Goal: Transaction & Acquisition: Purchase product/service

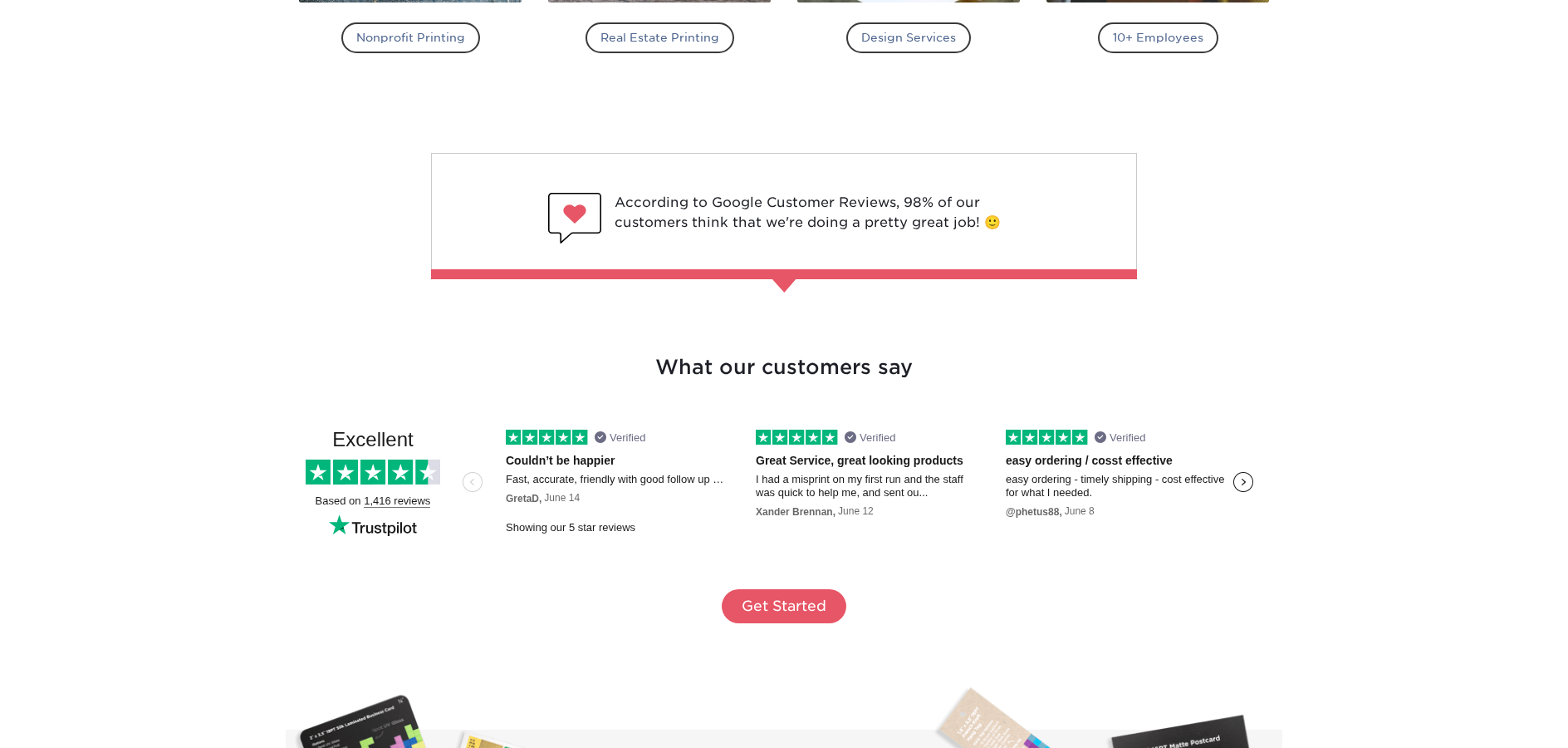
scroll to position [3096, 0]
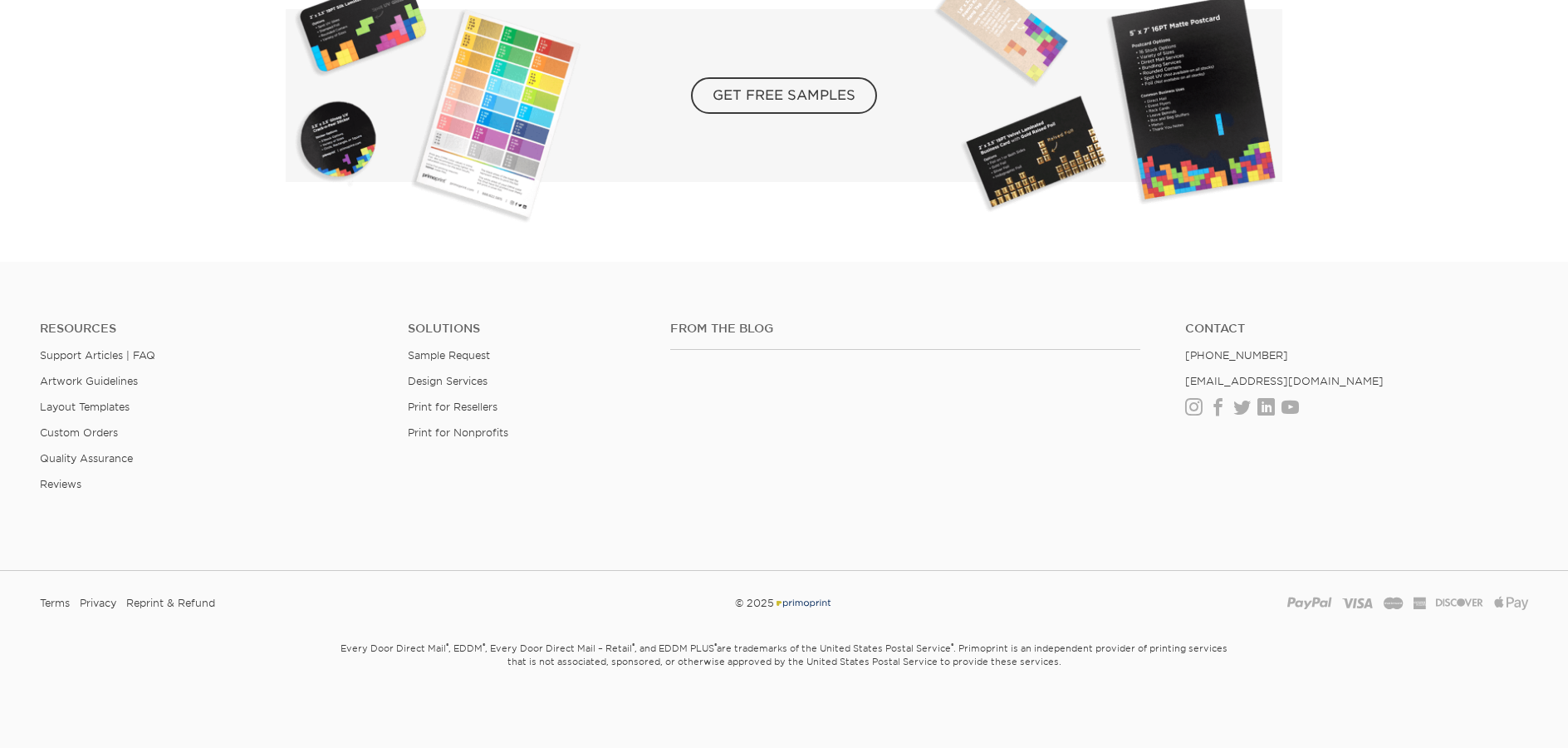
click at [78, 399] on ul "Resources Support Articles | FAQ Artwork Guidelines Layout Templates Custom Ord…" at bounding box center [211, 413] width 368 height 182
click at [79, 403] on link "Layout Templates" at bounding box center [85, 407] width 90 height 12
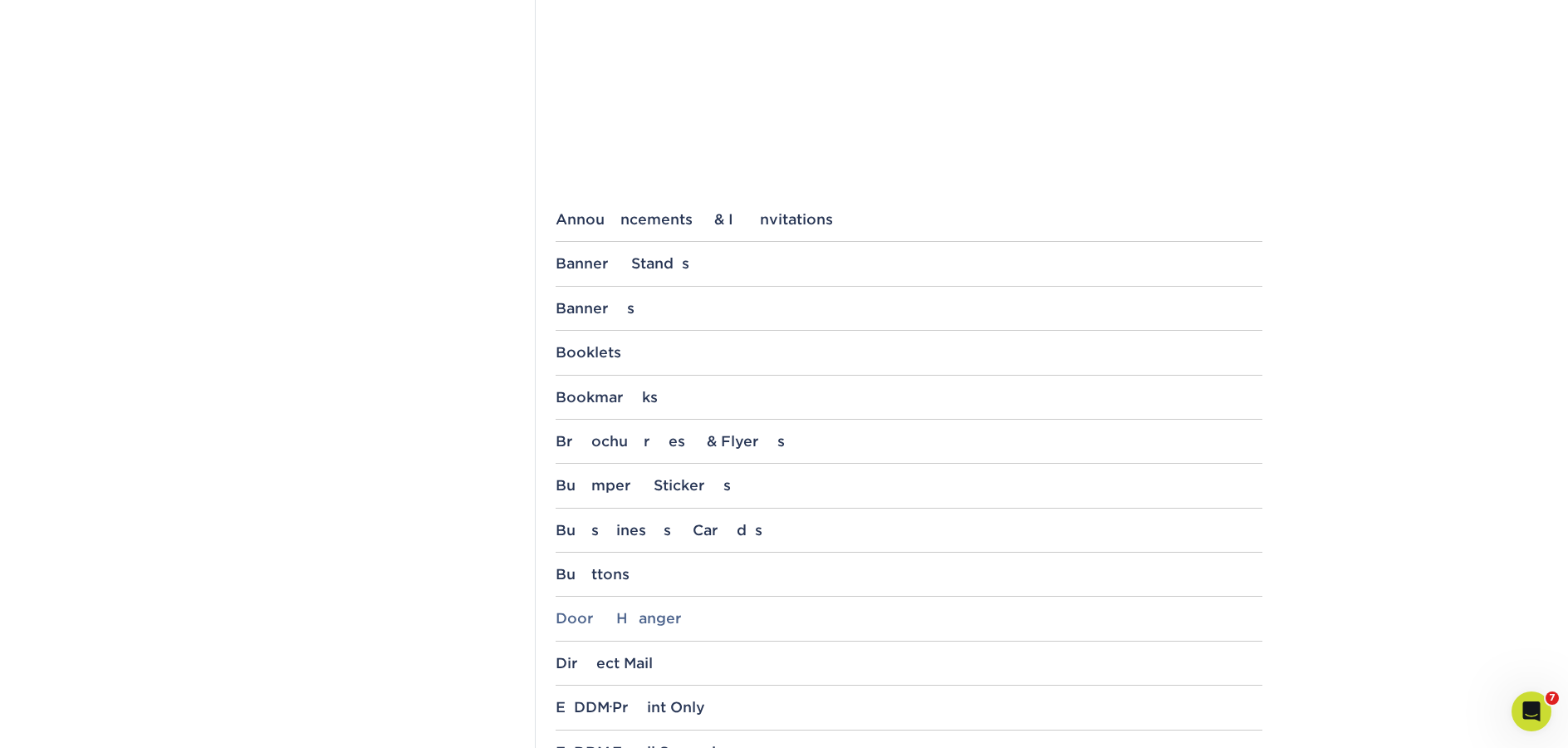
click at [635, 616] on div "Door Hanger" at bounding box center [908, 618] width 707 height 17
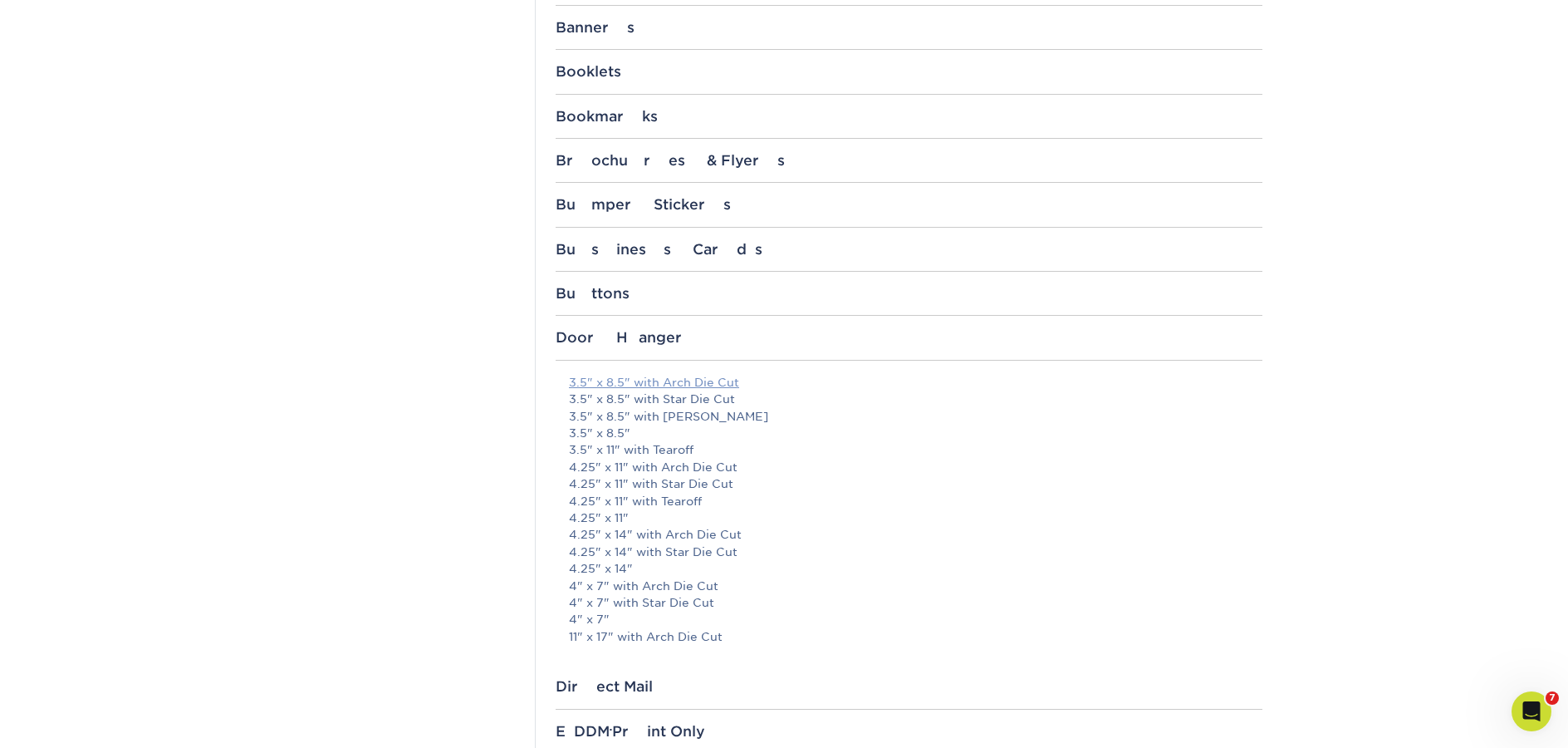
scroll to position [793, 0]
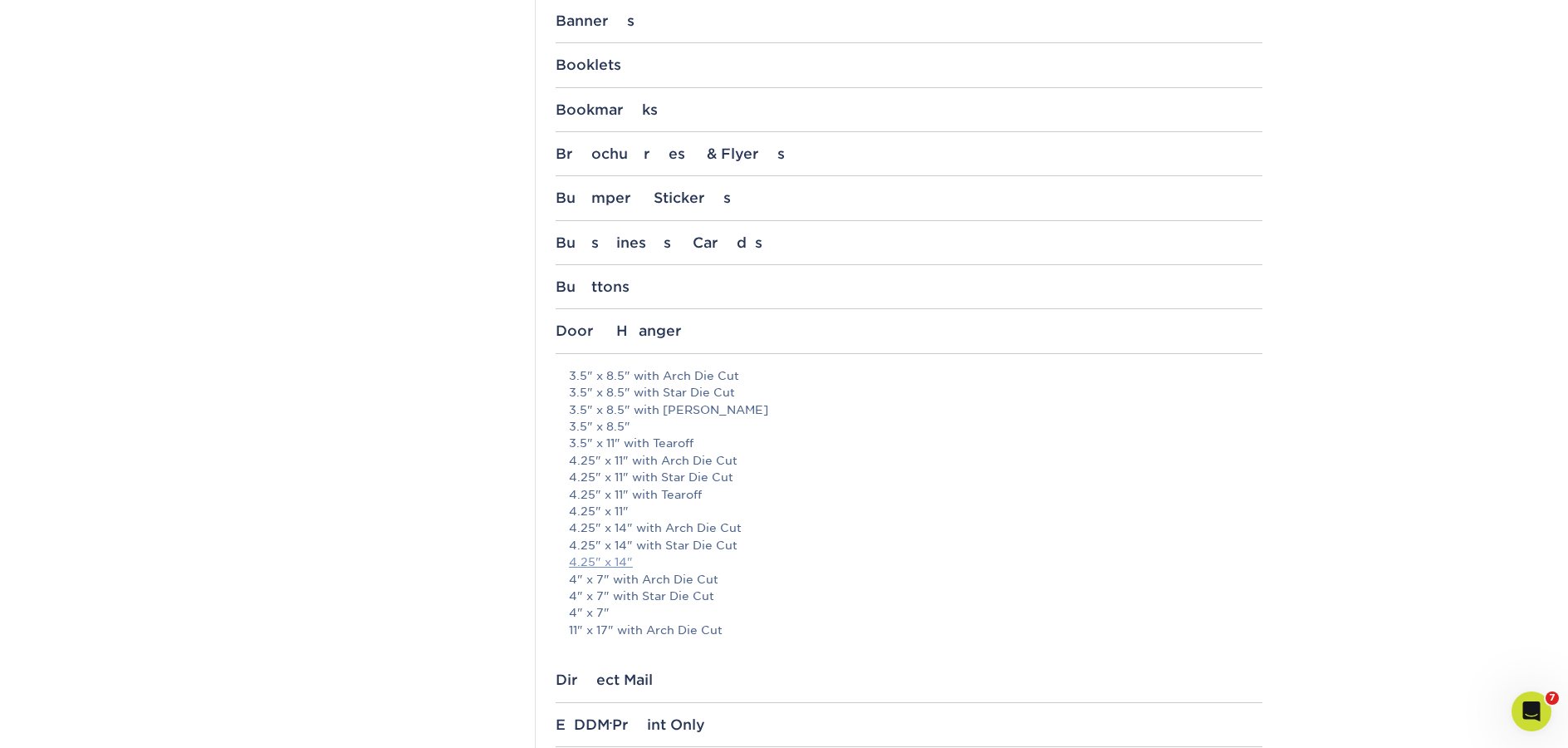
click at [616, 562] on link "4.25" x 14"" at bounding box center [601, 561] width 64 height 13
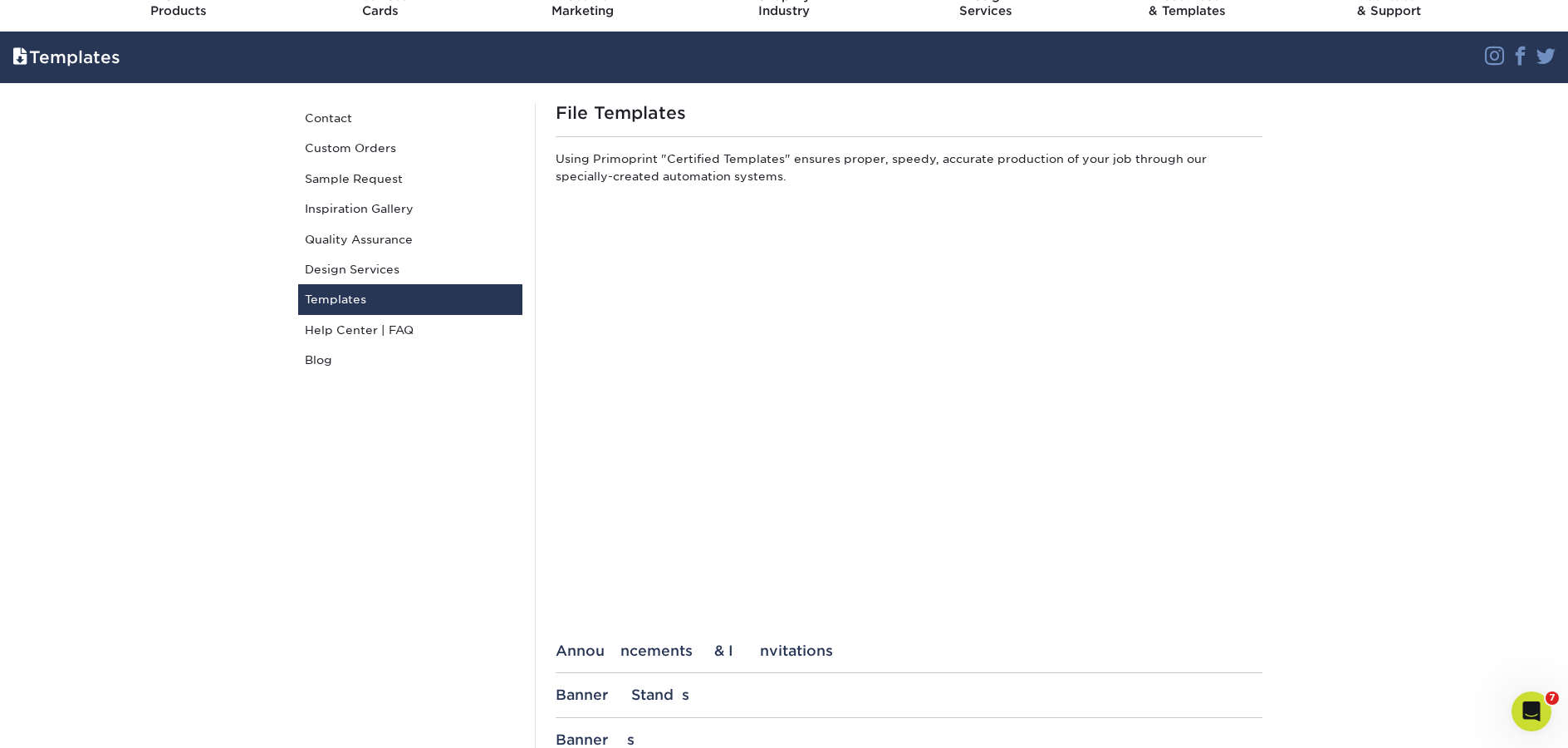
scroll to position [0, 0]
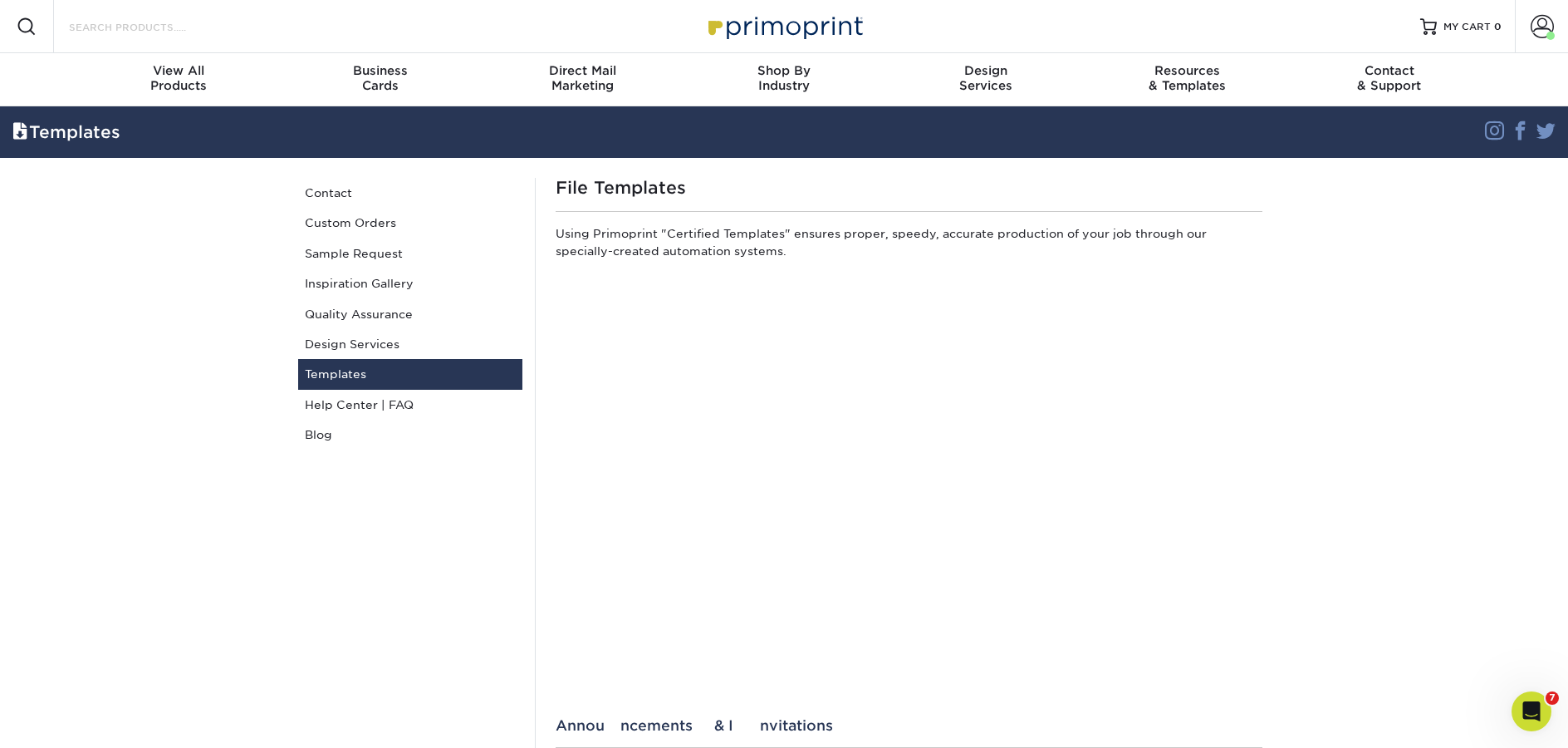
click at [148, 28] on input "Search Products" at bounding box center [148, 27] width 162 height 20
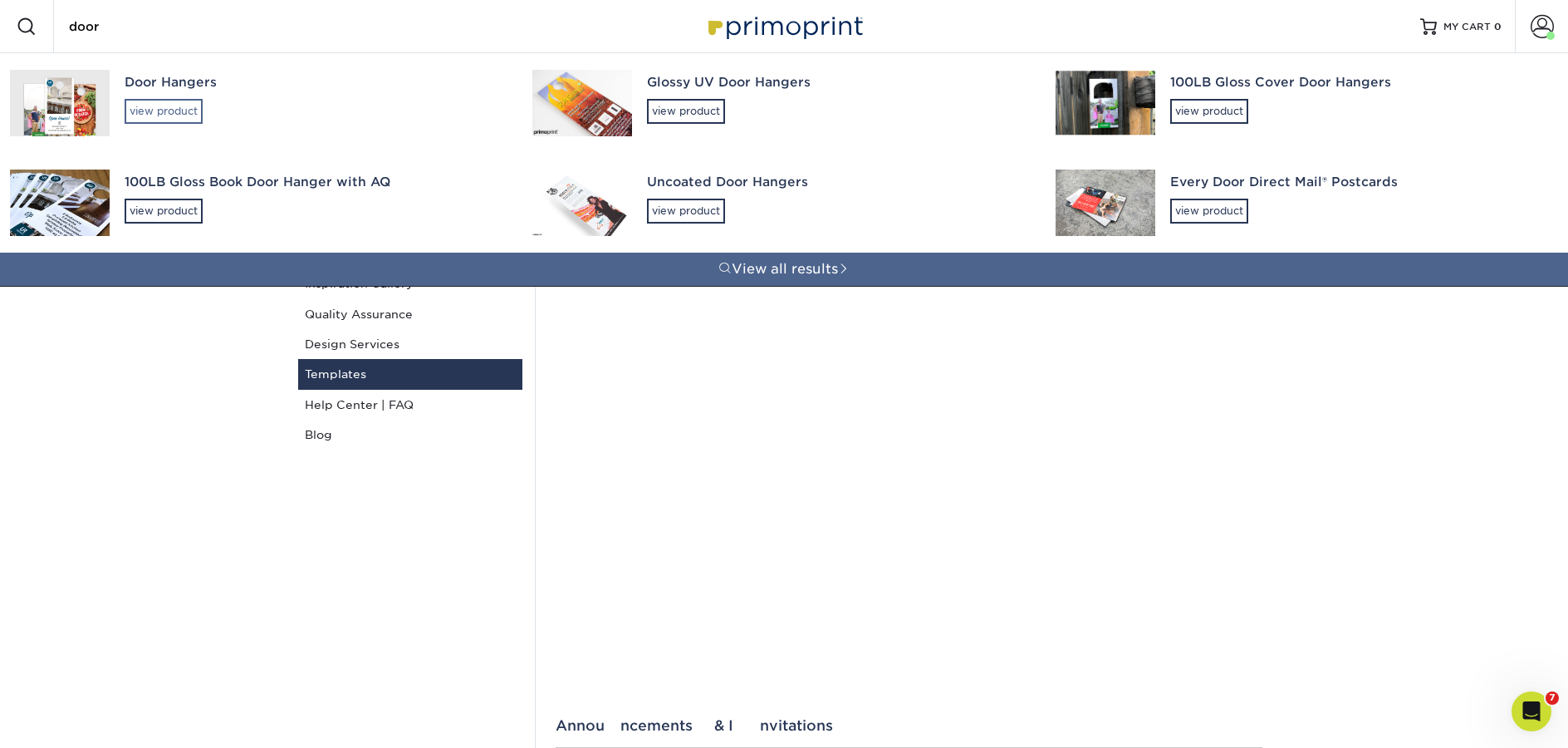
type input "door"
click at [165, 107] on div "view product" at bounding box center [164, 111] width 78 height 25
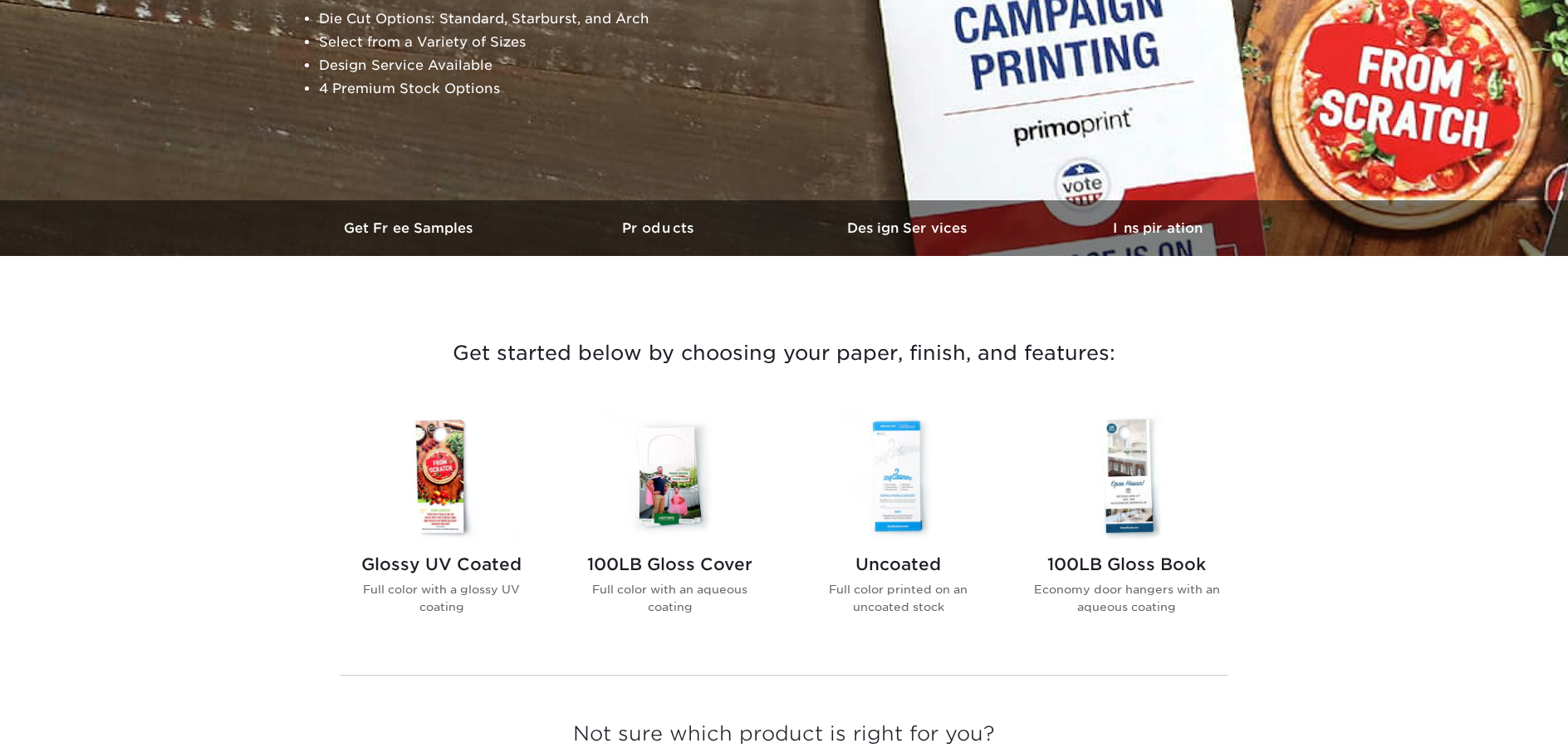
scroll to position [477, 0]
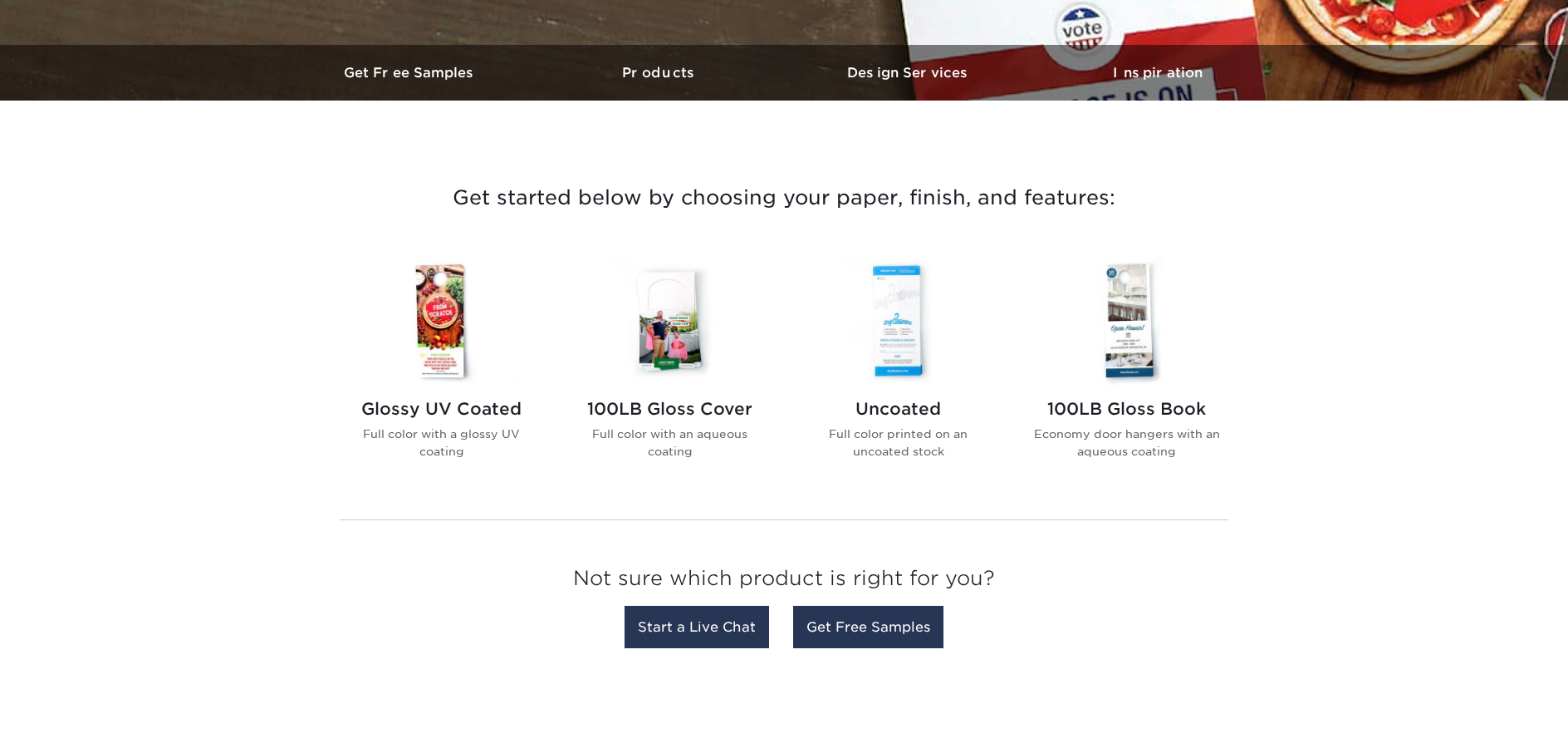
click at [431, 349] on img at bounding box center [442, 320] width 189 height 130
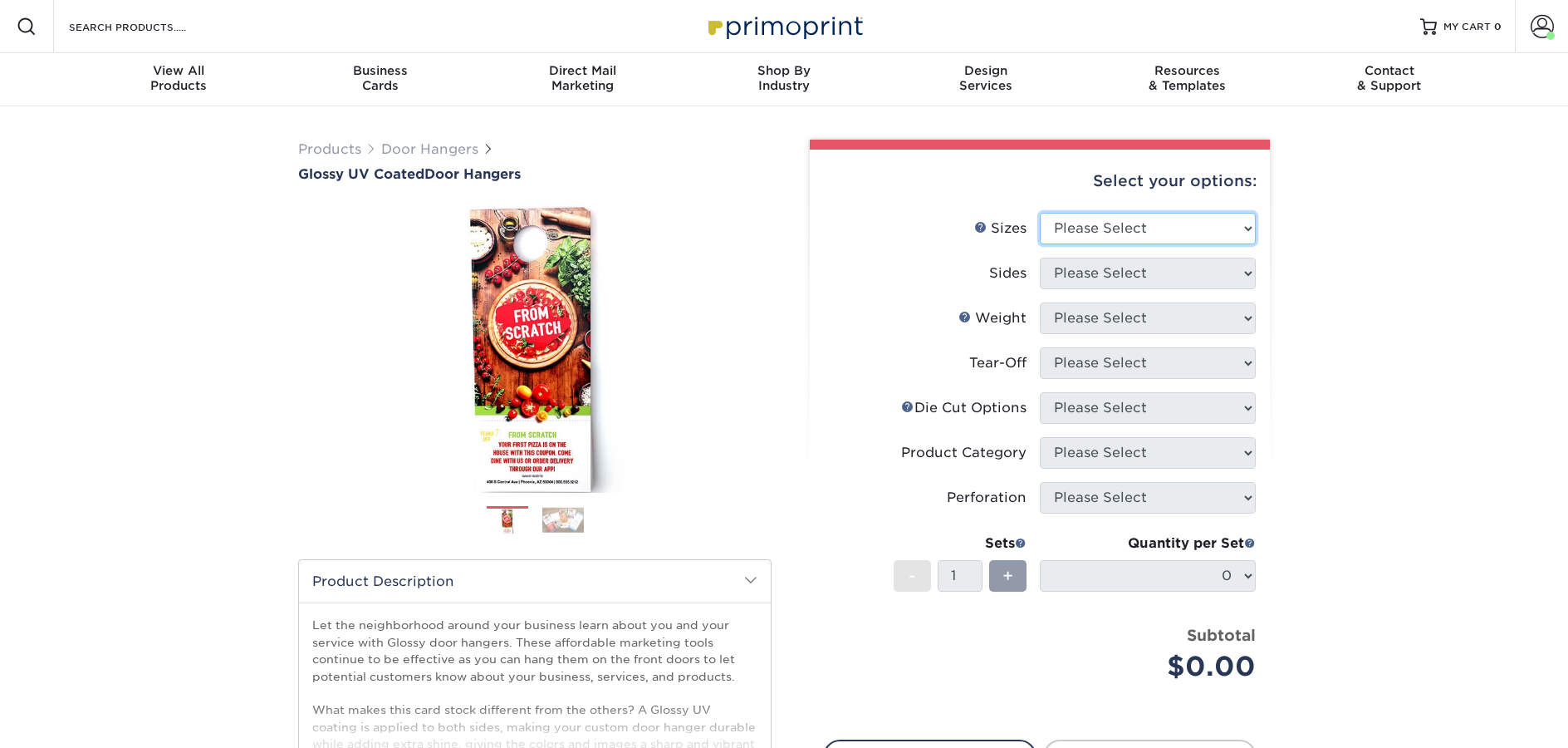
click at [1114, 242] on select "Please Select 3.5" x 8.5" 3.5" x 11" 4" x 7" 4.25" x 11" 4.25" x 14"" at bounding box center [1148, 228] width 216 height 31
click at [1188, 213] on select "Please Select 3.5" x 8.5" 3.5" x 11" 4" x 7" 4.25" x 11" 4.25" x 14"" at bounding box center [1148, 228] width 216 height 31
select select "4.25x14.00"
click at [1040, 213] on select "Please Select 3.5" x 8.5" 3.5" x 11" 4" x 7" 4.25" x 11" 4.25" x 14"" at bounding box center [1148, 228] width 216 height 31
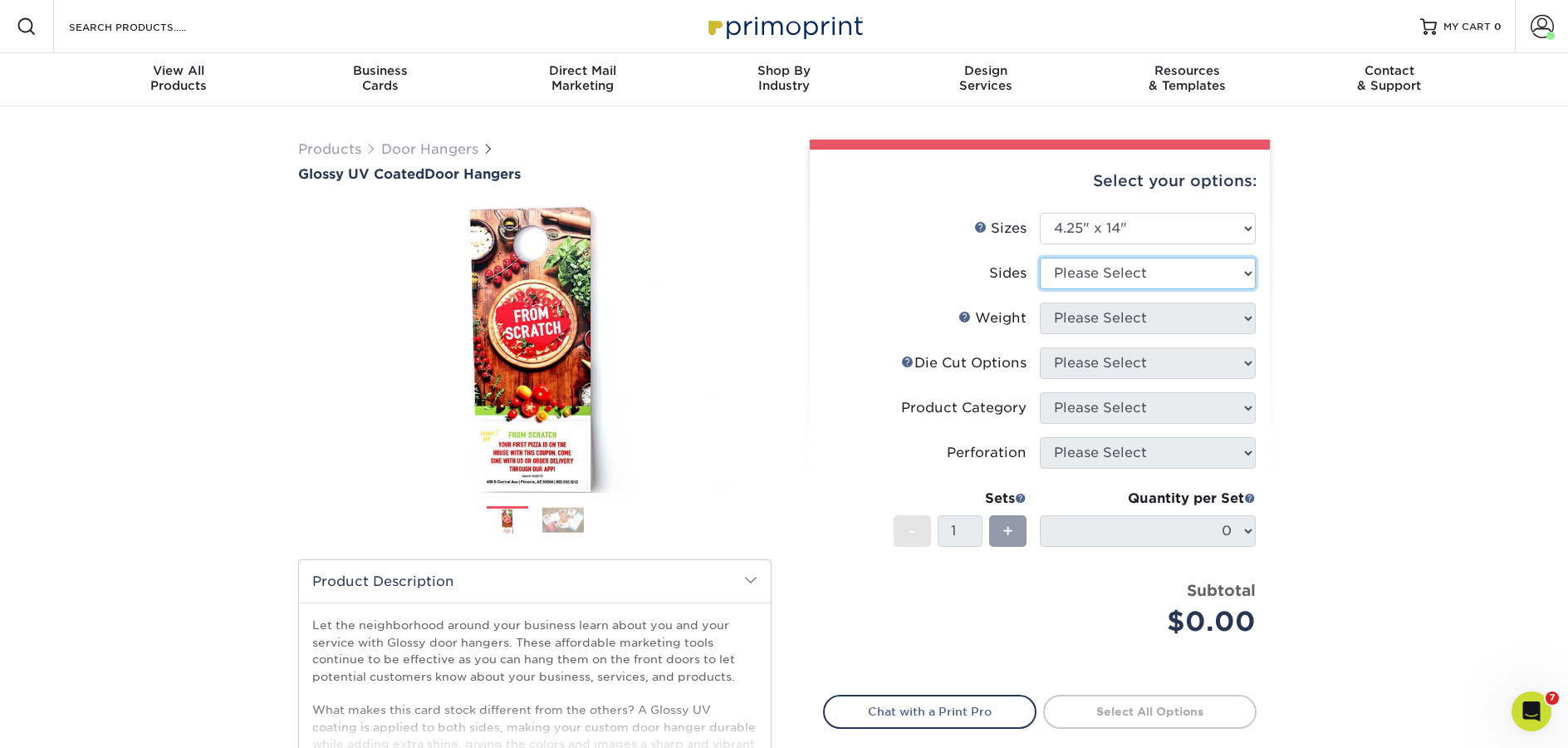
click at [1104, 269] on select "Please Select Print Both Sides Print Front Only" at bounding box center [1148, 273] width 216 height 31
click at [1129, 271] on select "Please Select Print Both Sides Print Front Only" at bounding box center [1148, 273] width 216 height 31
select select "13abbda7-1d64-4f25-8bb2-c179b224825d"
click at [1040, 258] on select "Please Select Print Both Sides Print Front Only" at bounding box center [1148, 273] width 216 height 31
click at [1113, 317] on select "Please Select 16PT 14PT" at bounding box center [1148, 317] width 216 height 31
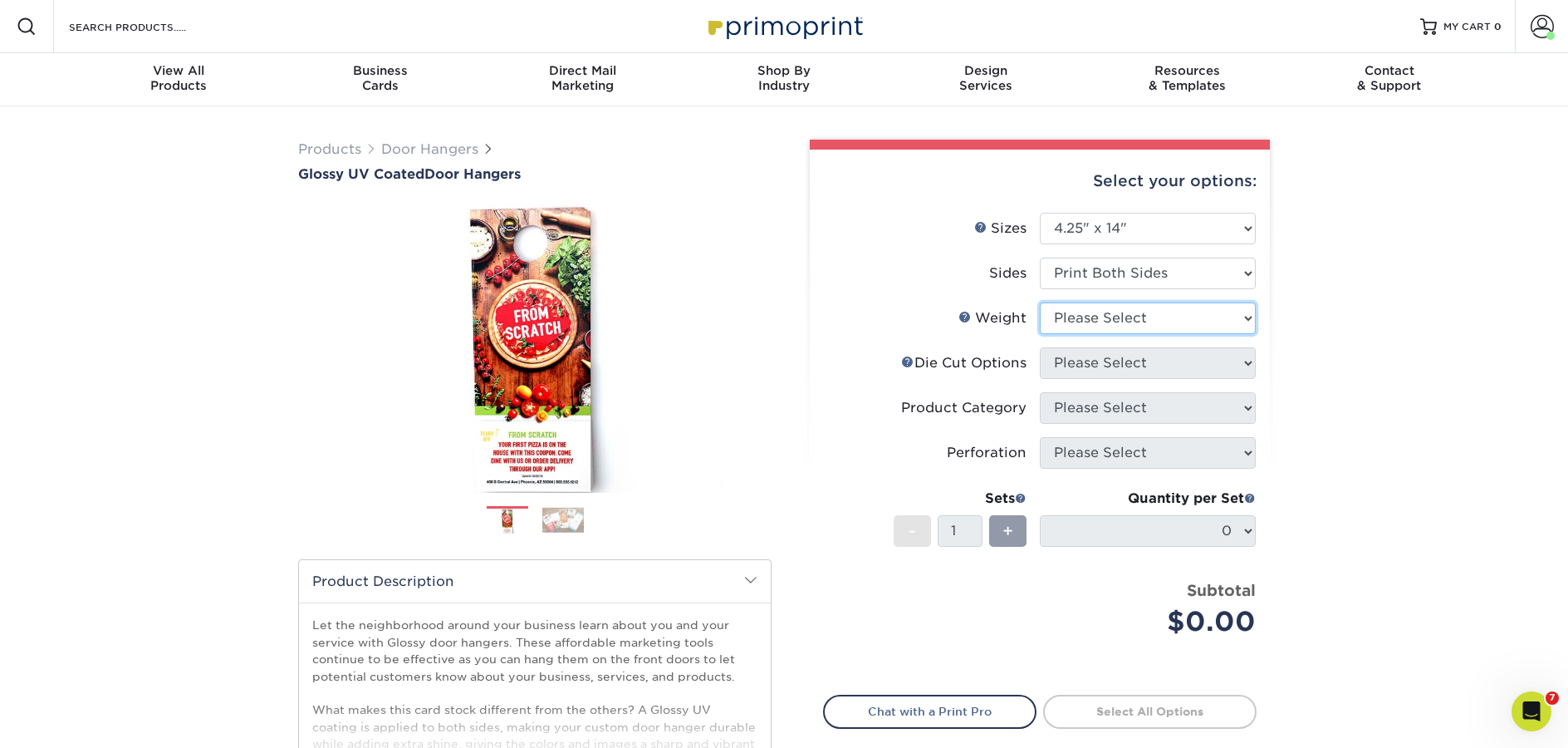
select select "16PT"
click at [1040, 302] on select "Please Select 16PT 14PT" at bounding box center [1148, 317] width 216 height 31
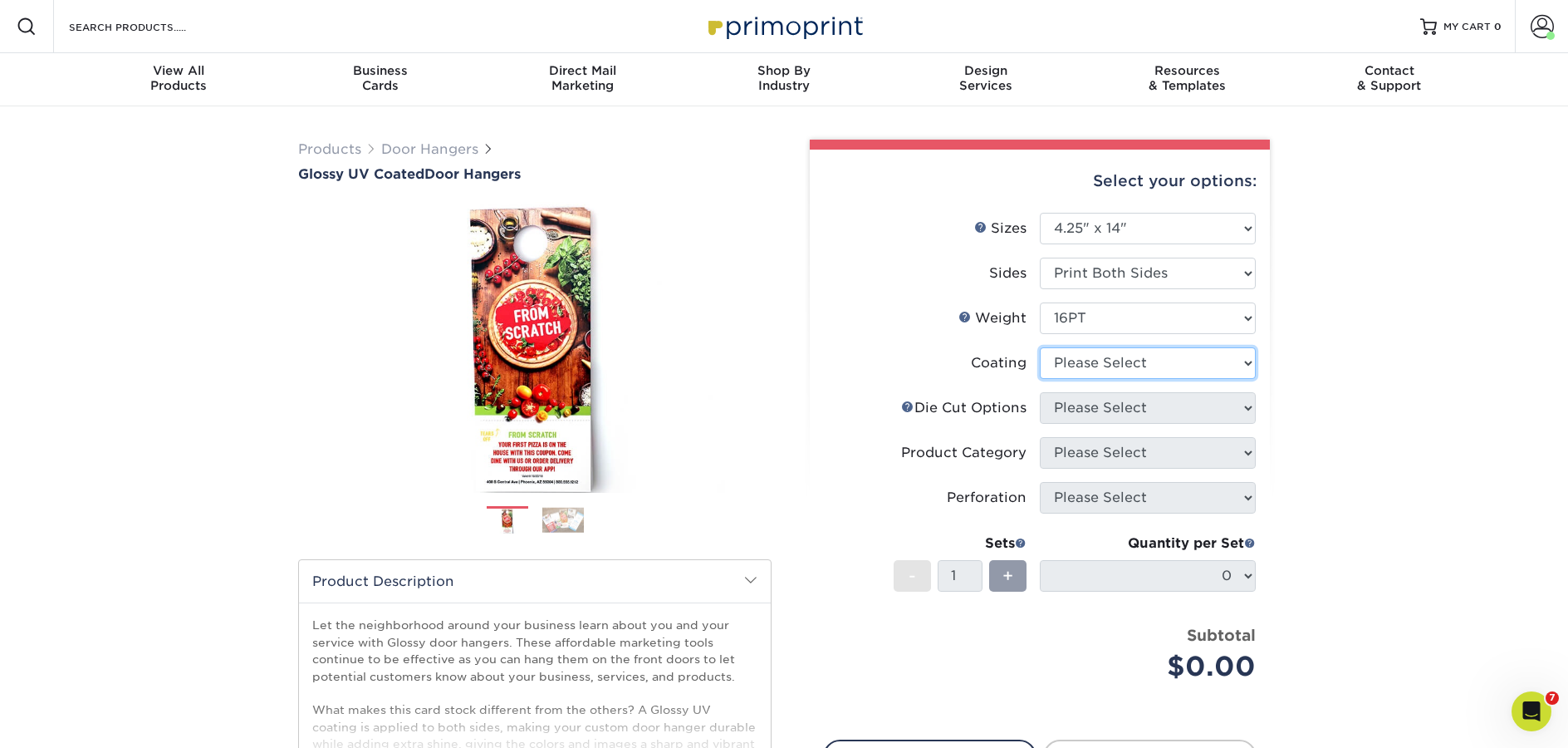
click at [1126, 360] on select at bounding box center [1148, 363] width 216 height 31
select select "1e8116af-acfc-44b1-83dc-8181aa338834"
click at [1040, 348] on select at bounding box center [1148, 363] width 216 height 31
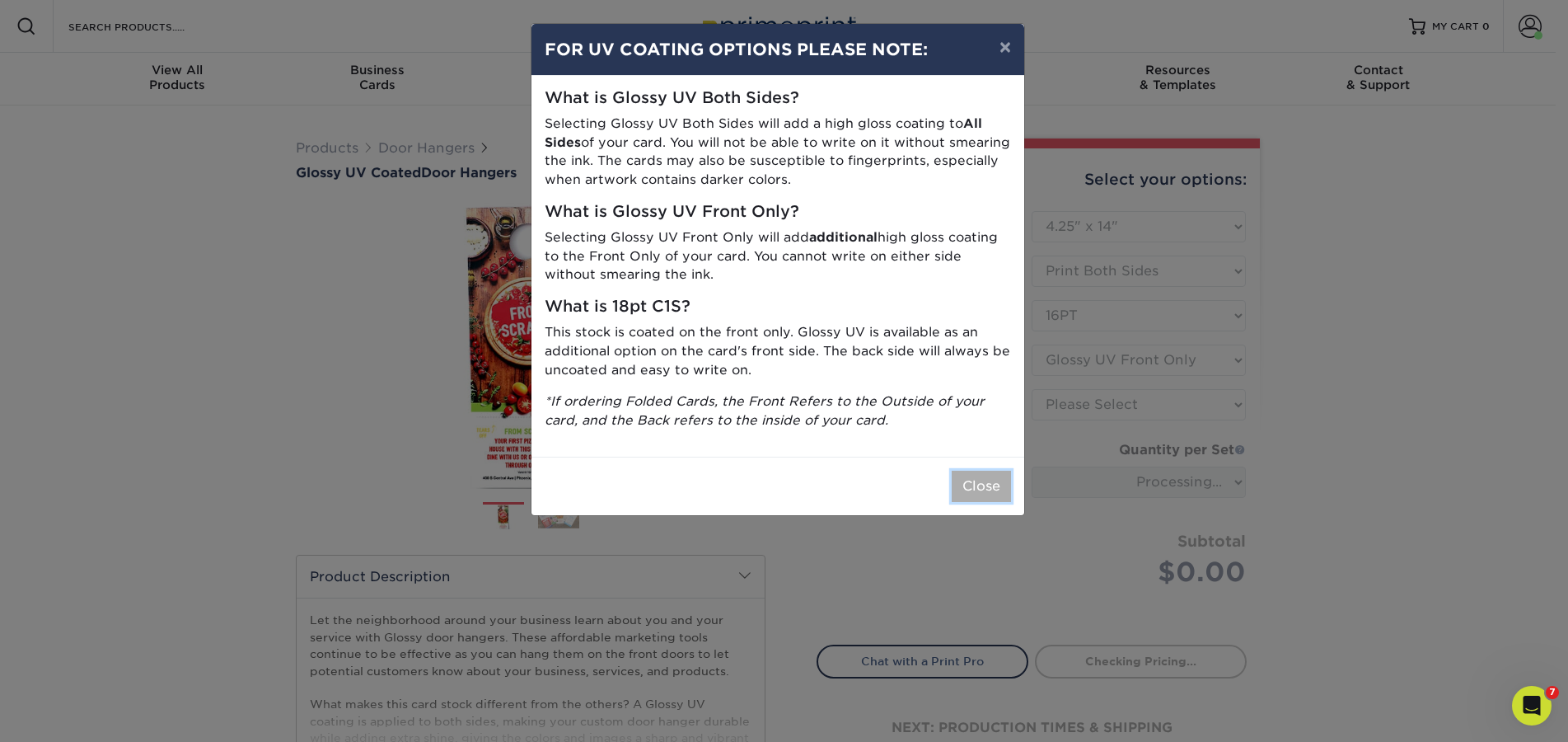
click at [982, 473] on button "Close" at bounding box center [981, 486] width 59 height 31
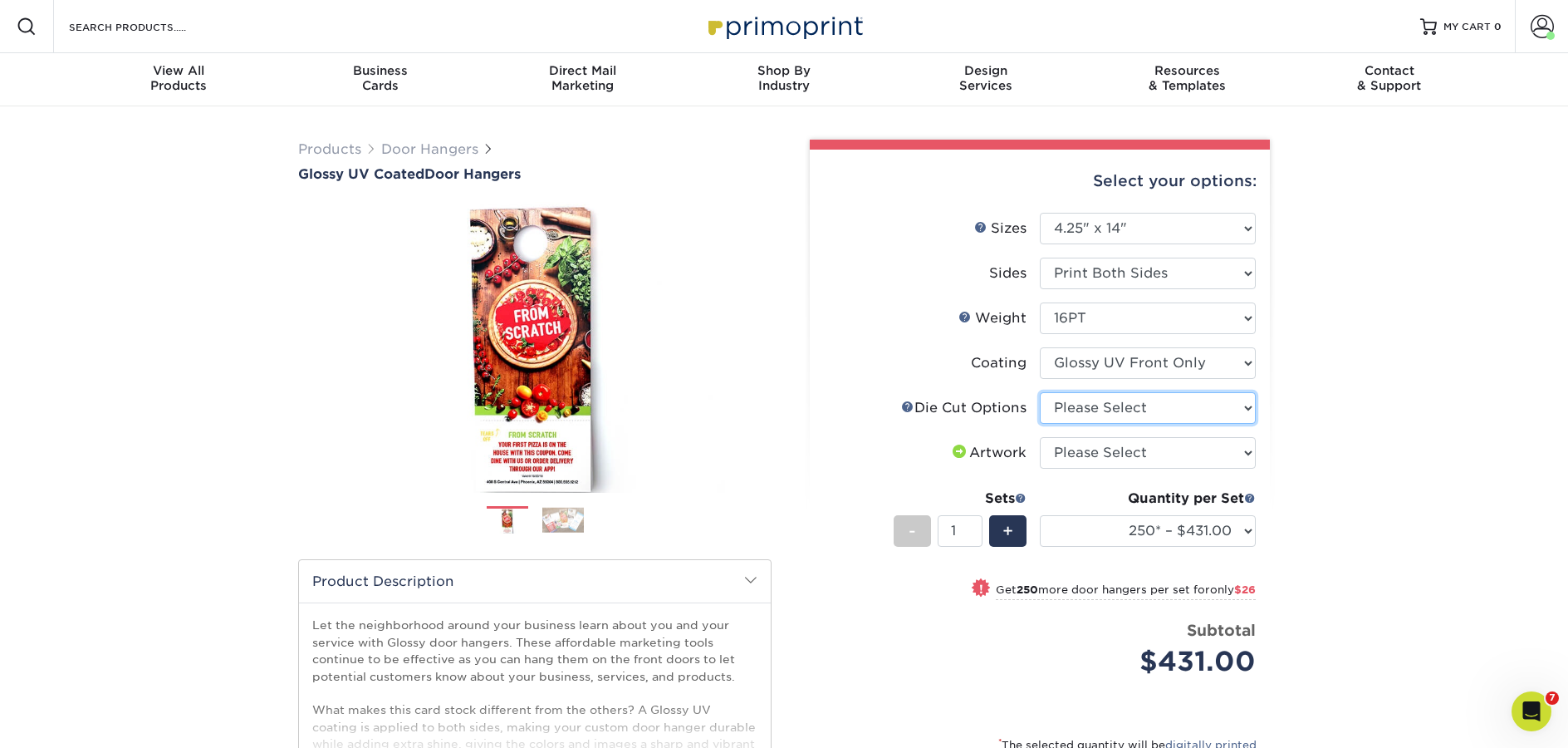
click at [1135, 415] on select "Please Select Standard Die Cut Arch Die Cut Starburst Die Cut" at bounding box center [1148, 407] width 216 height 31
select select "fe6a4ed8-5803-433c-b773-a25a7b955e98"
click at [1040, 392] on select "Please Select Standard Die Cut Arch Die Cut Starburst Die Cut" at bounding box center [1148, 407] width 216 height 31
click at [1170, 455] on select "Please Select I will upload files I need a design - $100" at bounding box center [1148, 452] width 216 height 31
click at [1105, 234] on select "Please Select 3.5" x 8.5" 3.5" x 11" 4" x 7" 4.25" x 11" 4.25" x 14"" at bounding box center [1148, 228] width 216 height 31
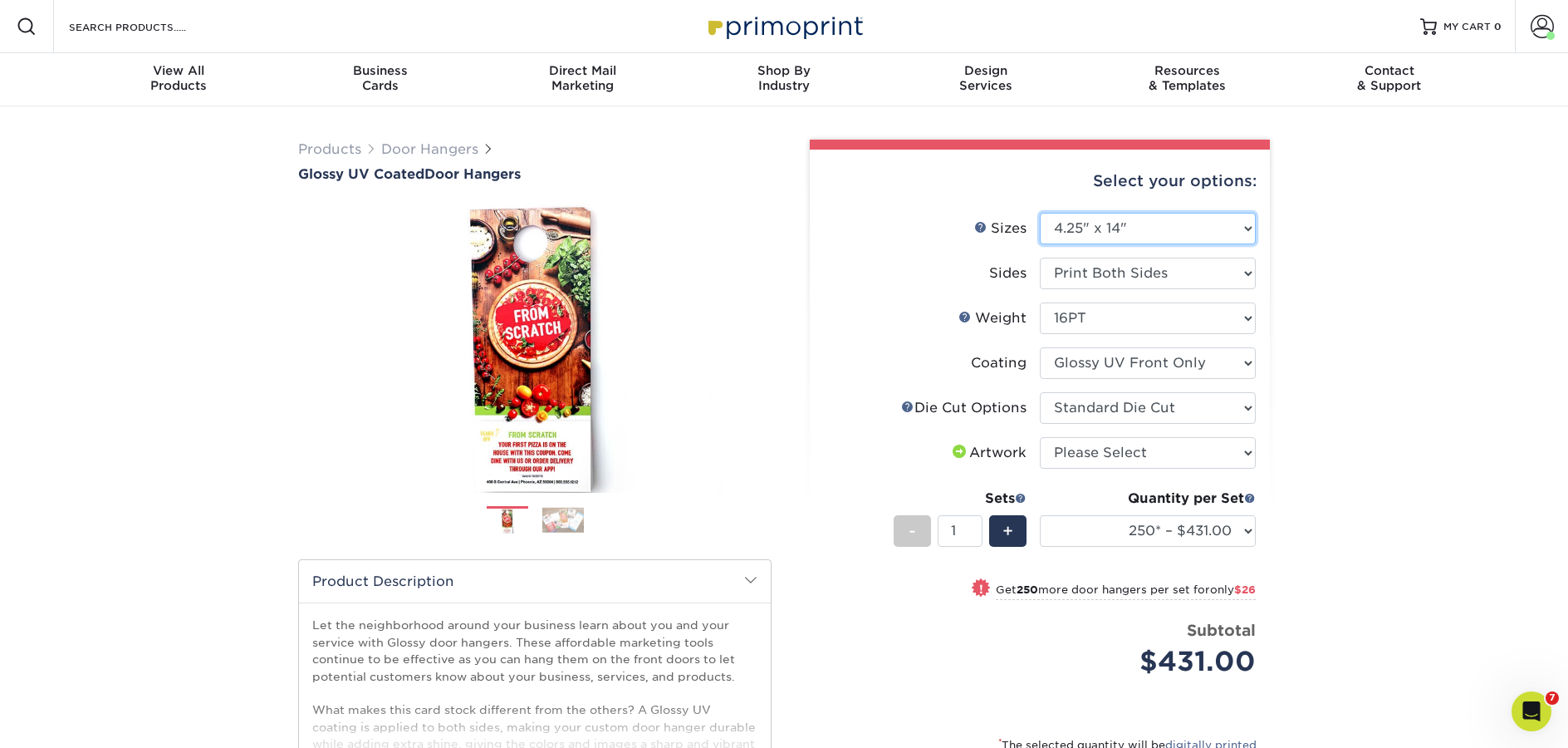
select select "3.50x11.00"
click at [1040, 213] on select "Please Select 3.5" x 8.5" 3.5" x 11" 4" x 7" 4.25" x 11" 4.25" x 14"" at bounding box center [1148, 228] width 216 height 31
select select "-1"
select select
select select "-1"
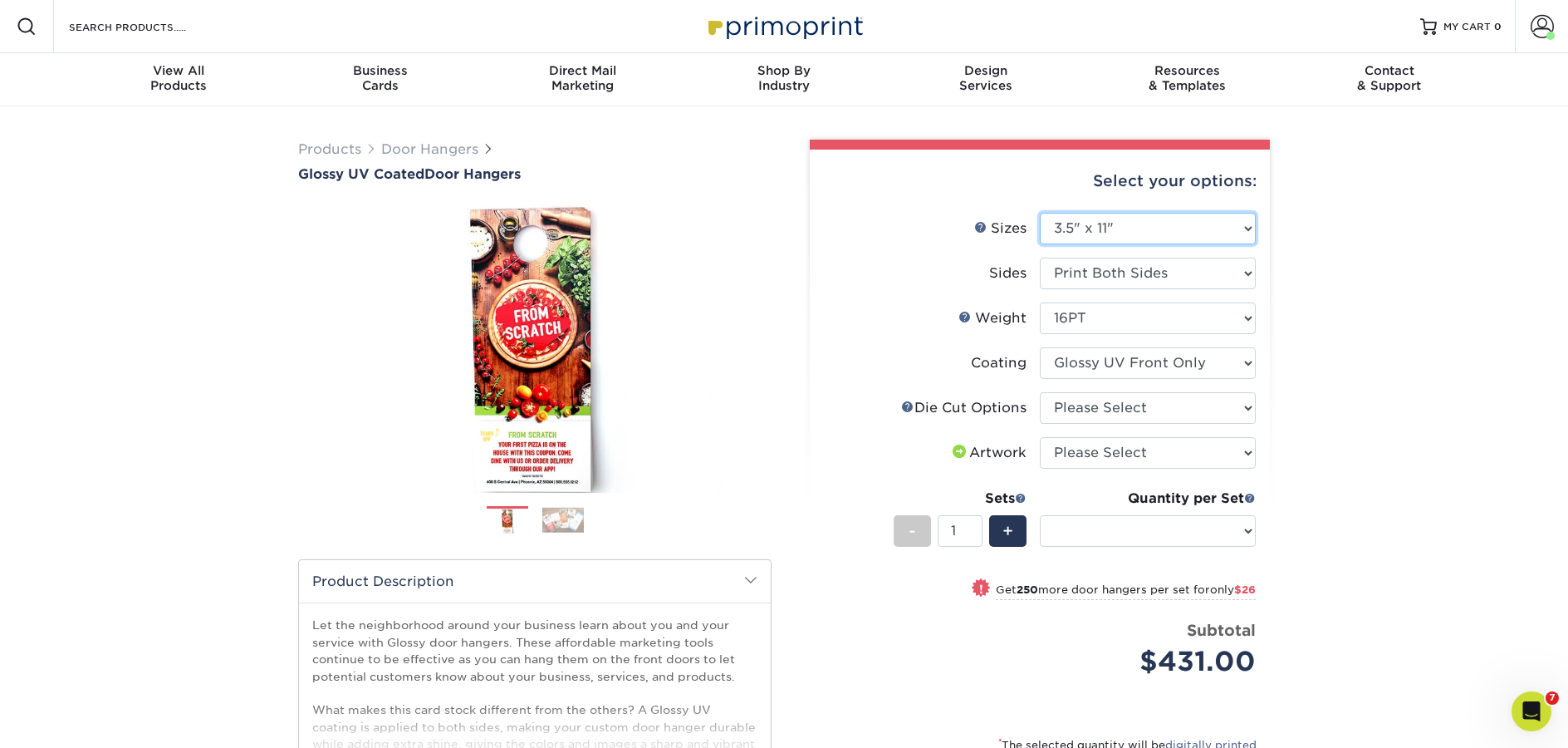
select select "-1"
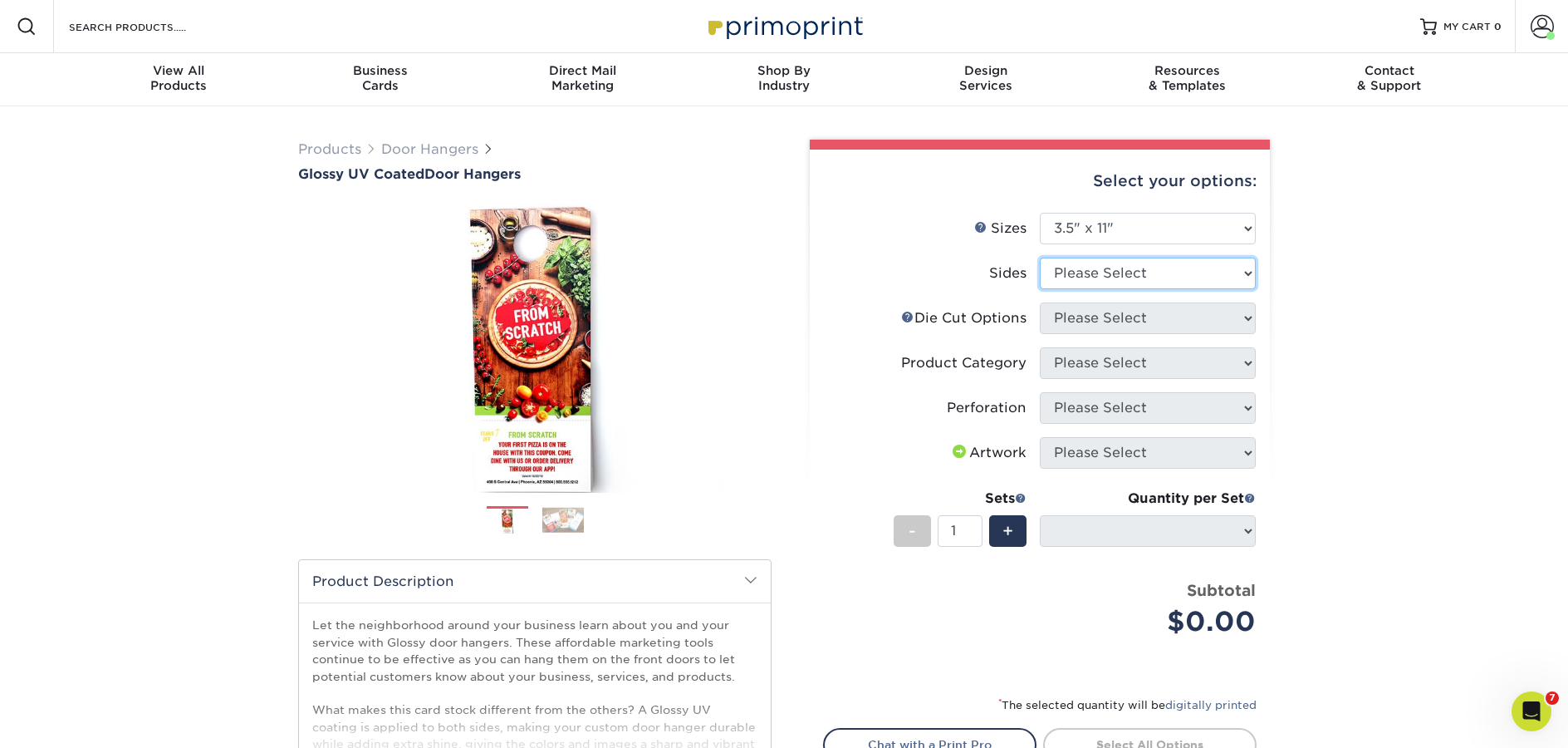
click at [1108, 282] on select "Please Select Print Both Sides Print Front Only" at bounding box center [1148, 273] width 216 height 31
select select "13abbda7-1d64-4f25-8bb2-c179b224825d"
click at [1040, 258] on select "Please Select Print Both Sides Print Front Only" at bounding box center [1148, 273] width 216 height 31
select select
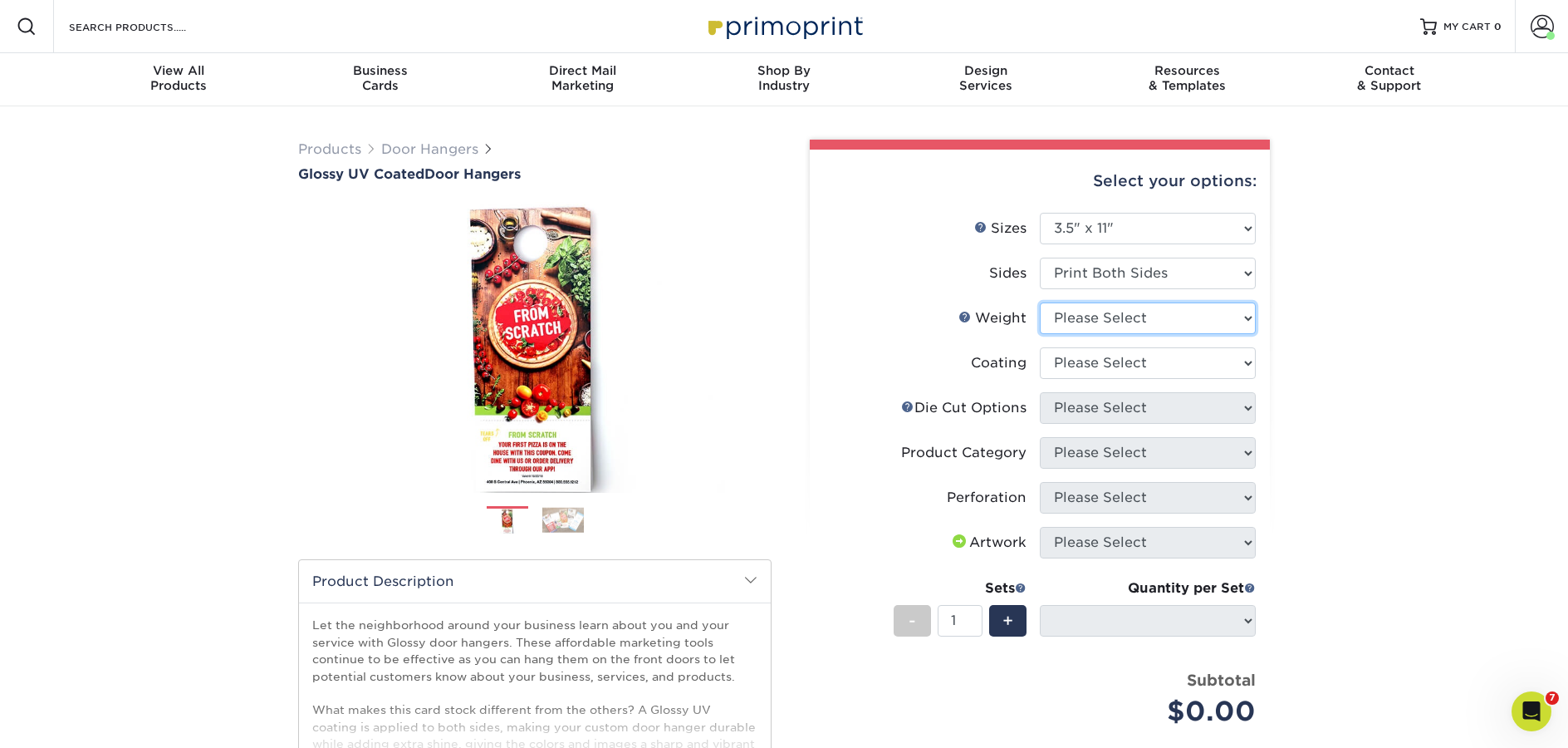
click at [1108, 313] on select "Please Select 16PT 14PT" at bounding box center [1148, 317] width 216 height 31
select select "16PT"
click at [1040, 302] on select "Please Select 16PT 14PT" at bounding box center [1148, 317] width 216 height 31
select select "-1"
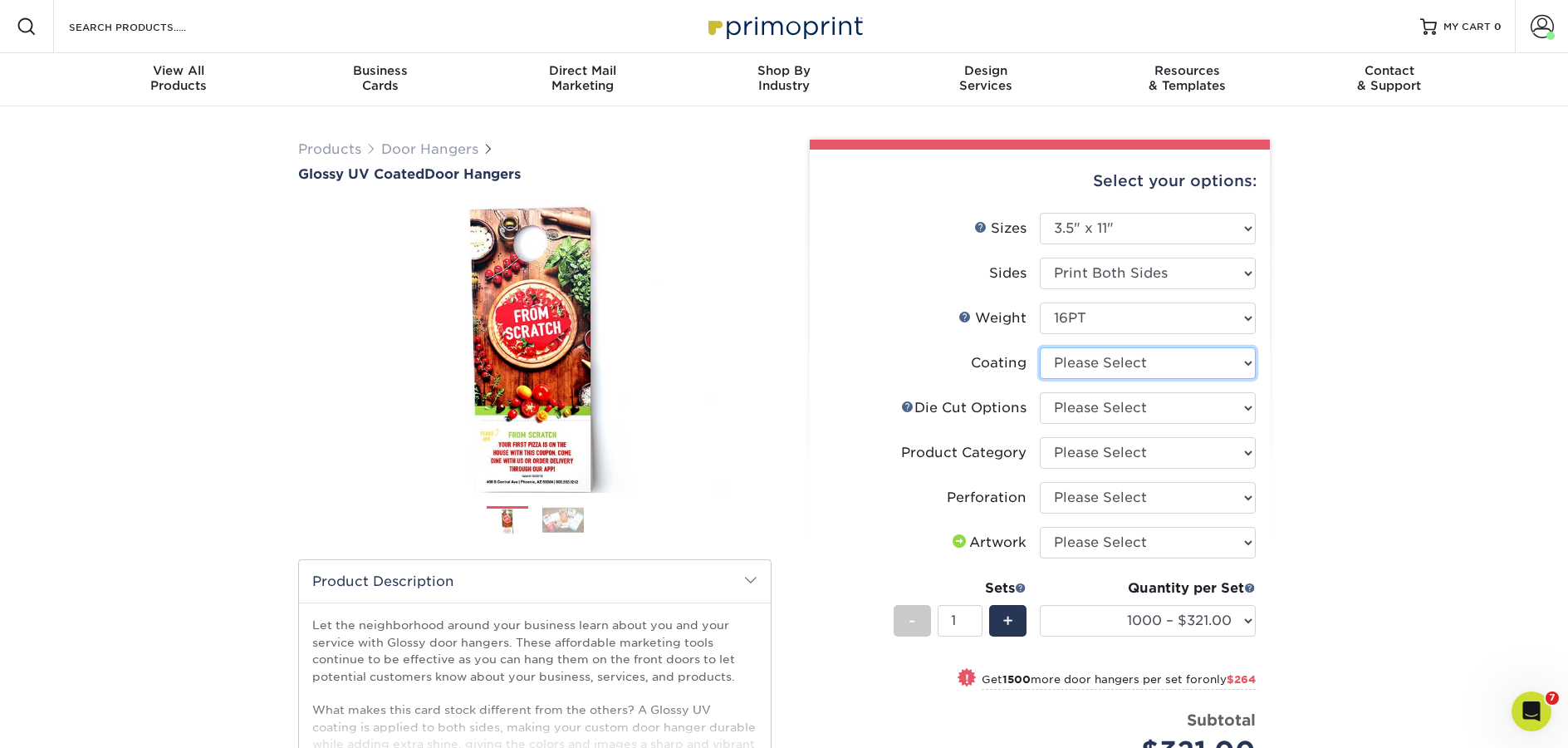
click at [1112, 365] on select at bounding box center [1148, 363] width 216 height 31
select select "ae367451-b2b8-45df-a344-0f05b6a12993"
click at [1040, 348] on select at bounding box center [1148, 363] width 216 height 31
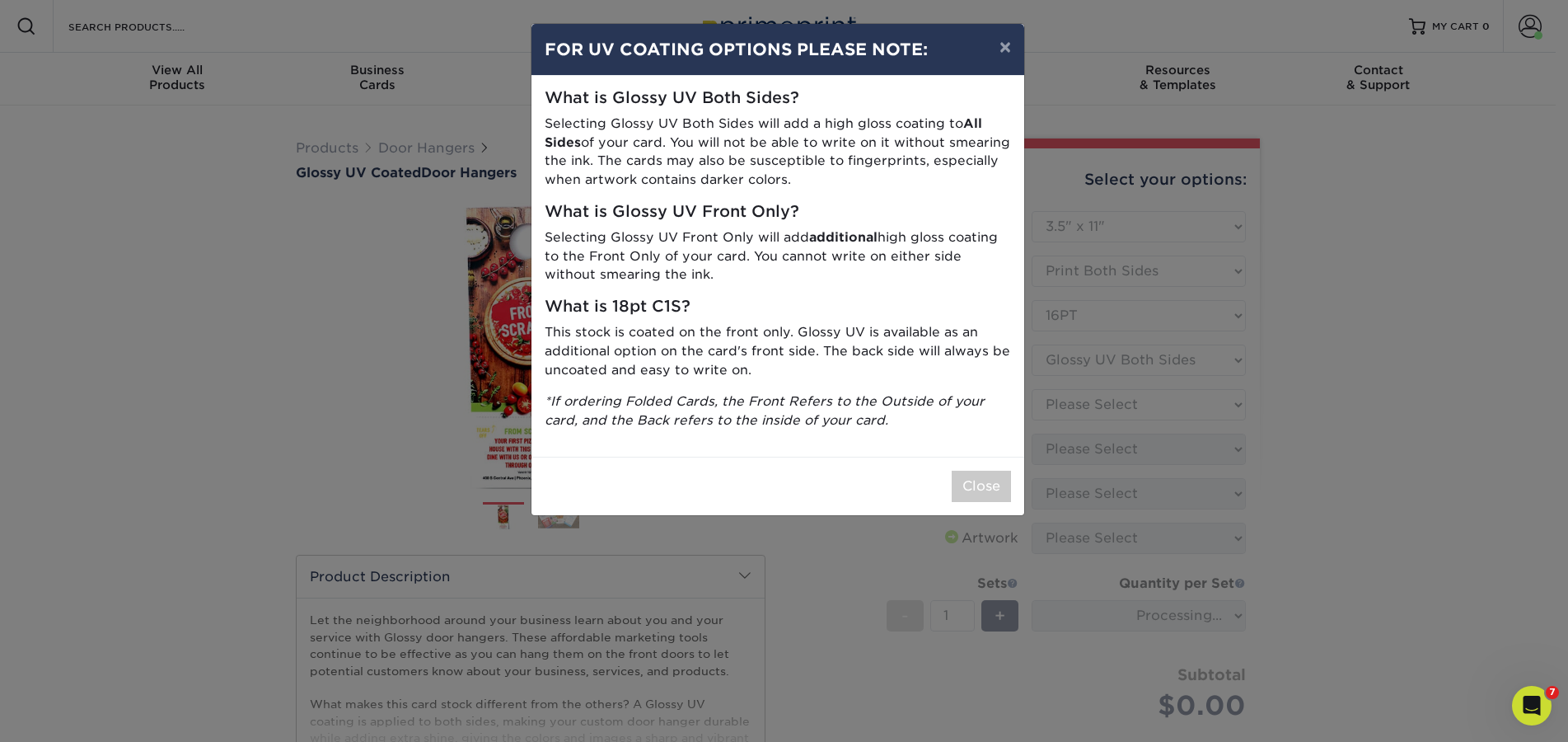
click at [978, 503] on div "Close" at bounding box center [777, 486] width 493 height 58
click at [983, 480] on button "Close" at bounding box center [981, 486] width 59 height 31
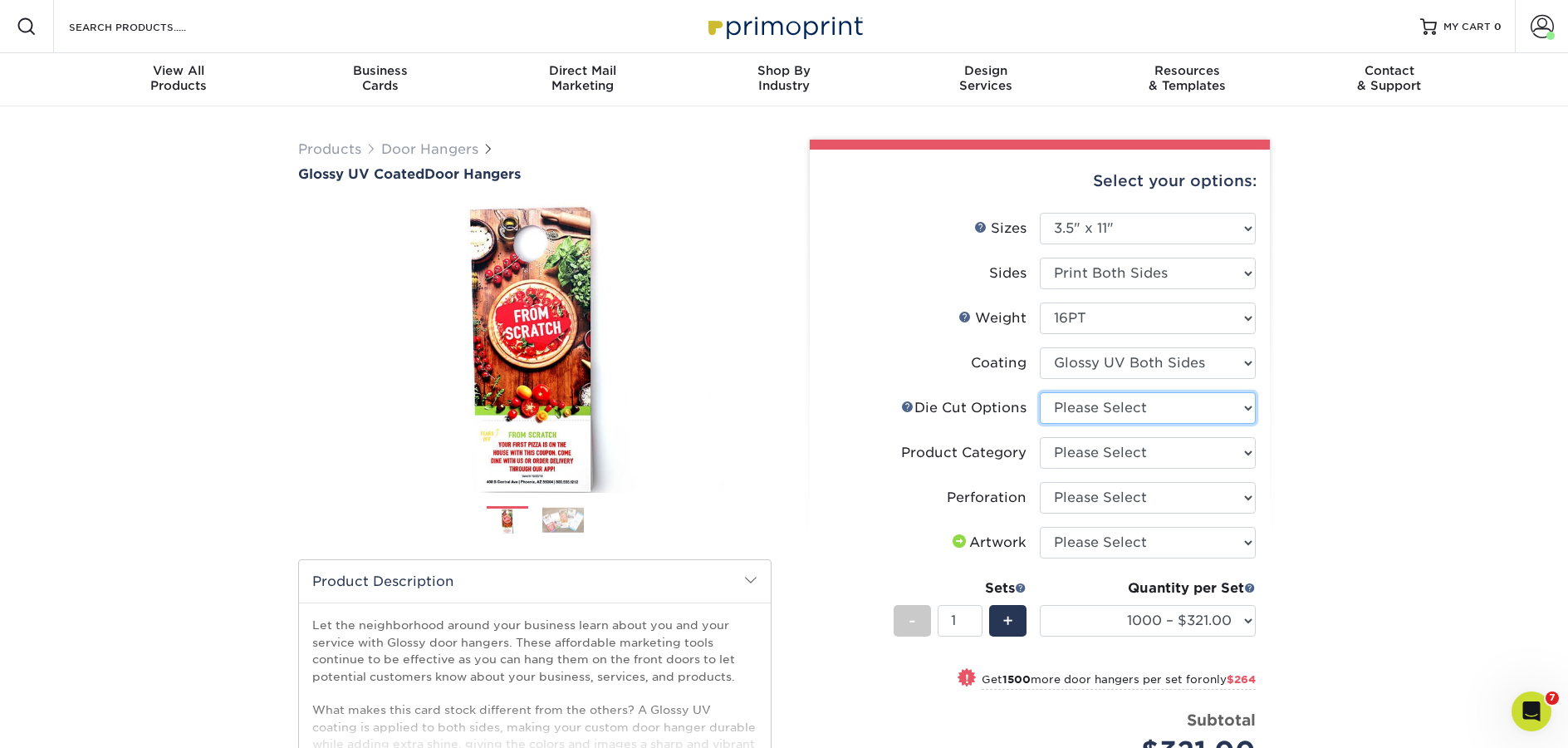
click at [1143, 415] on select "Please Select Standard Die Cut Arch Die Cut Starburst Die Cut" at bounding box center [1148, 407] width 216 height 31
select select "fe6a4ed8-5803-433c-b773-a25a7b955e98"
click at [1040, 392] on select "Please Select Standard Die Cut Arch Die Cut Starburst Die Cut" at bounding box center [1148, 407] width 216 height 31
click at [1106, 458] on select "Please Select Door Hangers" at bounding box center [1148, 452] width 216 height 31
select select "1c1979e6-40d3-428d-9347-0c8c8854e4a3"
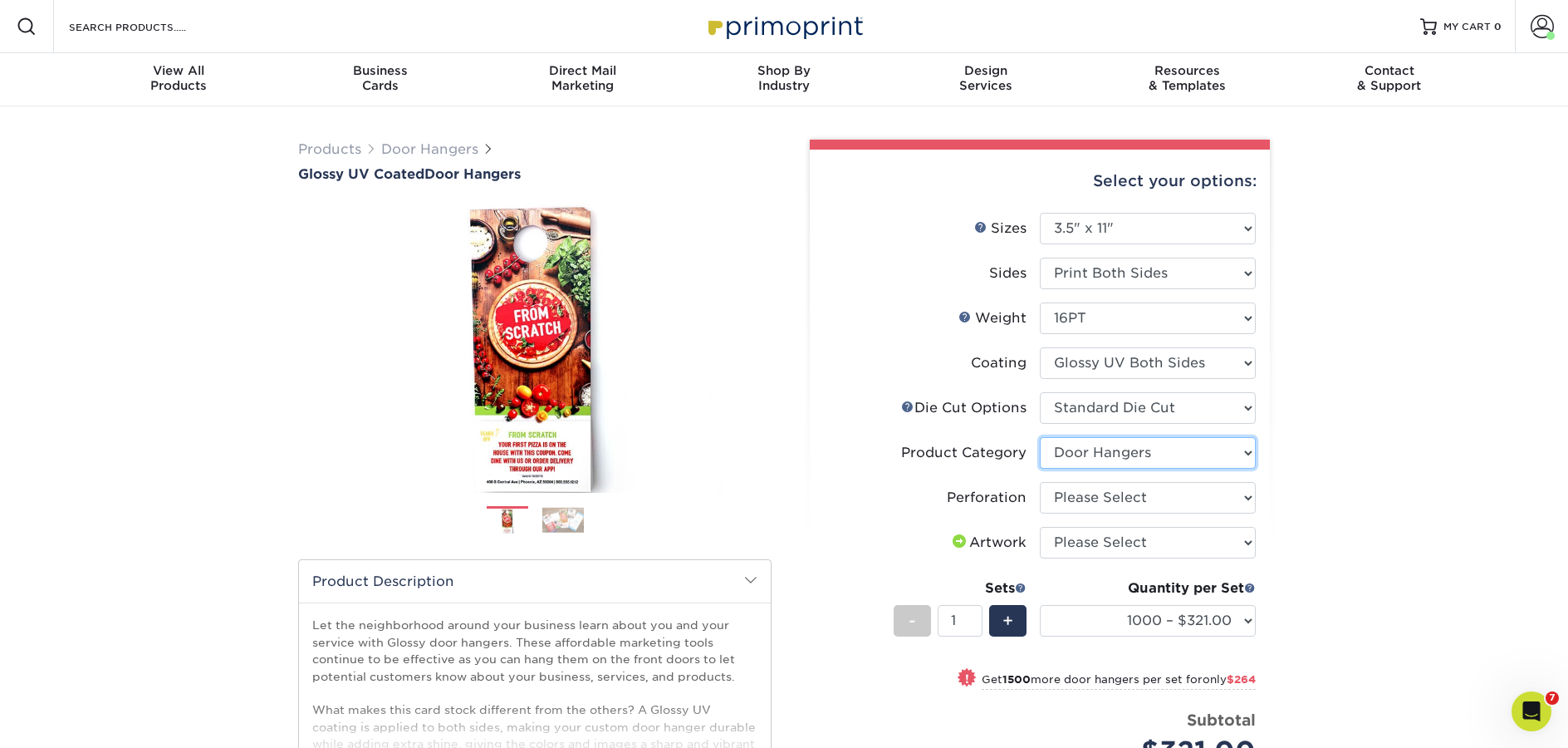
click at [1040, 437] on select "Please Select Door Hangers" at bounding box center [1148, 452] width 216 height 31
click at [1128, 497] on select "Please Select Perforation 2" from Bottom" at bounding box center [1148, 497] width 216 height 31
click at [147, 29] on input "Search Products" at bounding box center [148, 27] width 162 height 20
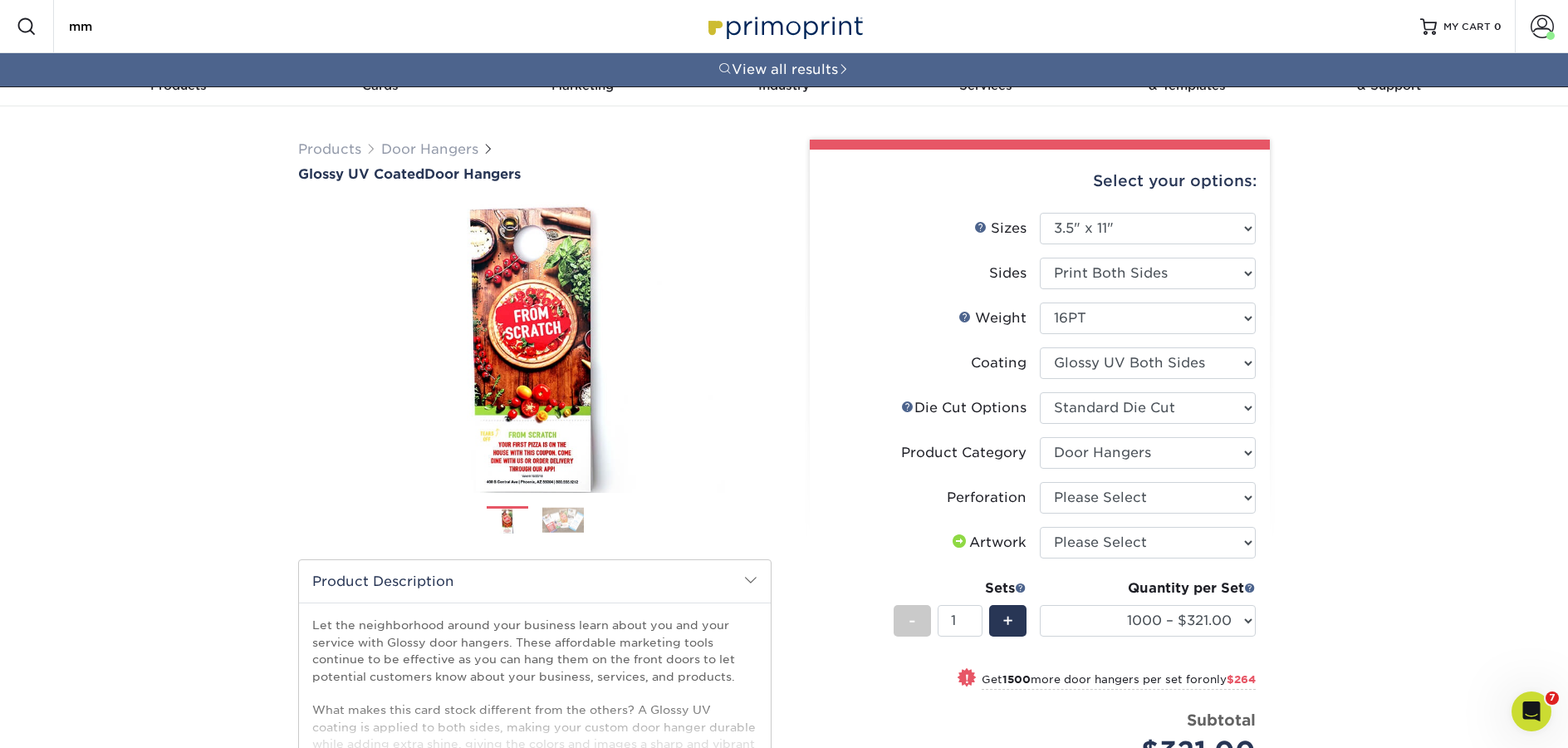
type input "m"
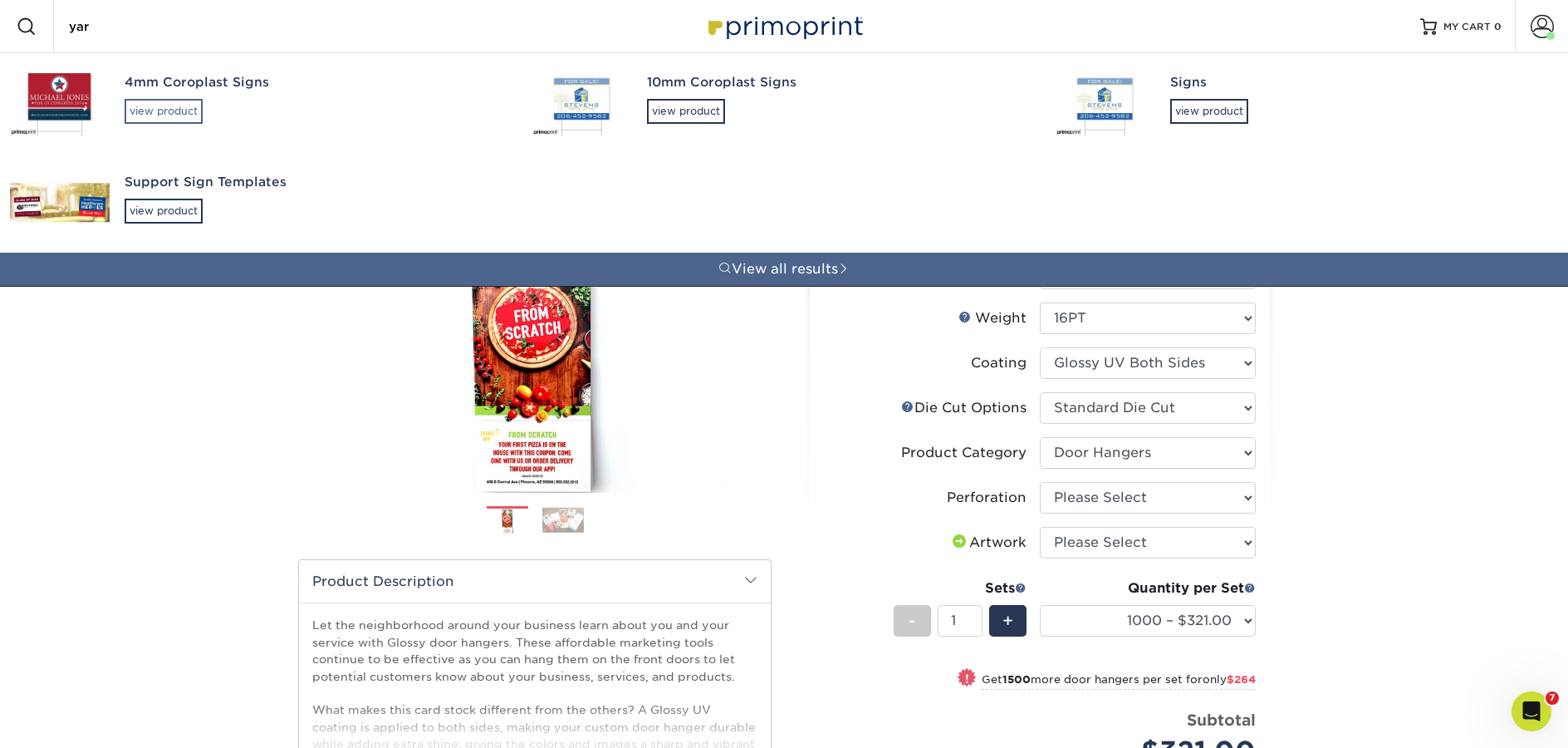
type input "yar"
click at [189, 112] on div "view product" at bounding box center [164, 111] width 78 height 25
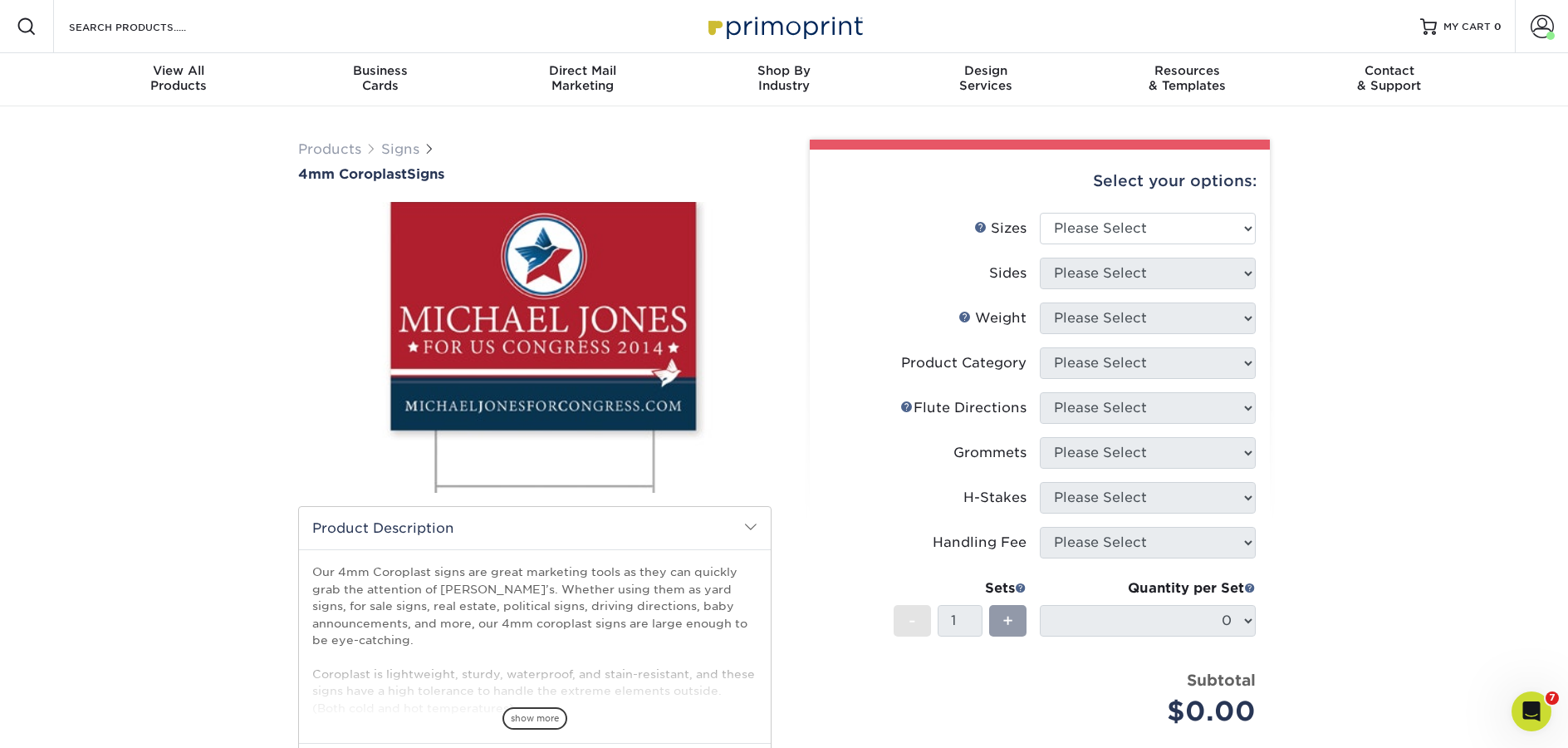
click at [908, 477] on li "Grommets Please Select" at bounding box center [1039, 459] width 432 height 45
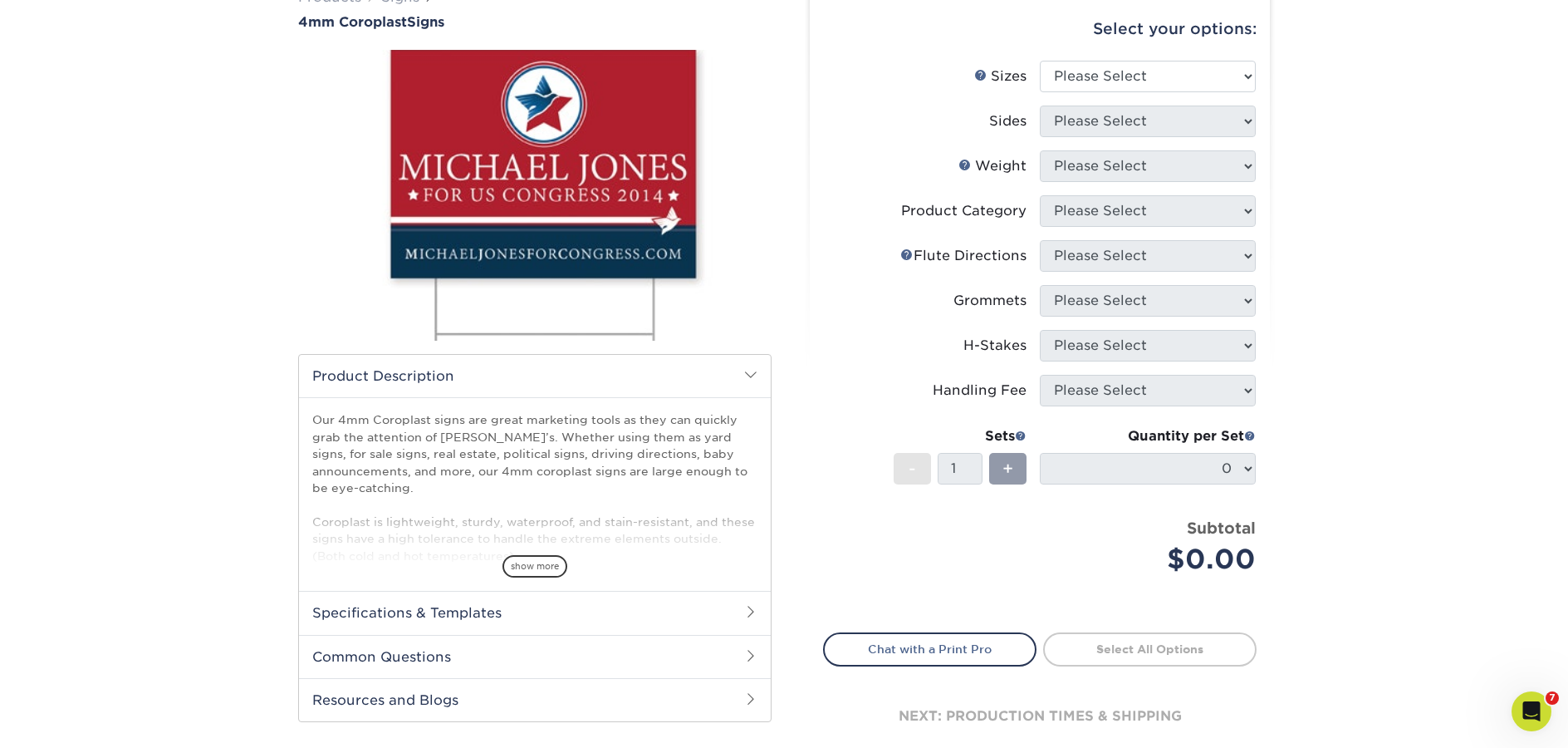
scroll to position [195, 0]
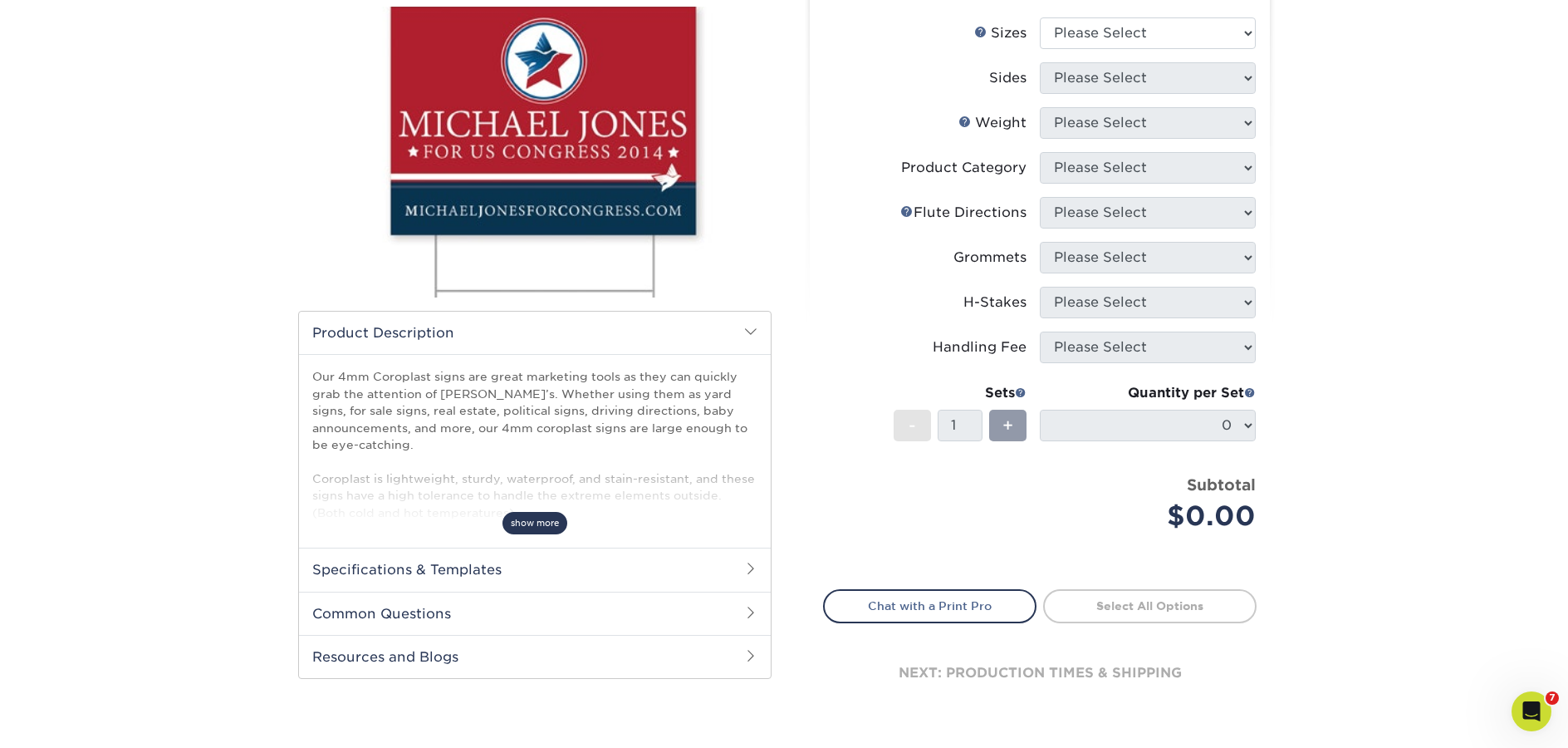
click at [549, 518] on span "show more" at bounding box center [535, 522] width 65 height 22
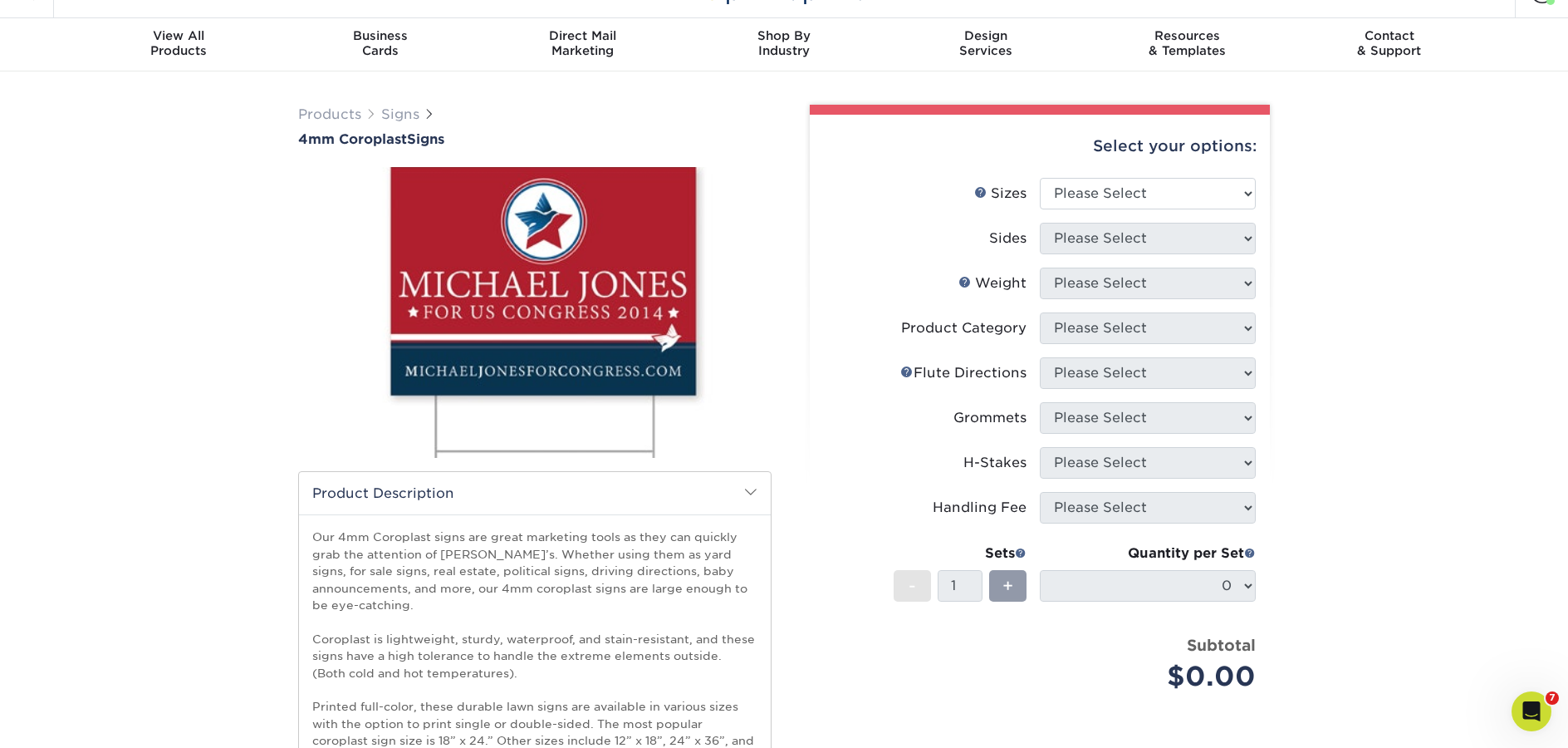
scroll to position [0, 0]
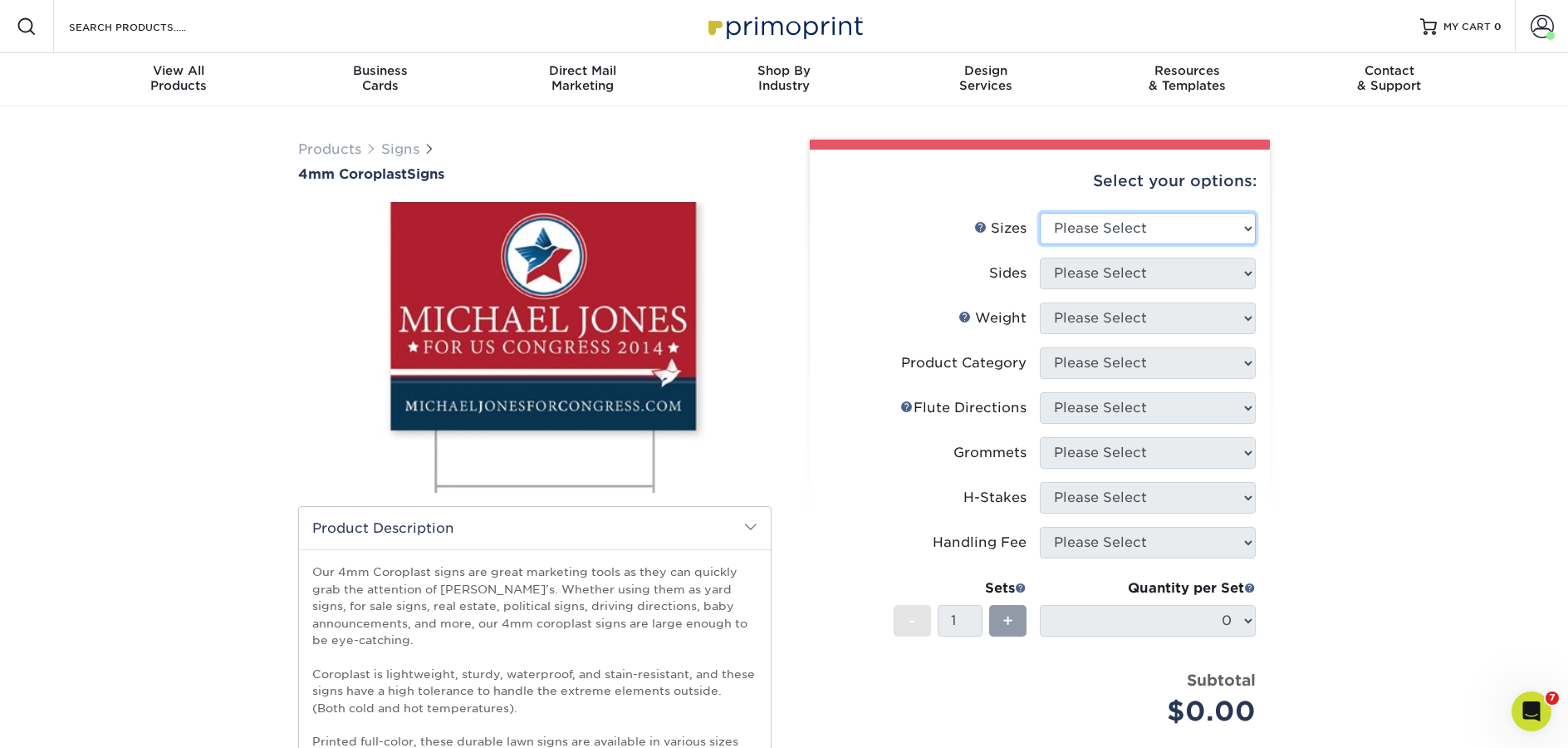
click at [1164, 221] on select "Please Select 12" x 18" 18" x 24" 24" x 24" 24" x 36"" at bounding box center [1148, 228] width 216 height 31
click at [980, 235] on div "Sizes Help Sizes" at bounding box center [1000, 228] width 53 height 20
click at [969, 319] on link "Weight Help" at bounding box center [965, 316] width 13 height 13
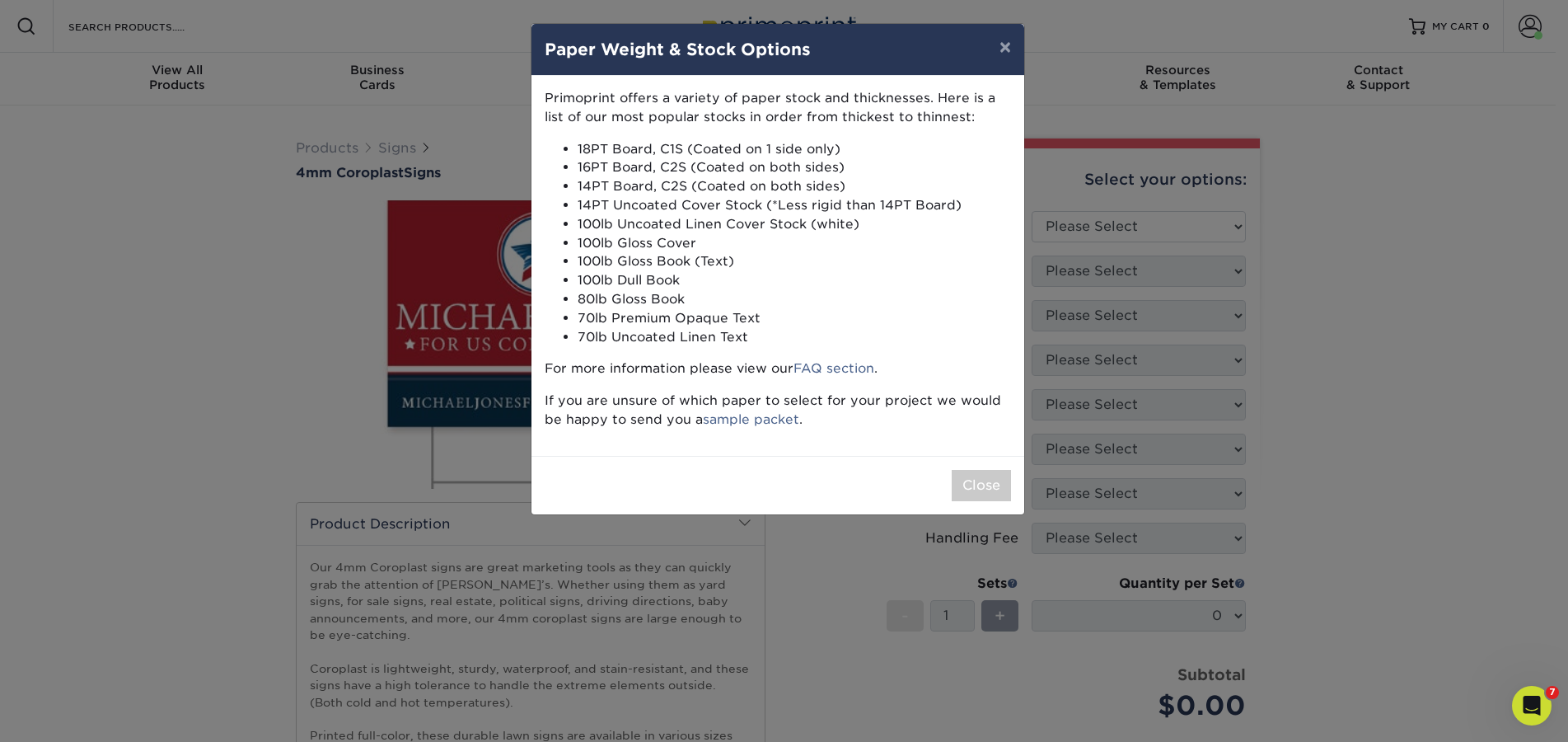
click at [1473, 379] on div "× Paper Weight & Stock Options Primoprint offers a variety of paper stock and t…" at bounding box center [784, 371] width 1568 height 742
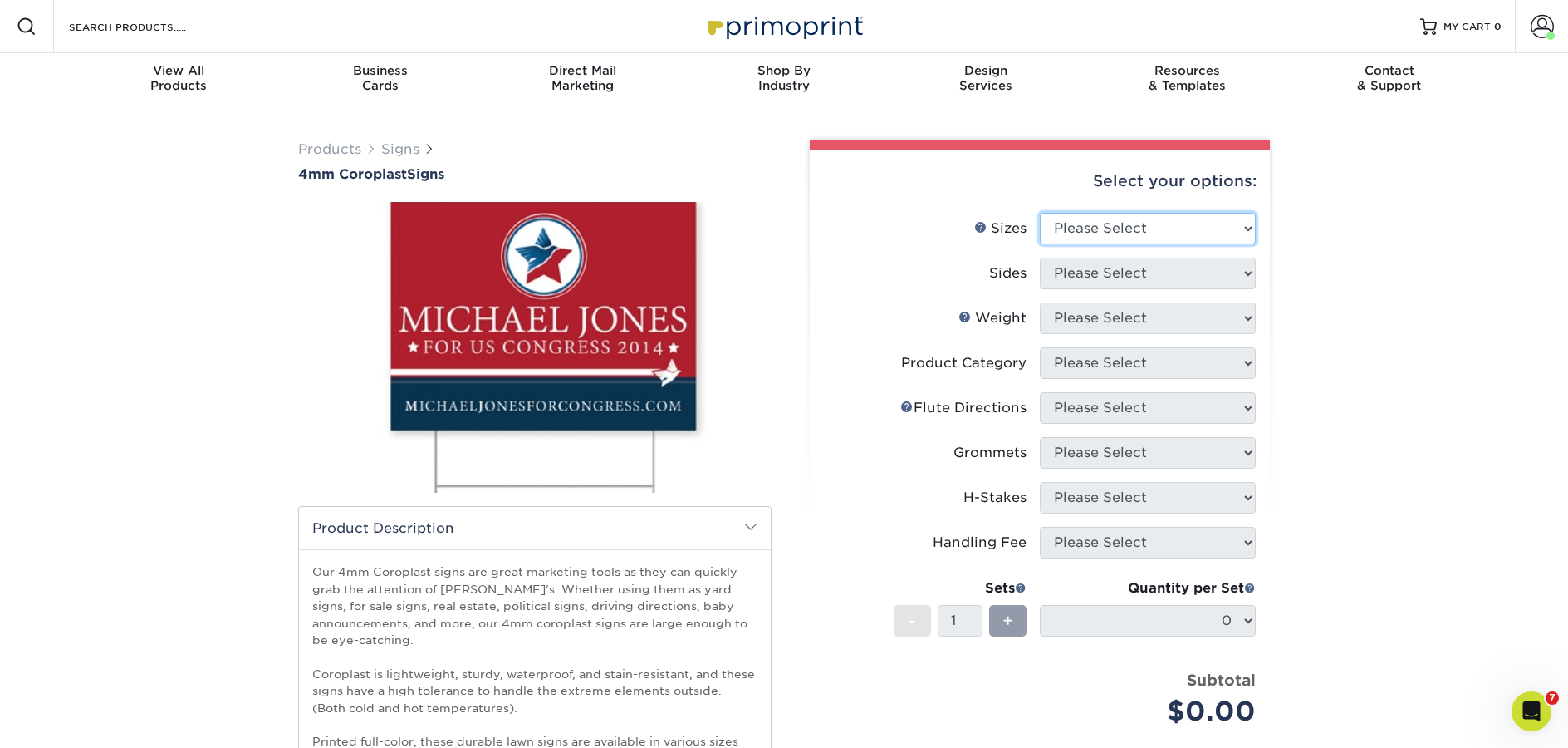
click at [1122, 229] on select "Please Select 12" x 18" 18" x 24" 24" x 24" 24" x 36"" at bounding box center [1148, 228] width 216 height 31
select select "18.00x24.00"
click at [1040, 213] on select "Please Select 12" x 18" 18" x 24" 24" x 24" 24" x 36"" at bounding box center [1148, 228] width 216 height 31
click at [399, 146] on link "Signs" at bounding box center [400, 149] width 38 height 16
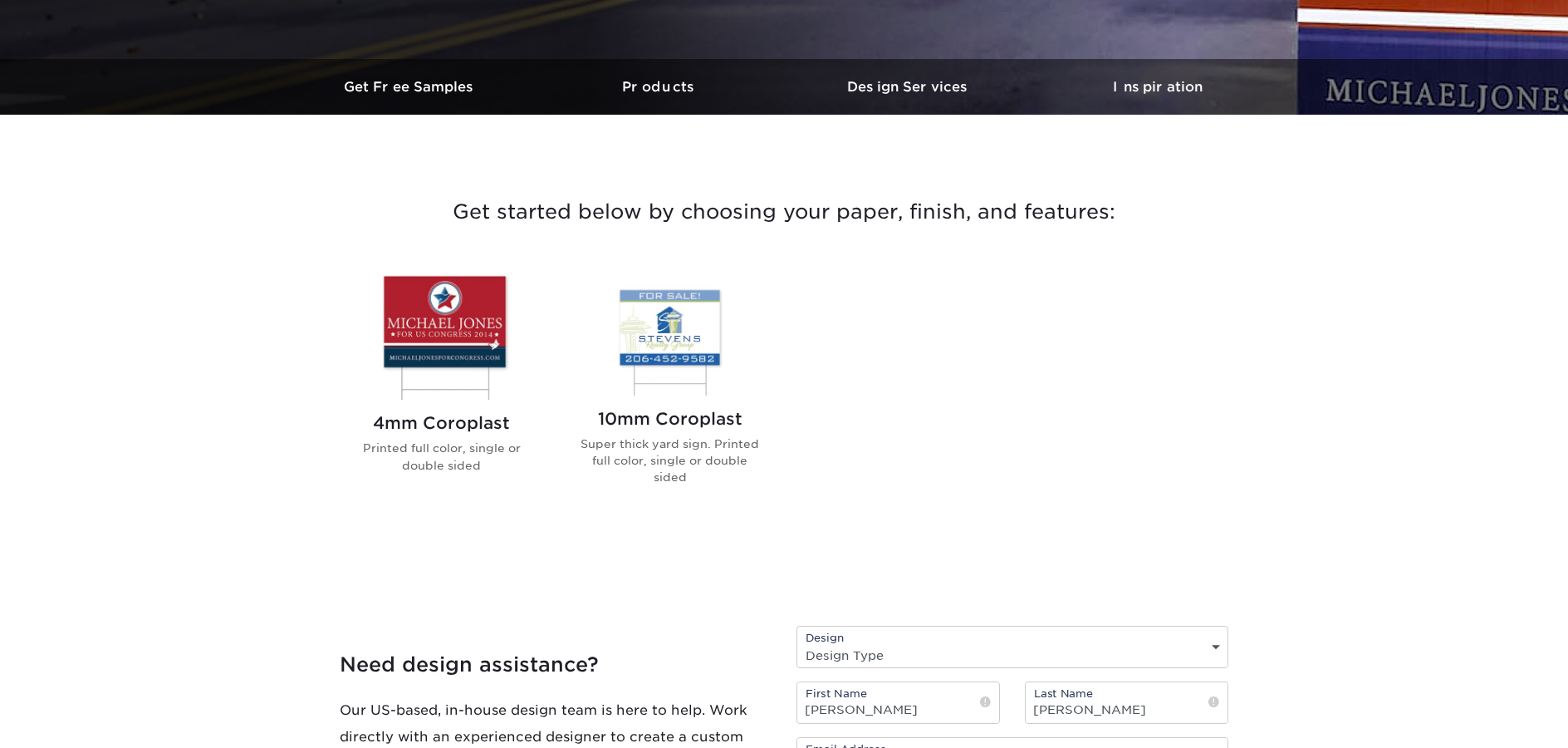
scroll to position [464, 0]
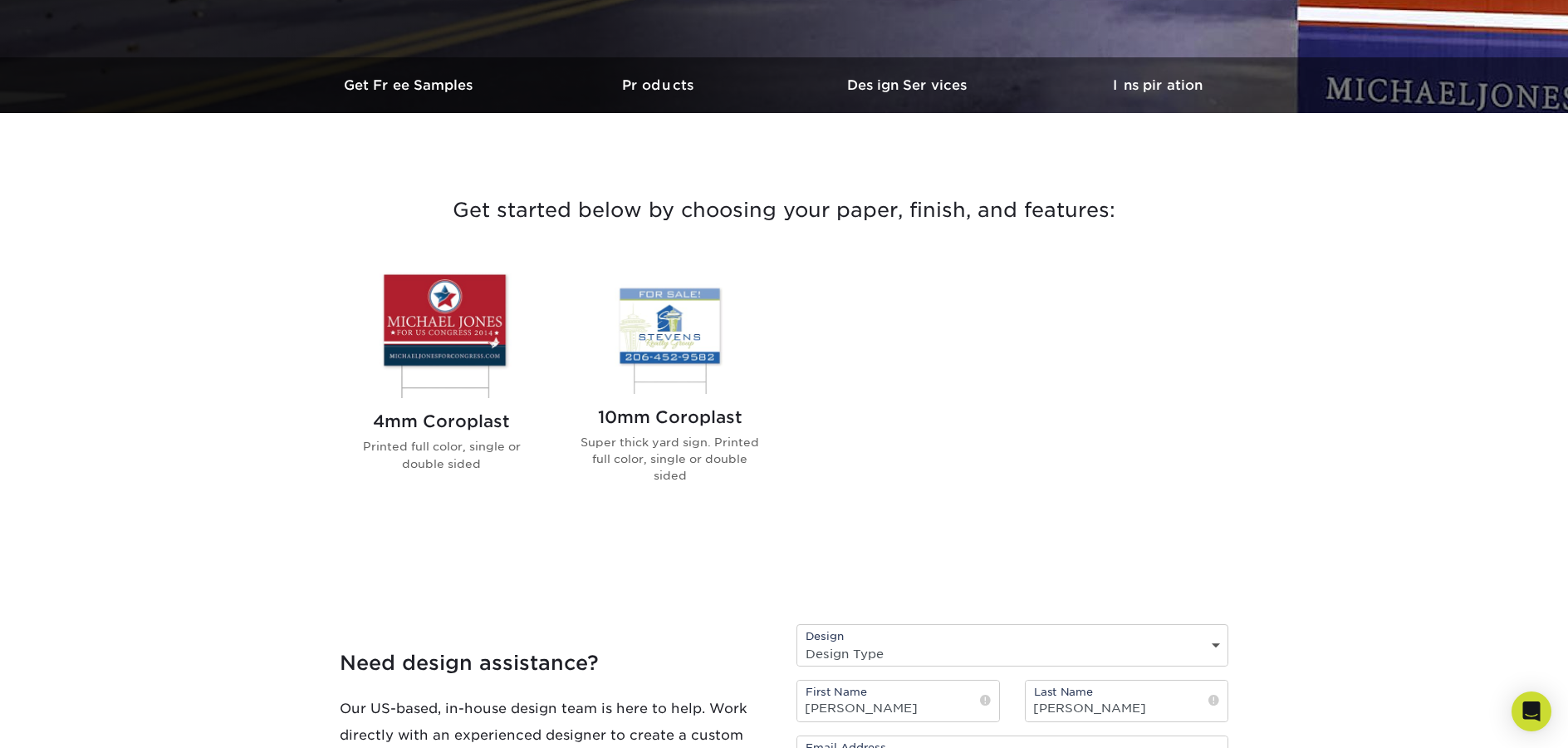
click at [650, 333] on img at bounding box center [670, 330] width 189 height 126
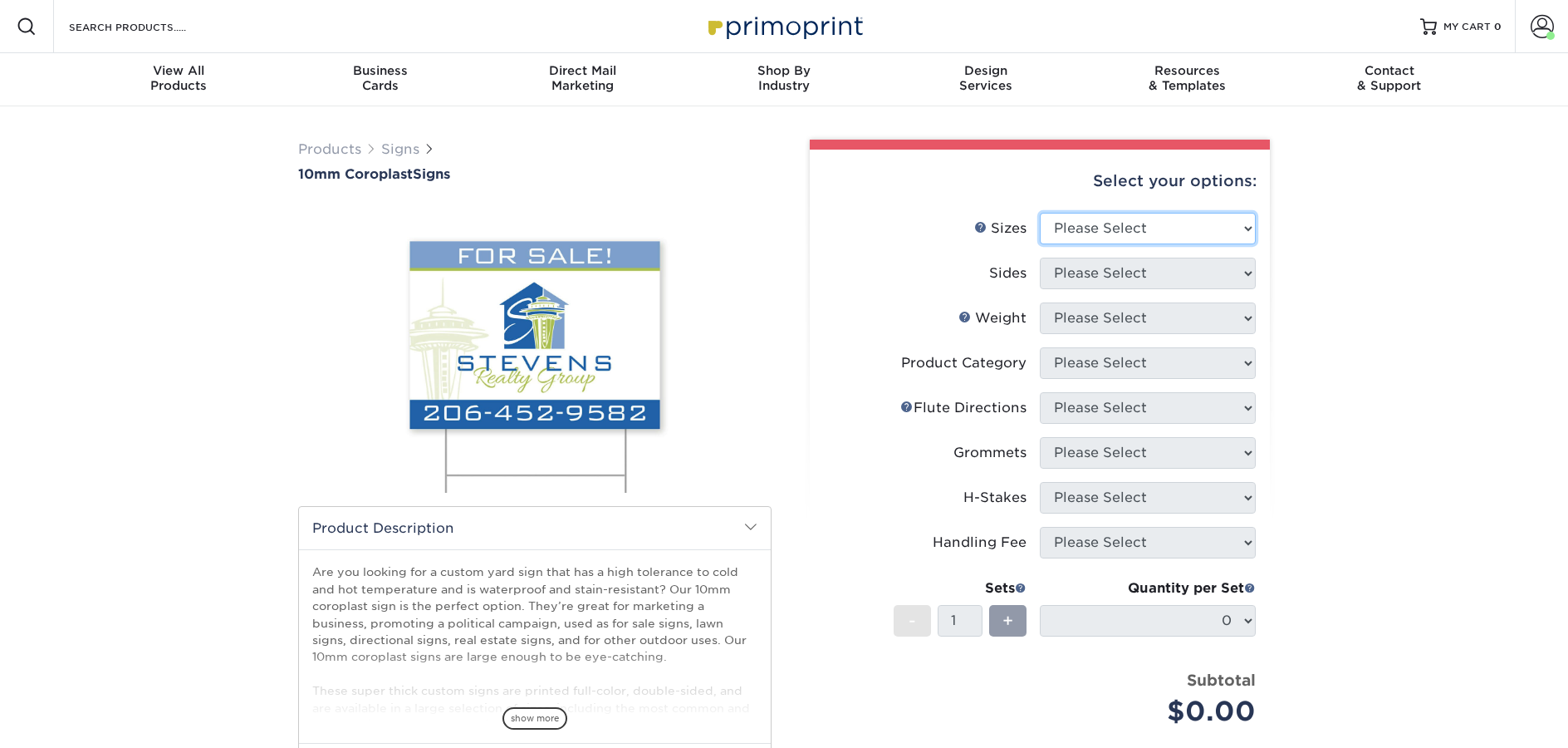
click at [1184, 234] on select "Please Select 6" x 12" 10" x 10" 12" x 18" 18" x 24" 24" x 24" 24" x 36"" at bounding box center [1148, 228] width 216 height 31
select select "18.00x24.00"
click at [1040, 213] on select "Please Select 6" x 12" 10" x 10" 12" x 18" 18" x 24" 24" x 24" 24" x 36"" at bounding box center [1148, 228] width 216 height 31
click at [1095, 274] on select "Please Select Print Both Sides Print Front Only" at bounding box center [1148, 273] width 216 height 31
select select "13abbda7-1d64-4f25-8bb2-c179b224825d"
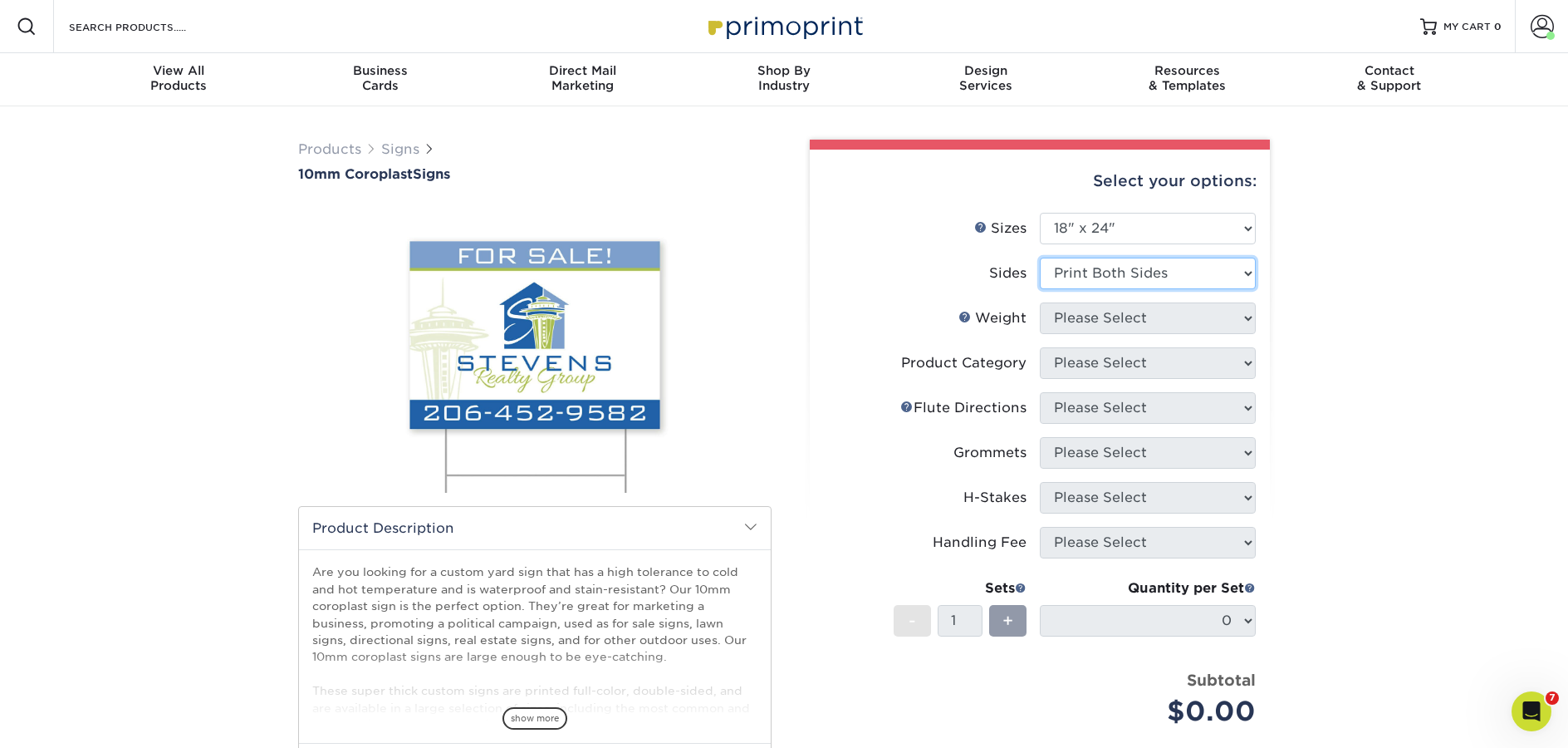
click at [1040, 258] on select "Please Select Print Both Sides Print Front Only" at bounding box center [1148, 273] width 216 height 31
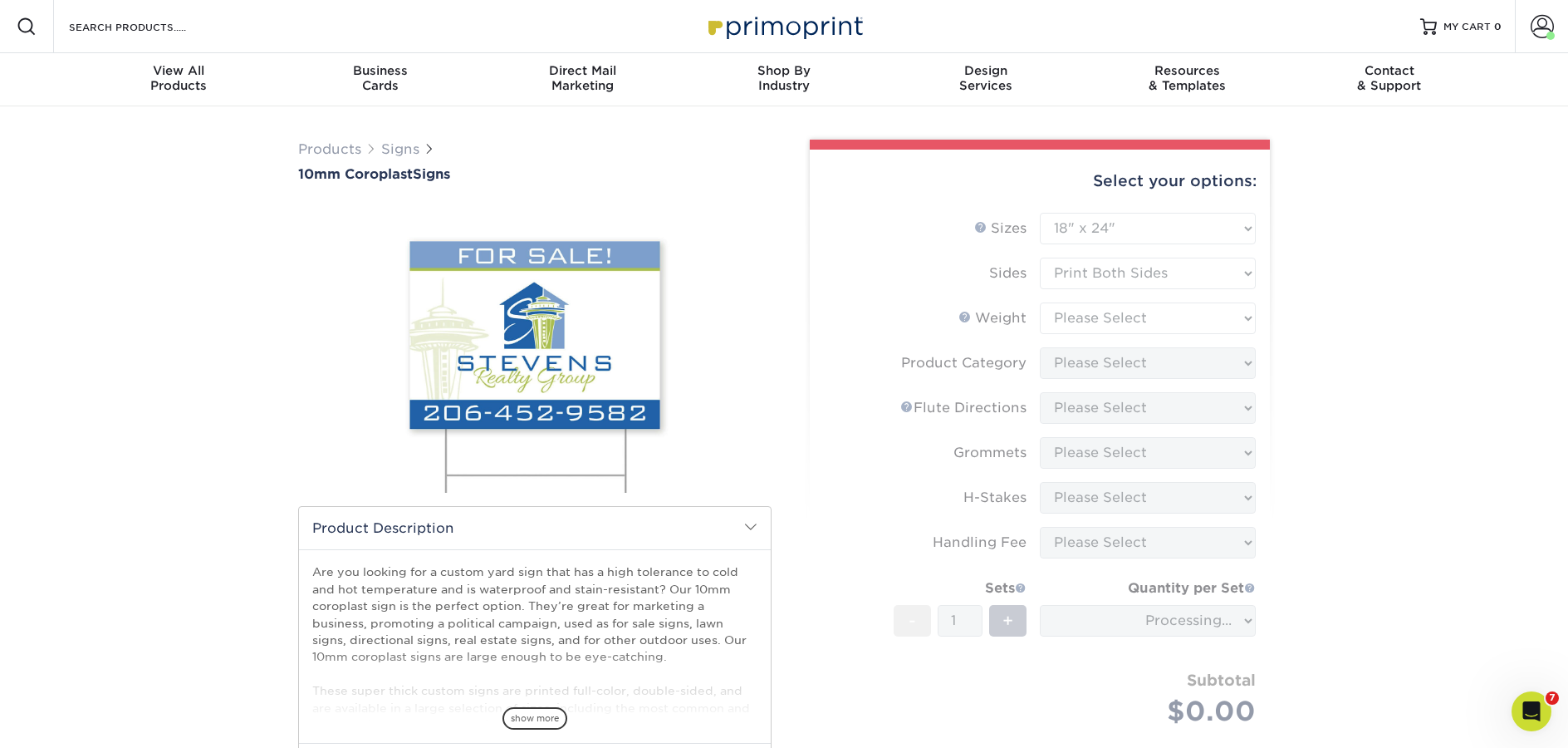
click at [1096, 316] on form "Sizes Help Sizes Please Select 6" x 12" 10" x 10" 12" x 18" 18" x 24" 24" x 24"…" at bounding box center [1039, 489] width 433 height 553
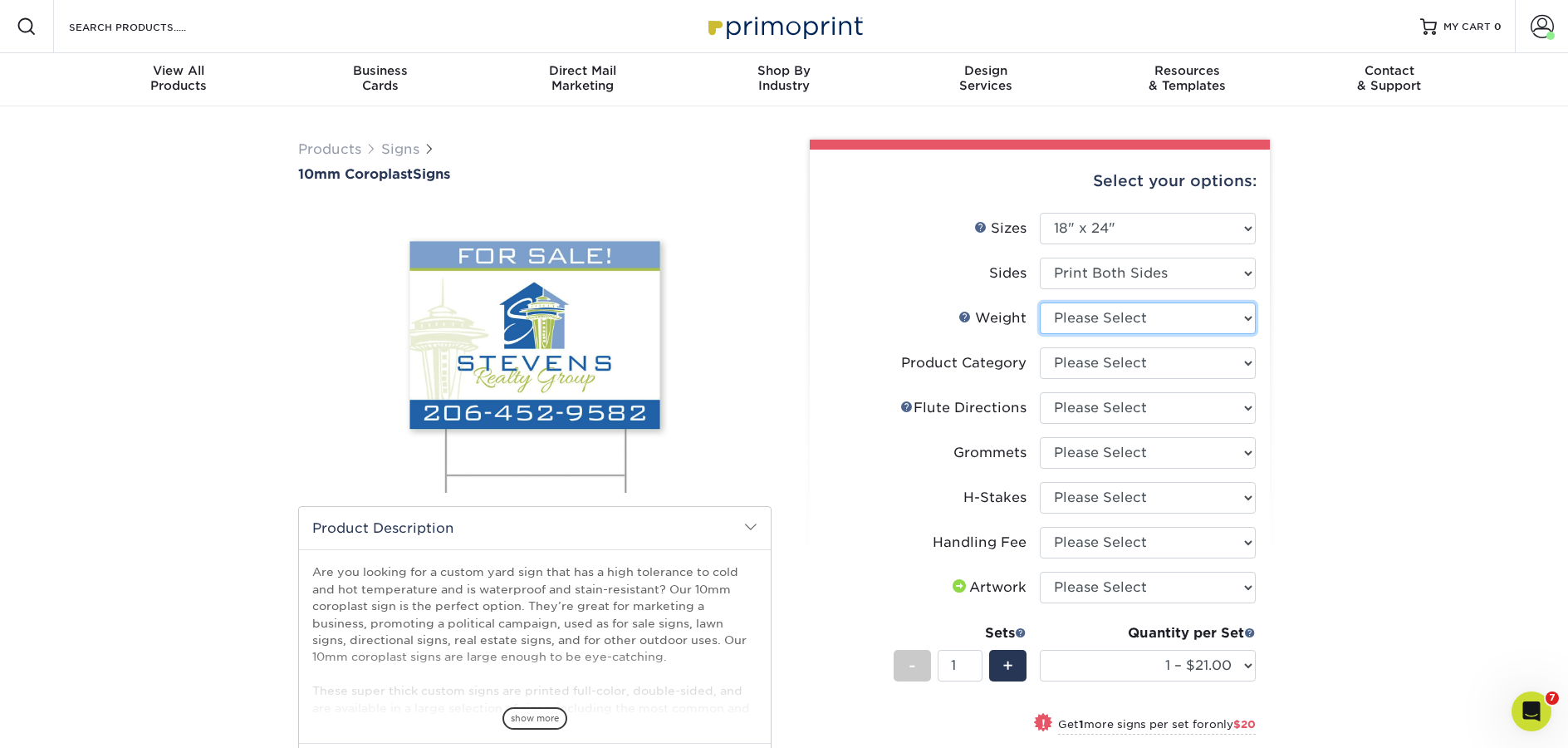
click at [1096, 316] on select "Please Select 10CORO" at bounding box center [1148, 317] width 216 height 31
select select "10CORO"
click at [1040, 302] on select "Please Select 10CORO" at bounding box center [1148, 317] width 216 height 31
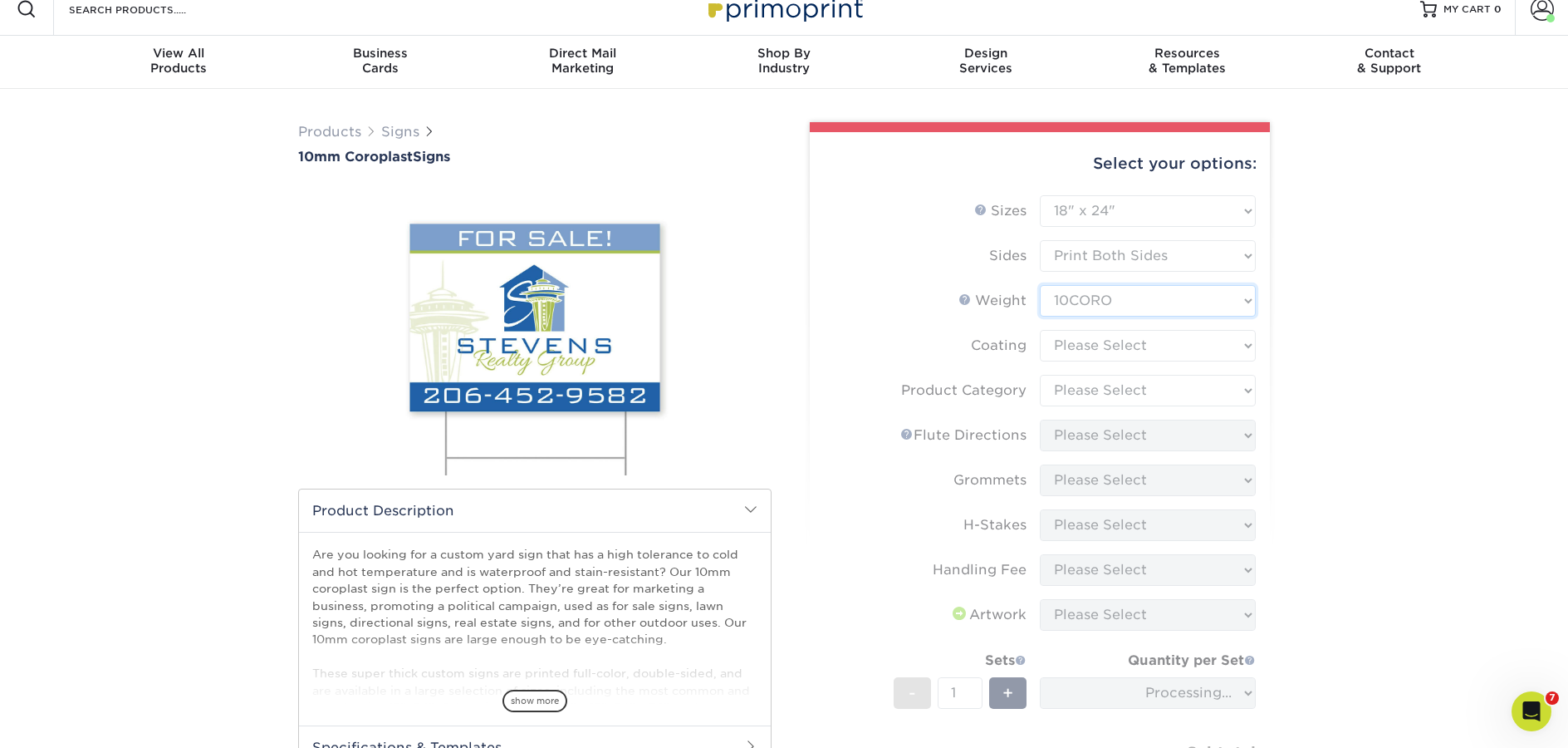
scroll to position [19, 0]
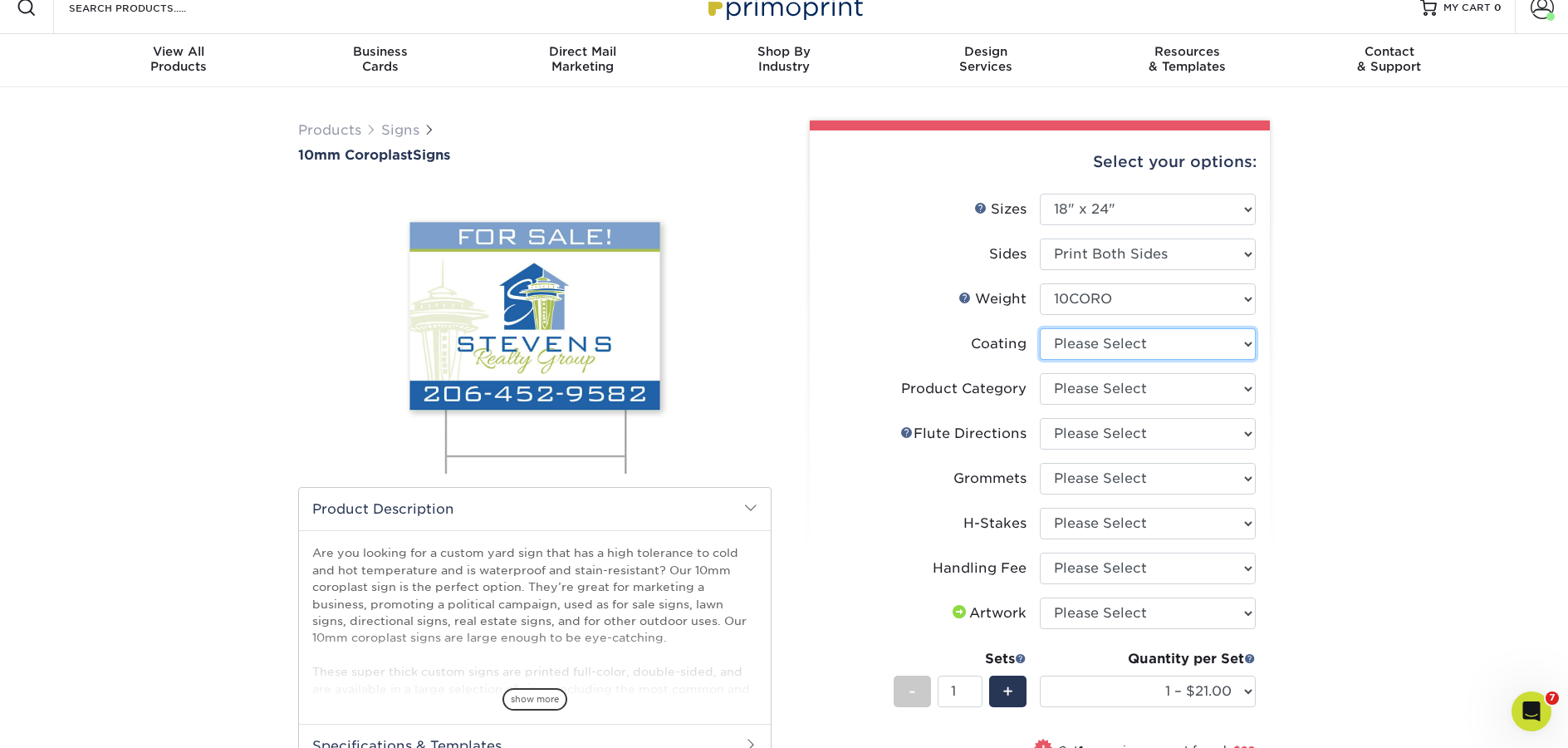
click at [1111, 341] on select at bounding box center [1148, 343] width 216 height 31
select select "3e7618de-abca-4bda-9f97-8b9129e913d8"
click at [1040, 328] on select at bounding box center [1148, 343] width 216 height 31
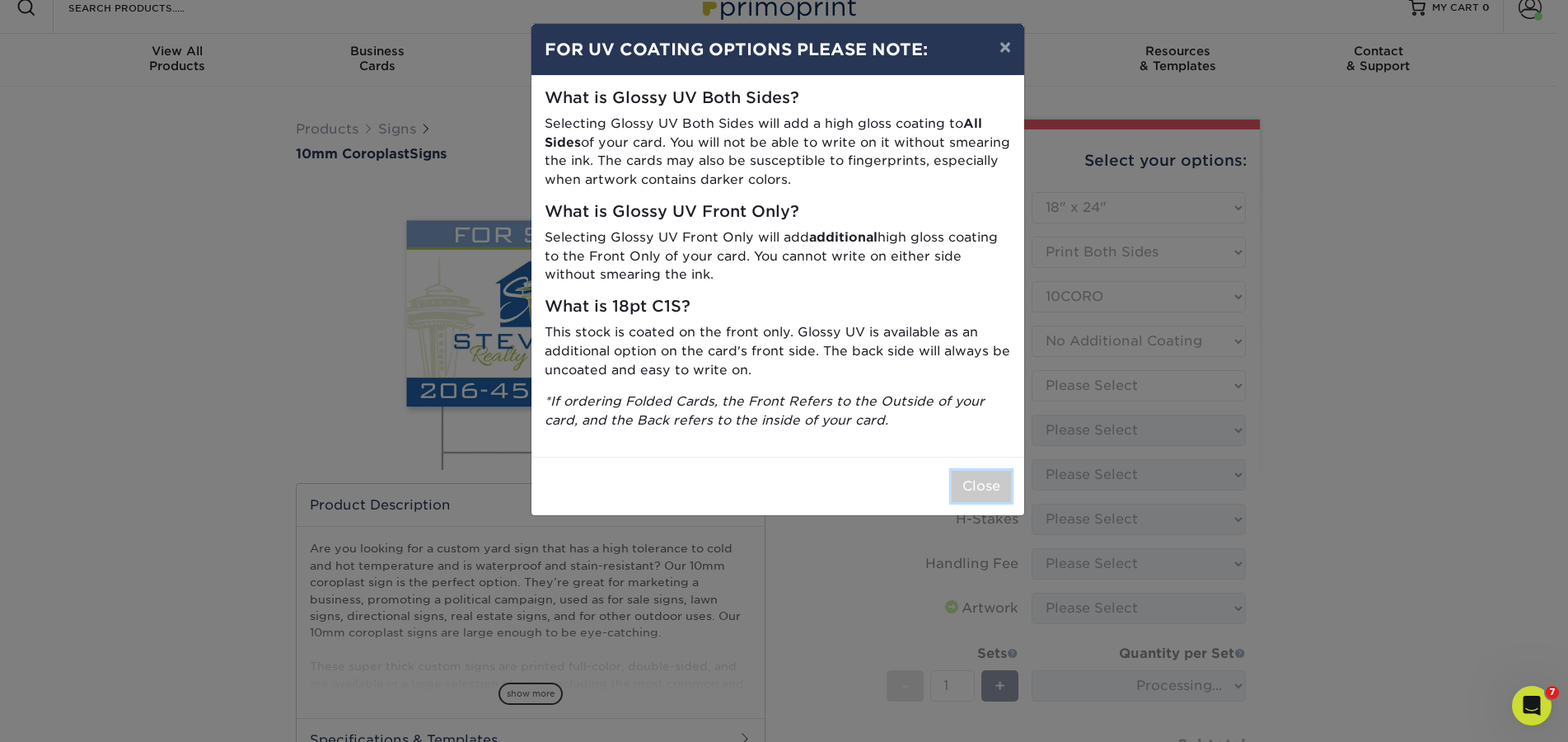
click at [980, 476] on button "Close" at bounding box center [981, 486] width 59 height 31
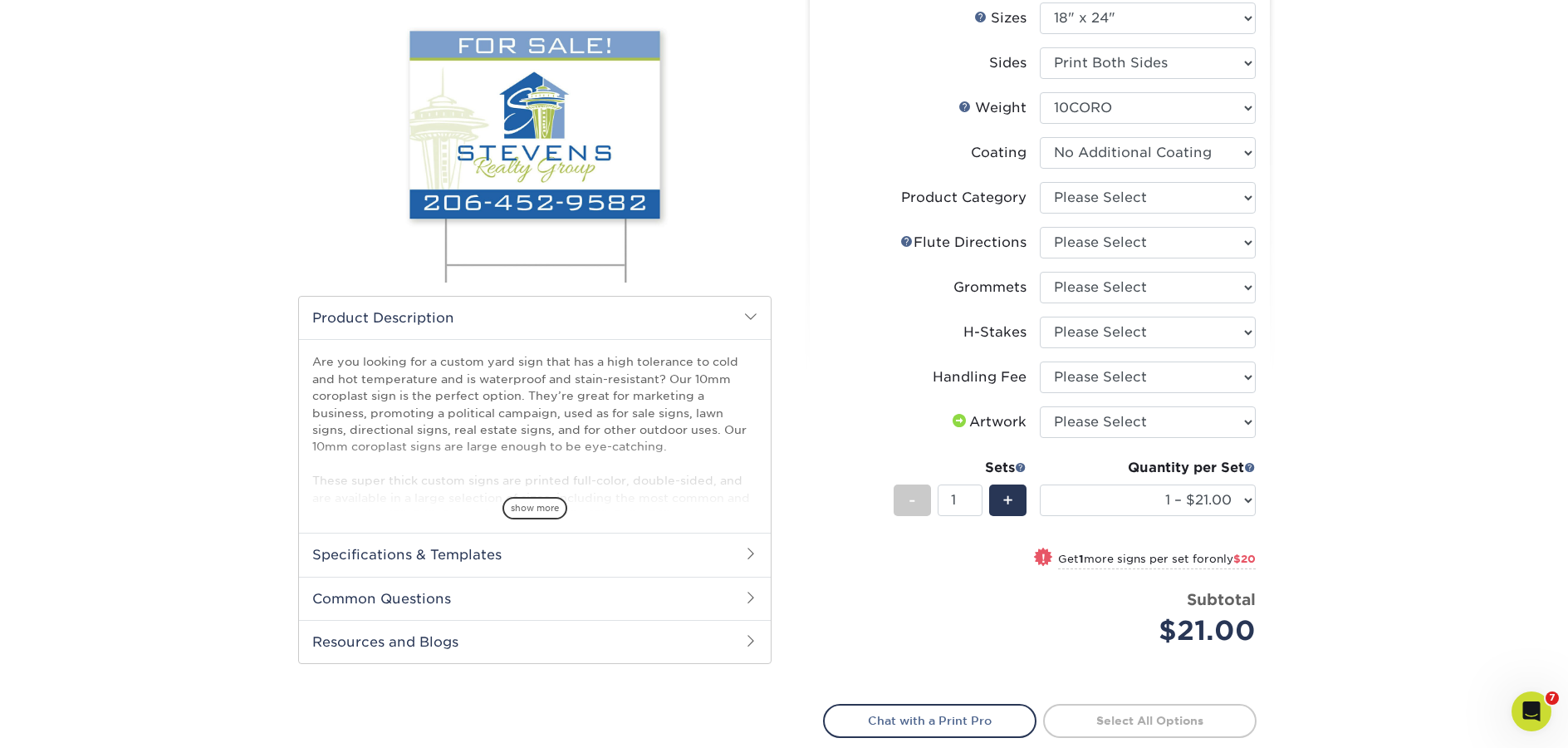
scroll to position [208, 0]
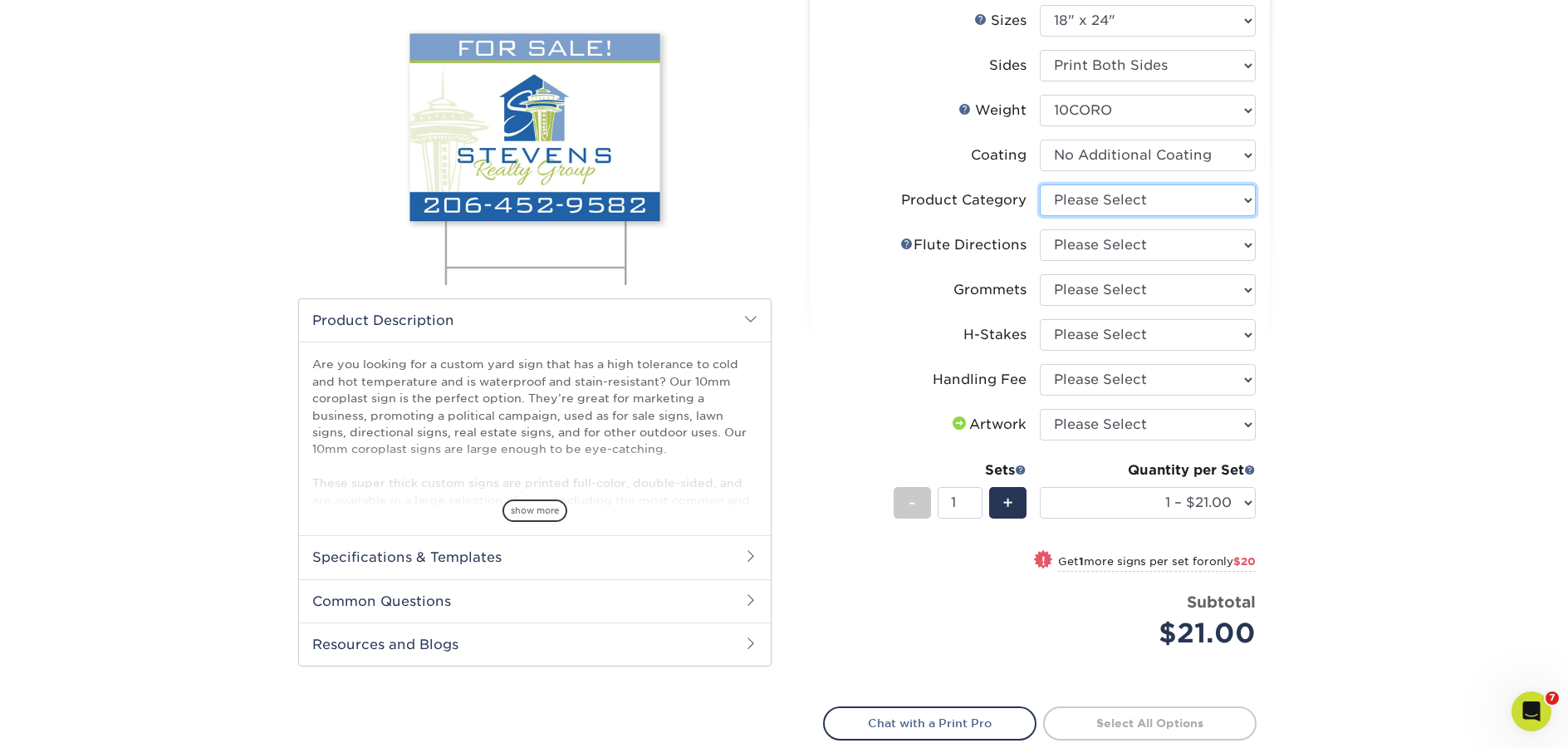
click at [1142, 198] on select "Please Select Coroplast Signs" at bounding box center [1148, 200] width 216 height 31
select select "b3582ed5-6912-492c-8440-2cc51afdb8e1"
click at [1040, 185] on select "Please Select Coroplast Signs" at bounding box center [1148, 200] width 216 height 31
click at [1123, 244] on select "Please Select Flute Direction (Horizontal) Flute Direction (Vertical)" at bounding box center [1148, 244] width 216 height 31
click at [903, 242] on link "Flute Help" at bounding box center [907, 243] width 13 height 13
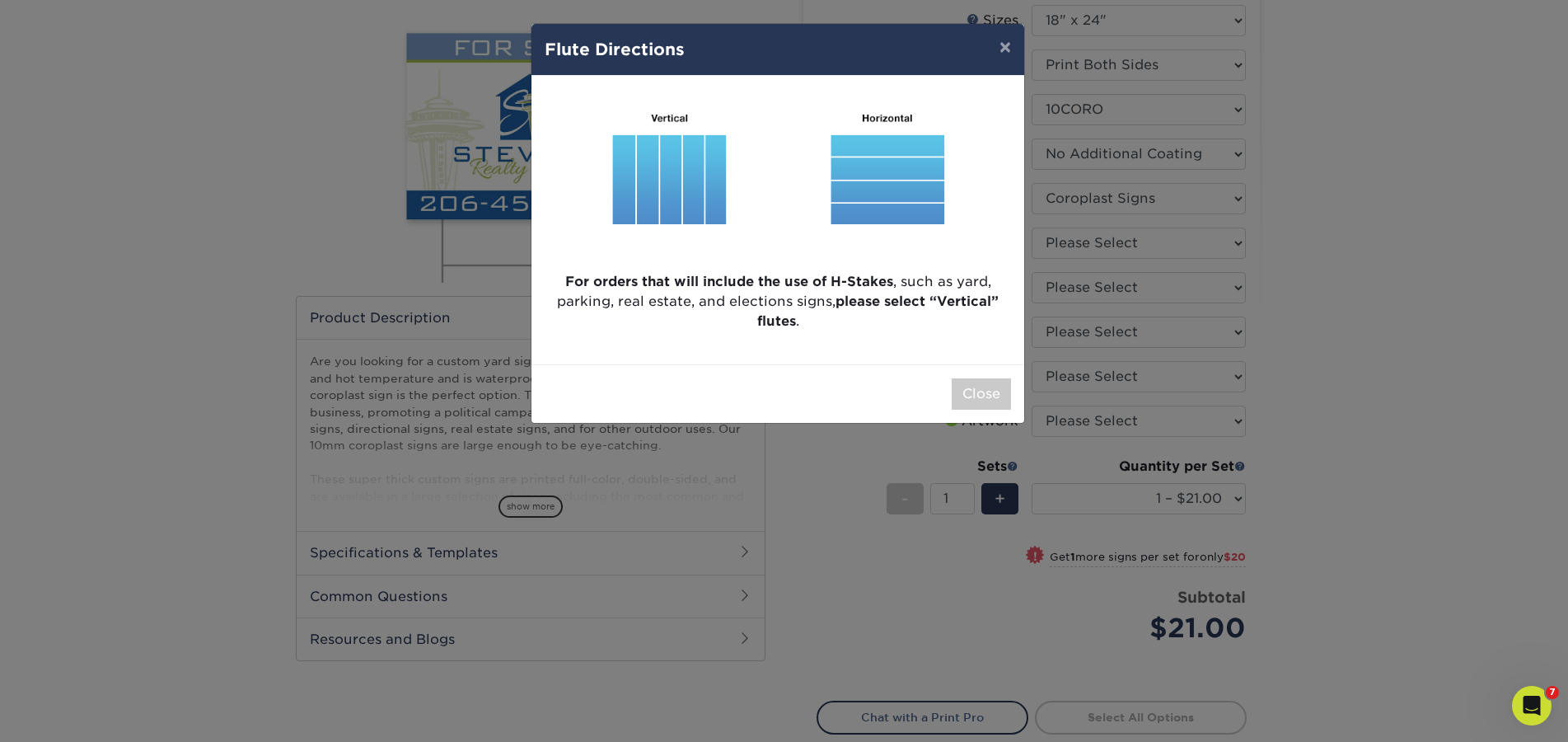
click at [1303, 306] on div "× Flute Directions For orders that will include the use of H-Stakes , such as y…" at bounding box center [784, 371] width 1568 height 742
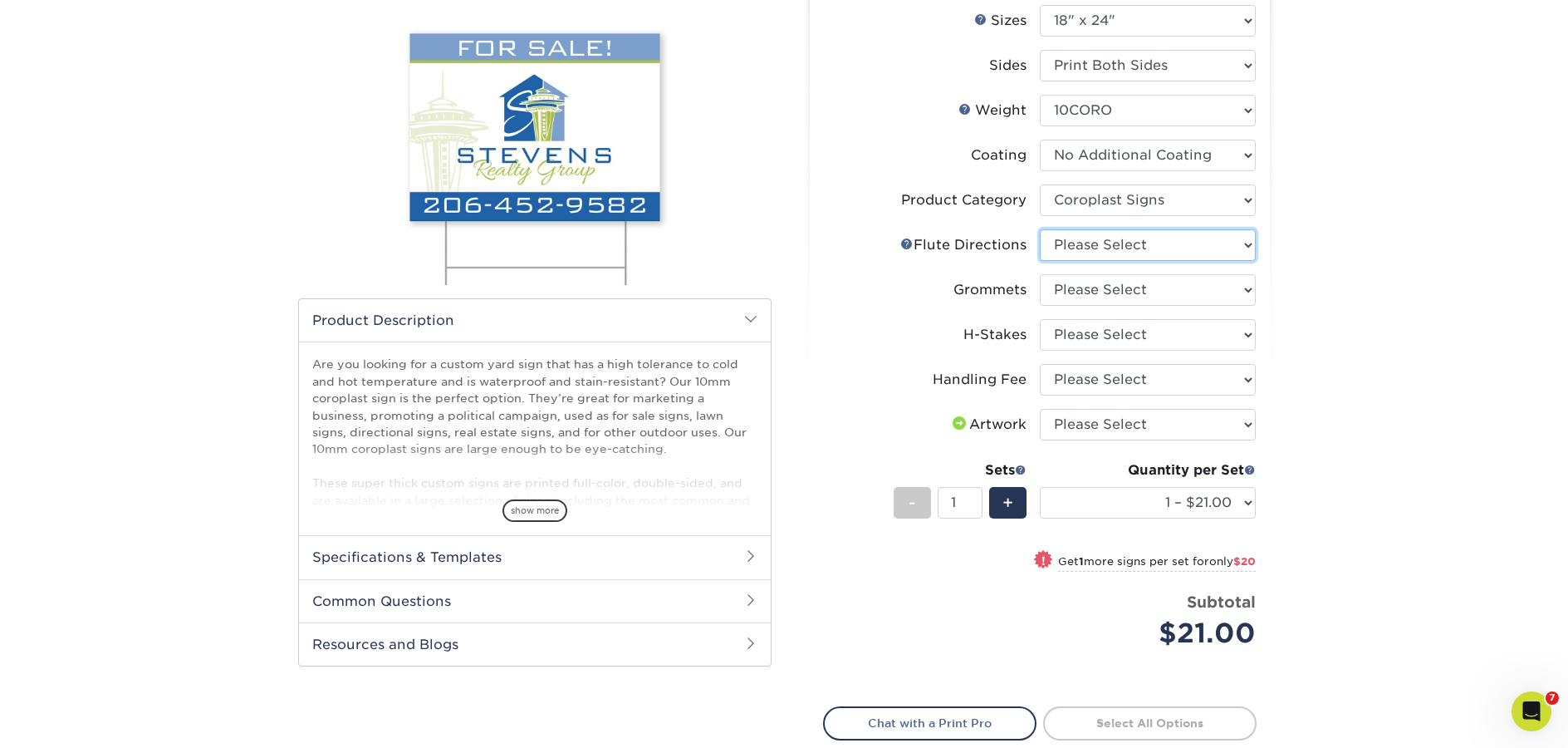
click at [1151, 246] on select "Please Select Flute Direction (Horizontal) Flute Direction (Vertical)" at bounding box center [1148, 244] width 216 height 31
select select "64642d5c-3ca5-48ab-b753-ddfa02991dab"
click at [1040, 229] on select "Please Select Flute Direction (Horizontal) Flute Direction (Vertical)" at bounding box center [1148, 244] width 216 height 31
click at [1092, 297] on select "Please Select No Grommets Yes, Grommet All 4 Corners Yes, Grommets Top Corners …" at bounding box center [1148, 290] width 216 height 31
select select "90d329df-db80-4206-b821-ff9d3f363977"
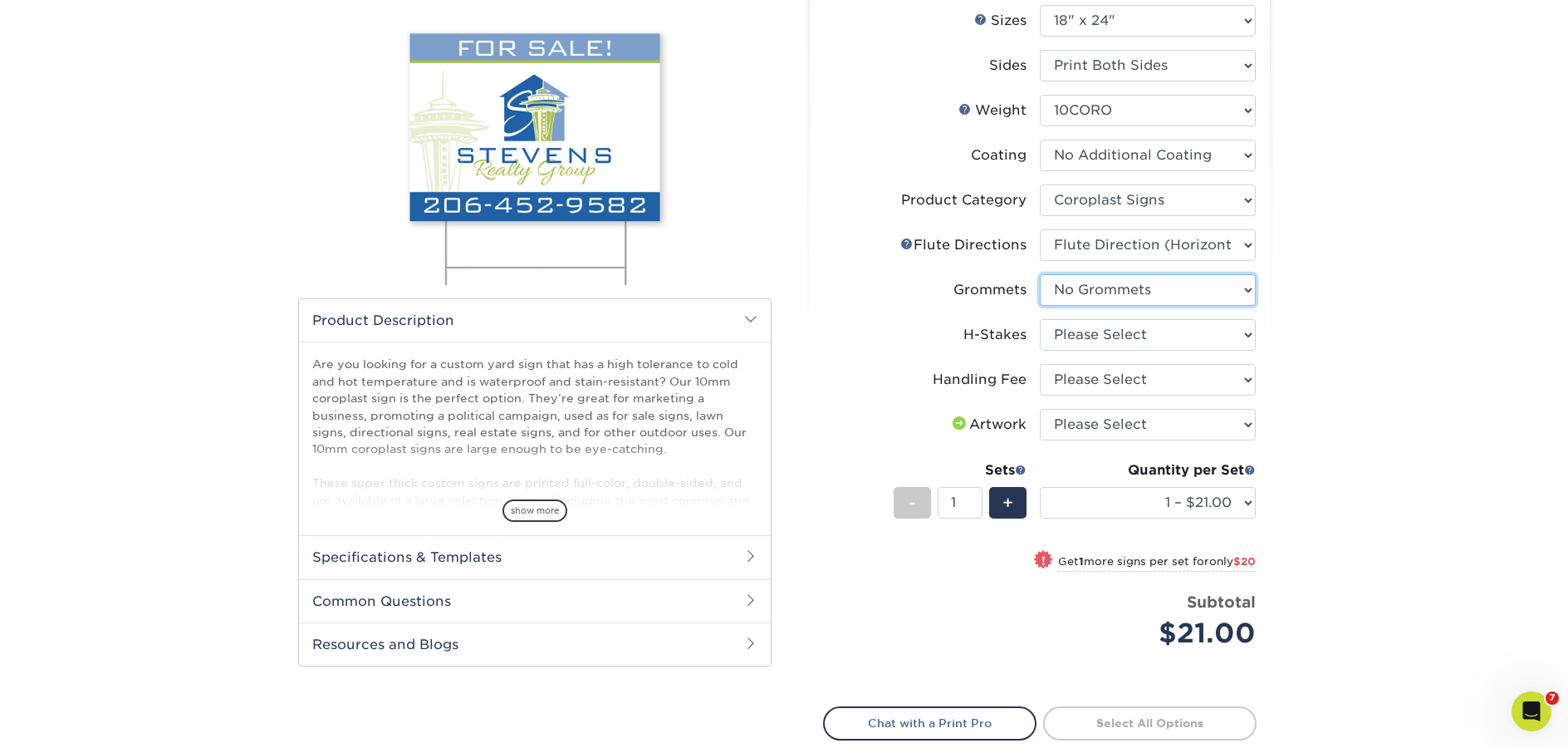
click at [1040, 275] on select "Please Select No Grommets Yes, Grommet All 4 Corners Yes, Grommets Top Corners …" at bounding box center [1148, 290] width 216 height 31
click at [1121, 325] on select "Please Select No H-Stakes Yes H-Stakes (Heavy Duty)" at bounding box center [1148, 334] width 216 height 31
select select "4f193f0c-e5fb-478c-8161-db35ebbf29ae"
click at [1040, 319] on select "Please Select No H-Stakes Yes H-Stakes (Heavy Duty)" at bounding box center [1148, 334] width 216 height 31
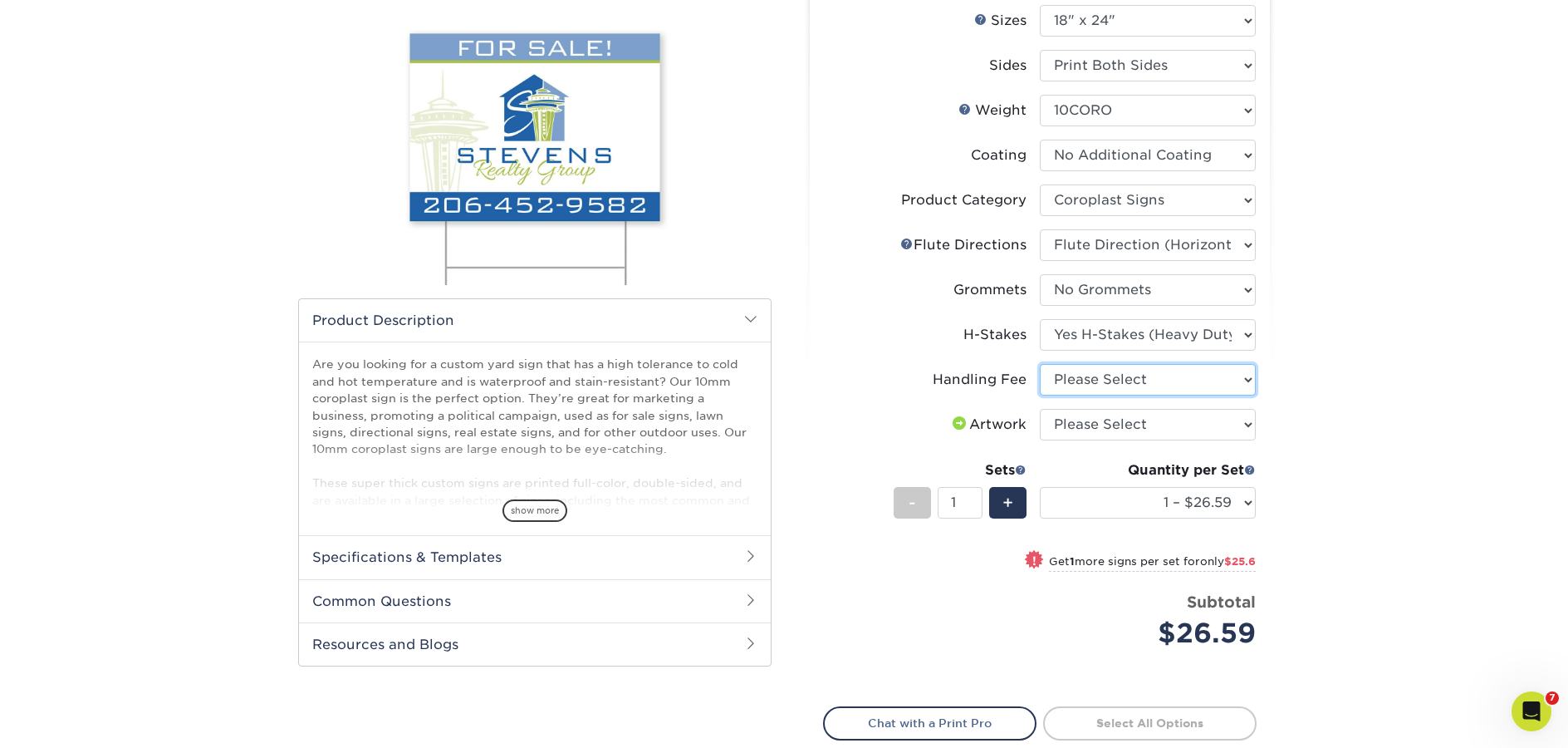
click at [1117, 381] on select "Please Select Handling Fee" at bounding box center [1148, 379] width 216 height 31
select select "ab74c079-444c-4260-ae6a-e09bdee8073c"
click at [1040, 364] on select "Please Select Handling Fee" at bounding box center [1148, 379] width 216 height 31
click at [1234, 497] on select "1 – $30.34 2 – $55.94 3 – $81.53 4 – $103.37 5 – $128.97 6 – $154.56 7 – $180.1…" at bounding box center [1148, 502] width 216 height 31
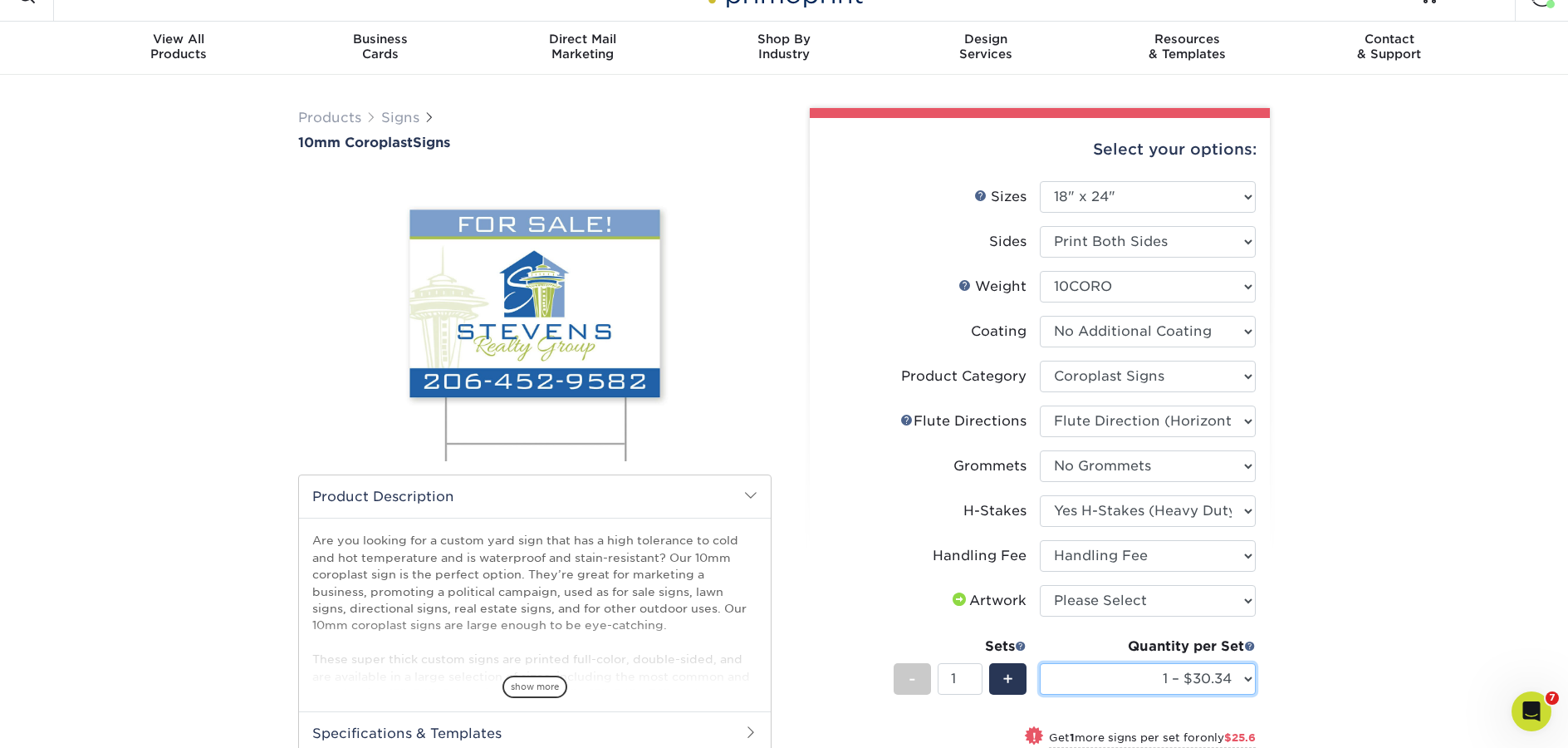
scroll to position [0, 0]
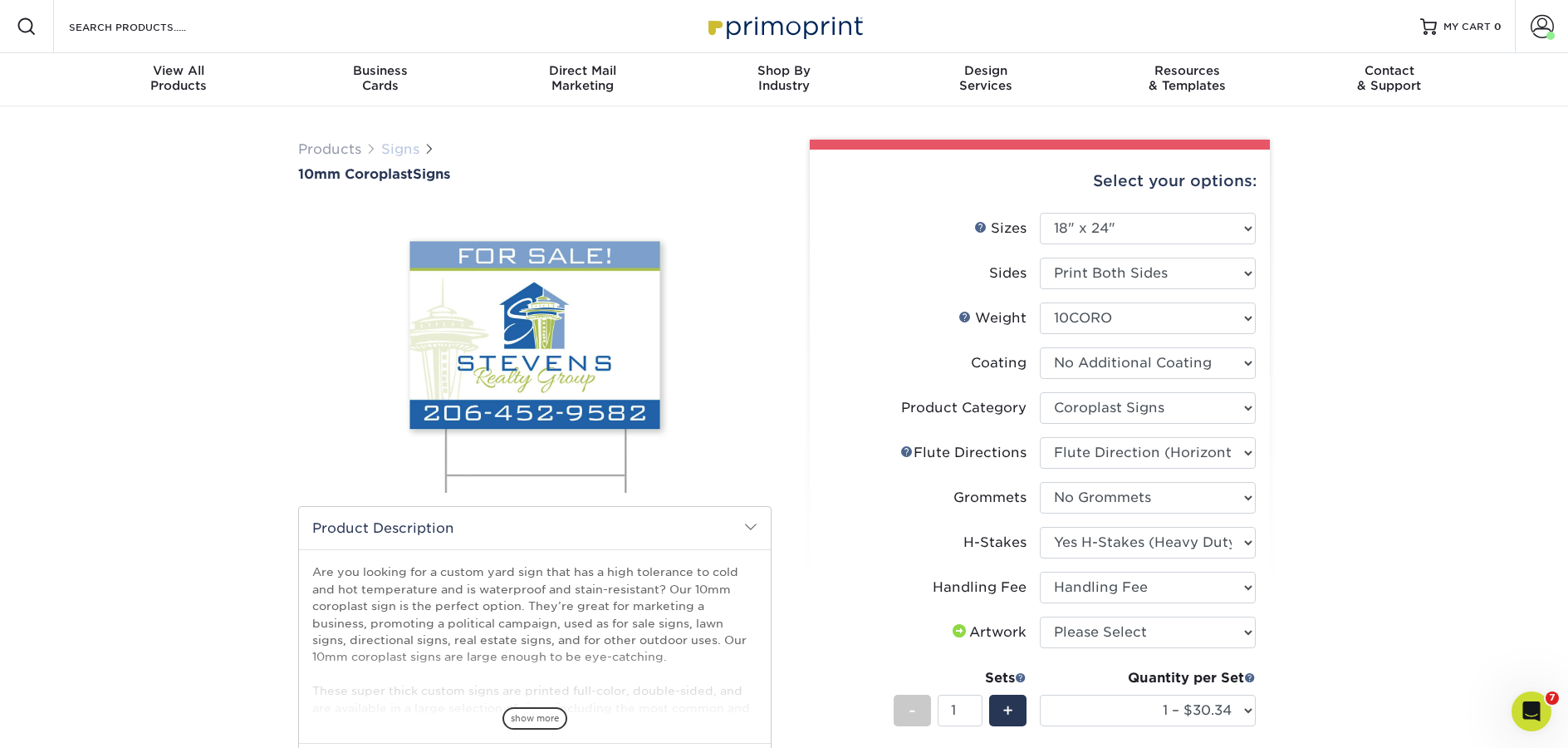
click at [402, 149] on link "Signs" at bounding box center [400, 149] width 38 height 16
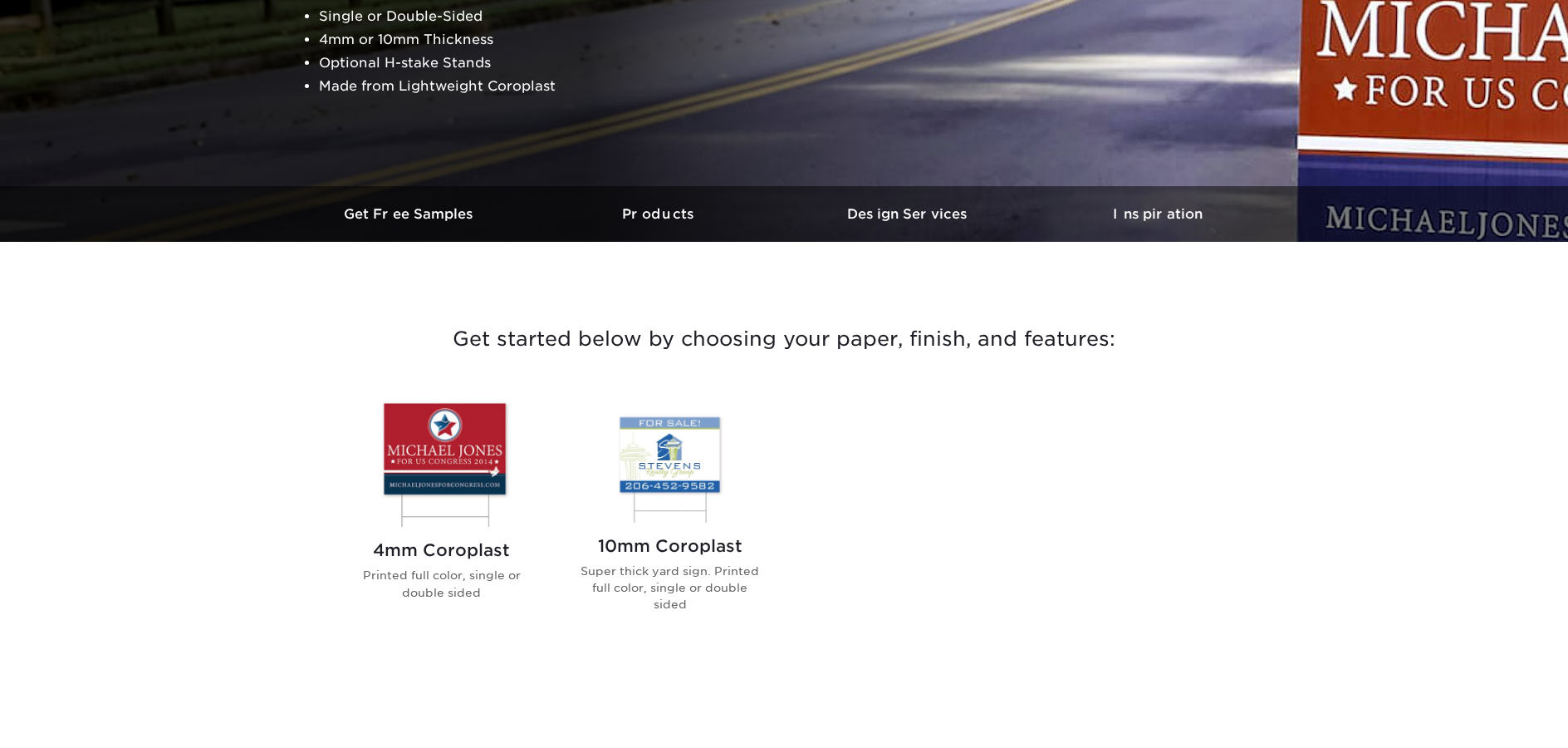
scroll to position [377, 0]
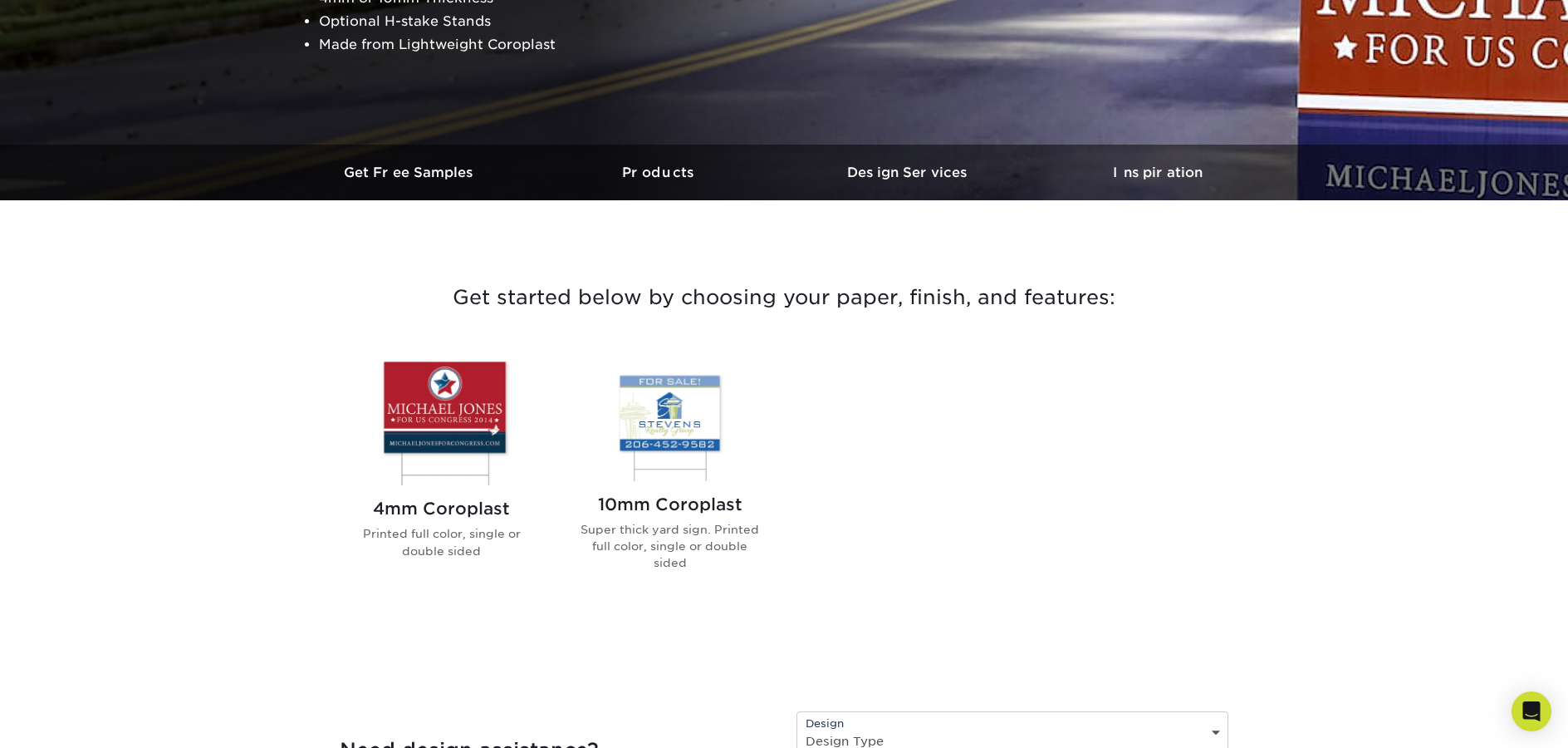
click at [431, 409] on img at bounding box center [442, 420] width 189 height 130
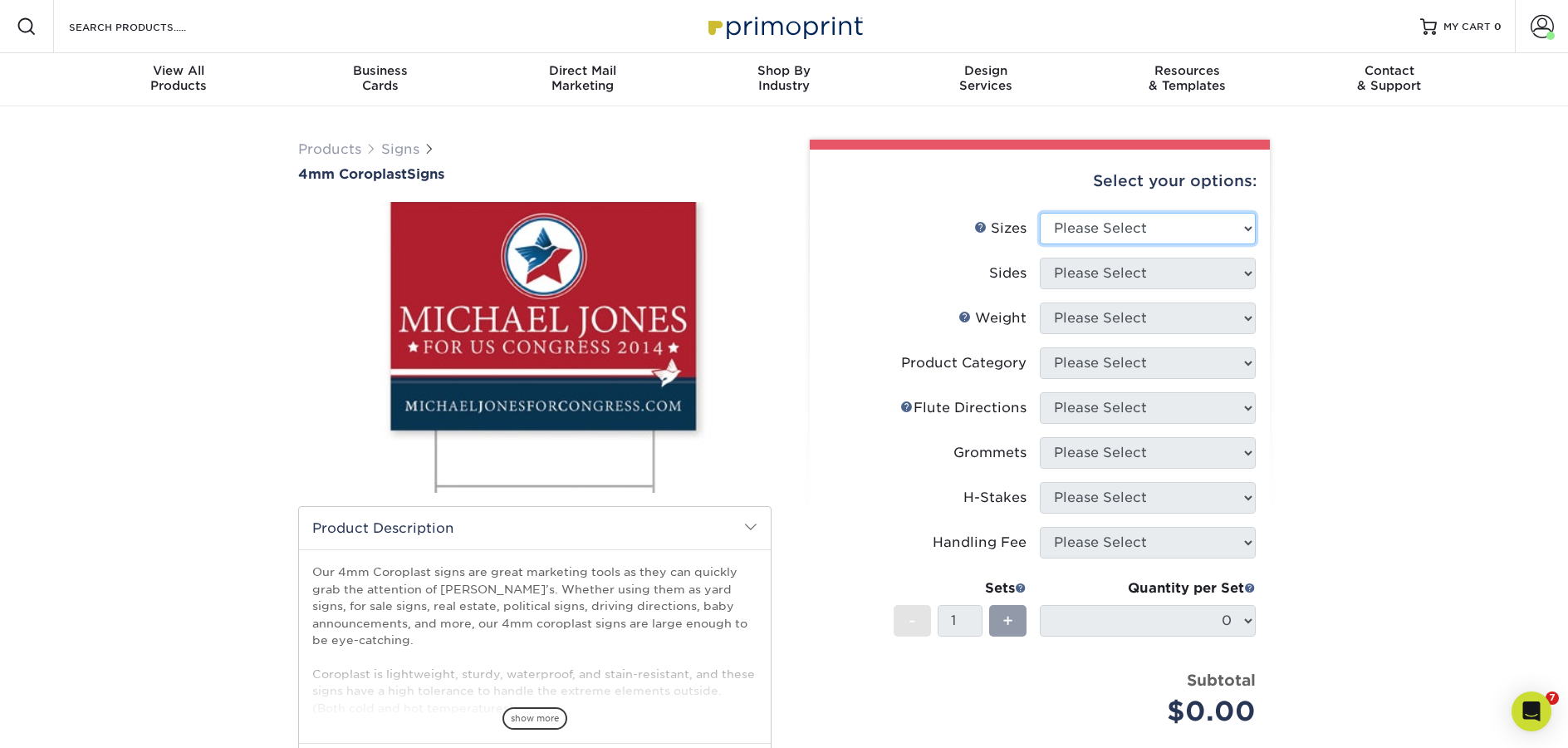
click at [1201, 222] on select "Please Select 12" x 18" 18" x 24" 24" x 24" 24" x 36"" at bounding box center [1148, 228] width 216 height 31
select select "18.00x24.00"
click at [1040, 213] on select "Please Select 12" x 18" 18" x 24" 24" x 24" 24" x 36"" at bounding box center [1148, 228] width 216 height 31
click at [1137, 277] on select "Please Select Print Both Sides Print Front Only" at bounding box center [1148, 273] width 216 height 31
select select "13abbda7-1d64-4f25-8bb2-c179b224825d"
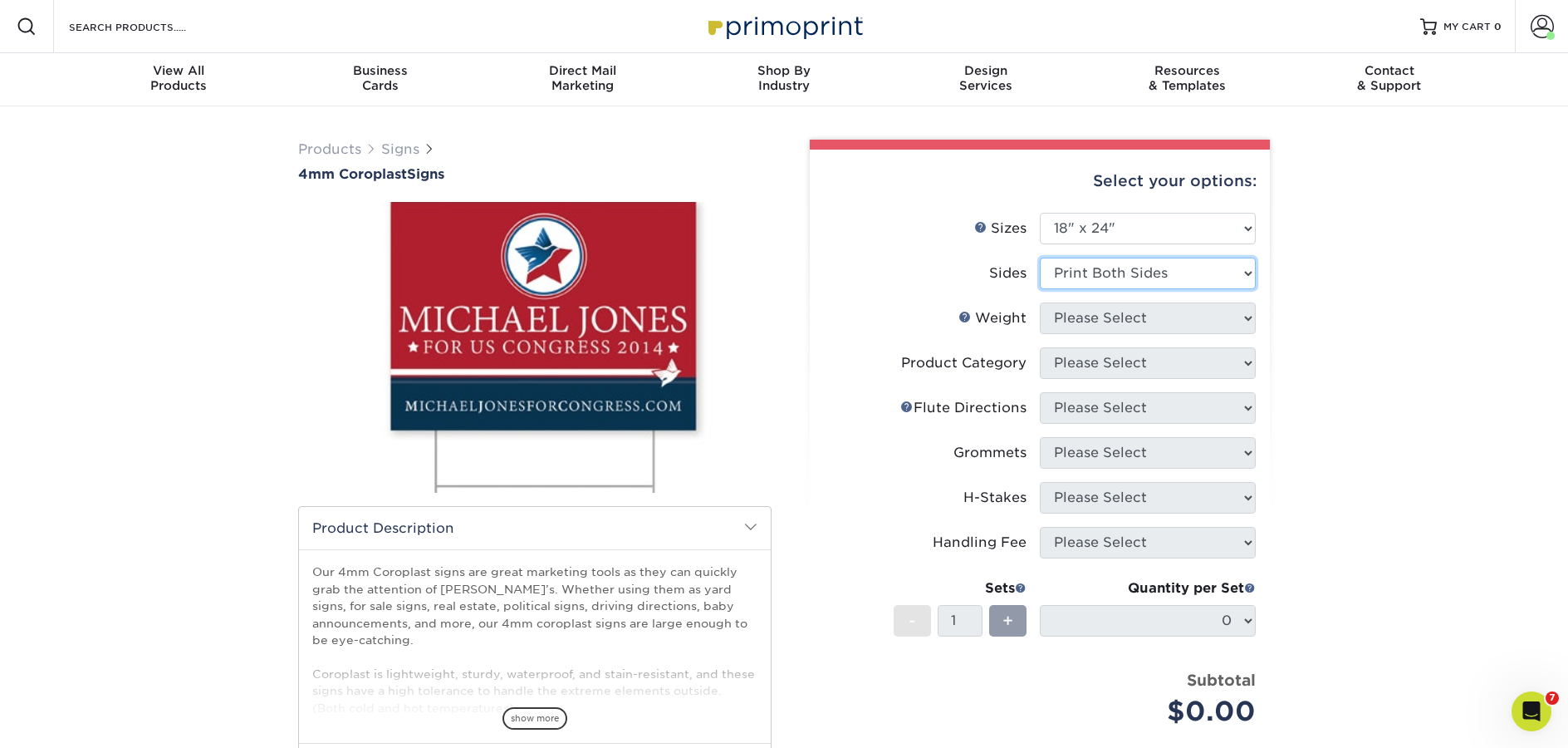
click at [1040, 258] on select "Please Select Print Both Sides Print Front Only" at bounding box center [1148, 273] width 216 height 31
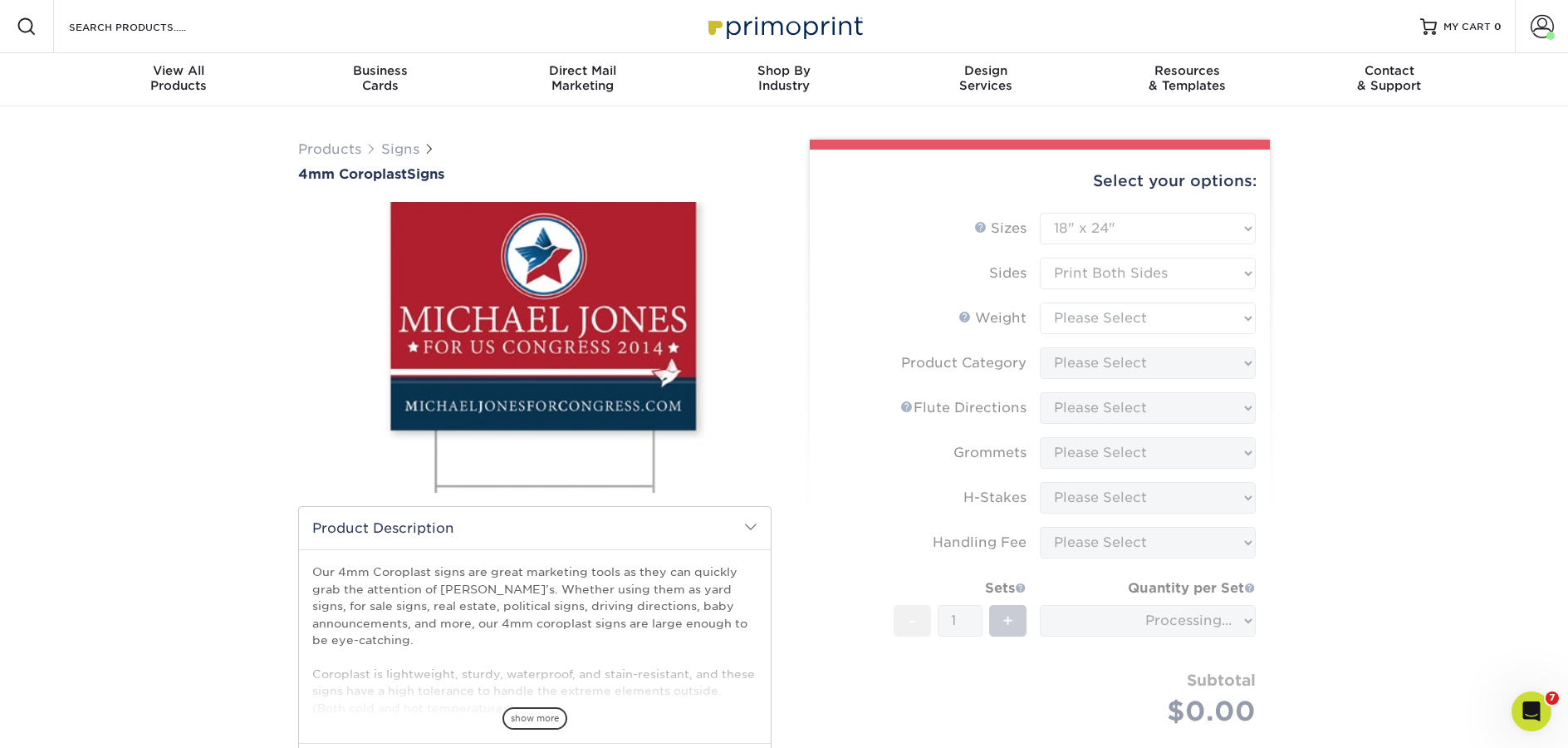
click at [1106, 318] on form "Sizes Help Sizes Please Select 12" x 18" 18" x 24" 24" x 24" 24" x 36" Sides Pl…" at bounding box center [1039, 489] width 433 height 553
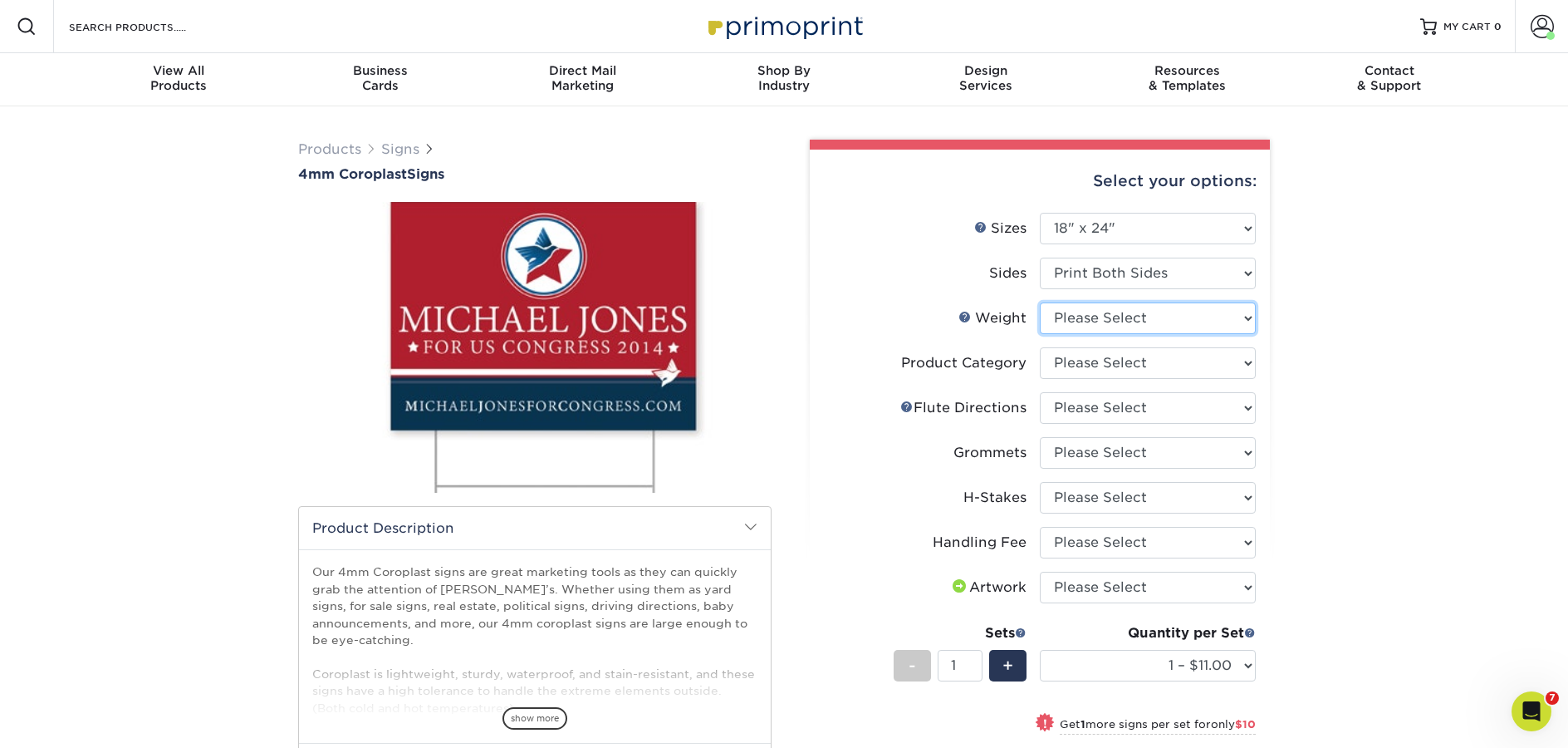
click at [1102, 319] on select "Please Select 4CORO" at bounding box center [1148, 317] width 216 height 31
select select "4CORO"
click at [1040, 302] on select "Please Select 4CORO" at bounding box center [1148, 317] width 216 height 31
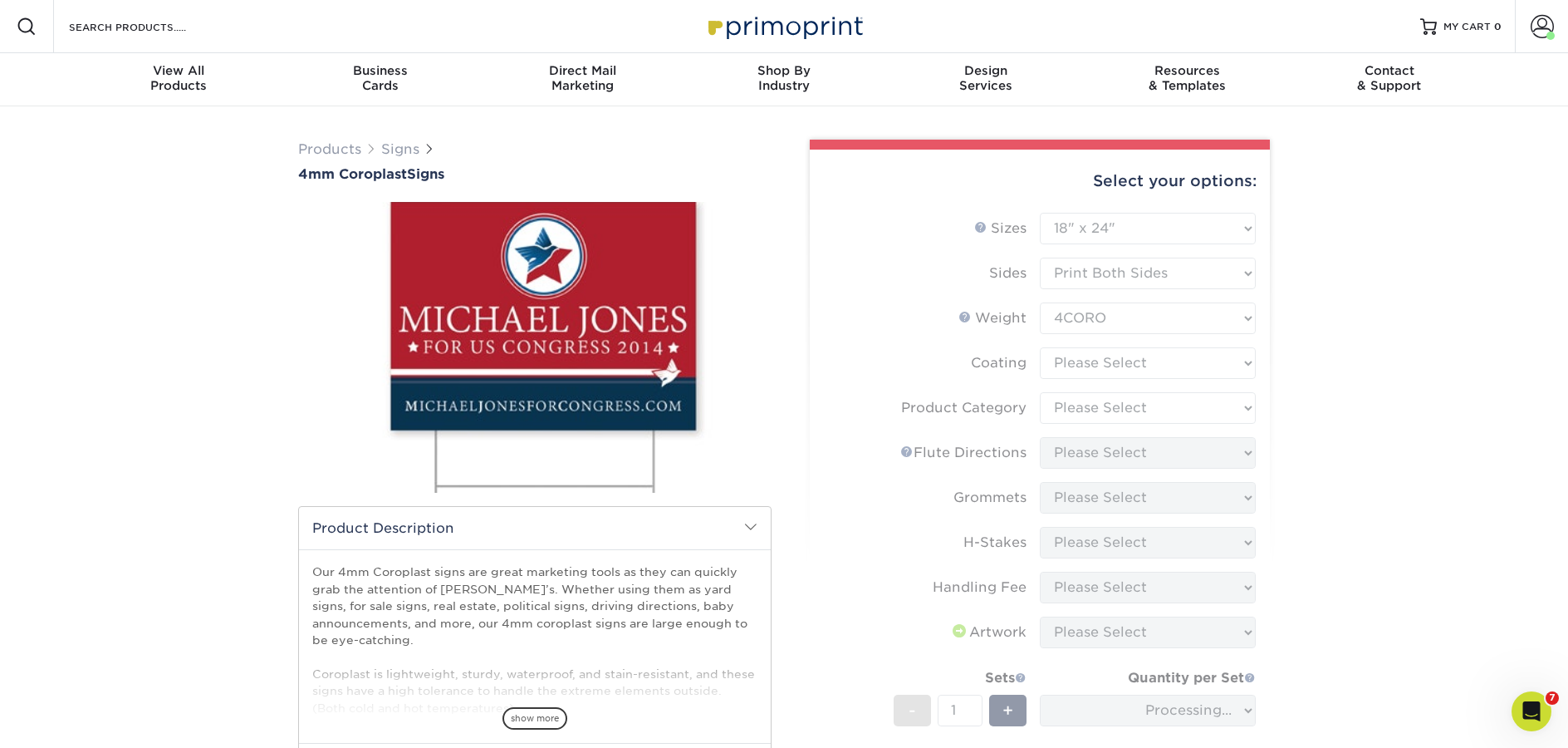
click at [1096, 366] on form "Sizes Help Sizes Please Select 12" x 18" 18" x 24" 24" x 24" 24" x 36" Sides Pl…" at bounding box center [1039, 534] width 433 height 642
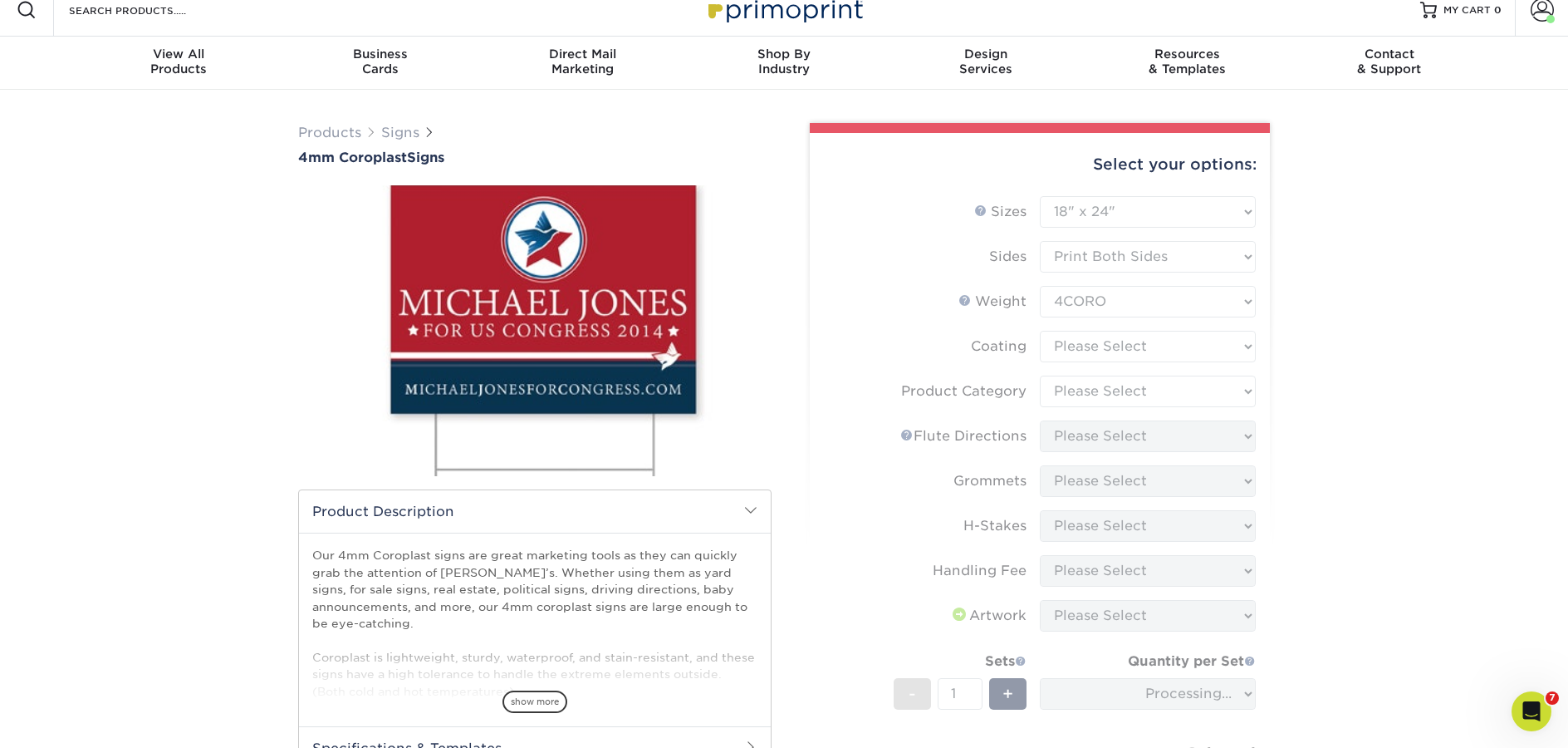
scroll to position [37, 0]
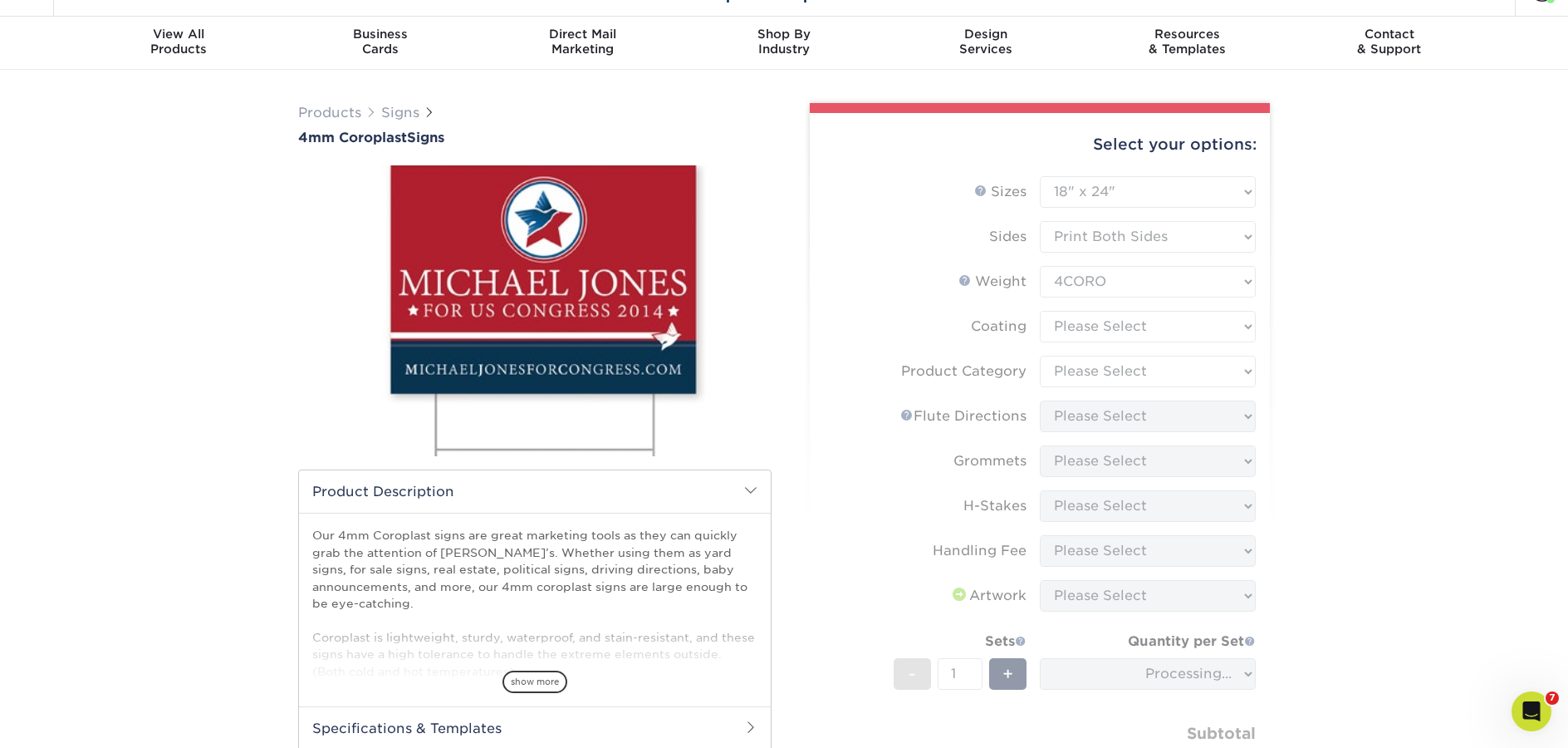
click at [1145, 323] on form "Sizes Help Sizes Please Select 12" x 18" 18" x 24" 24" x 24" 24" x 36" Sides Pl…" at bounding box center [1039, 497] width 433 height 642
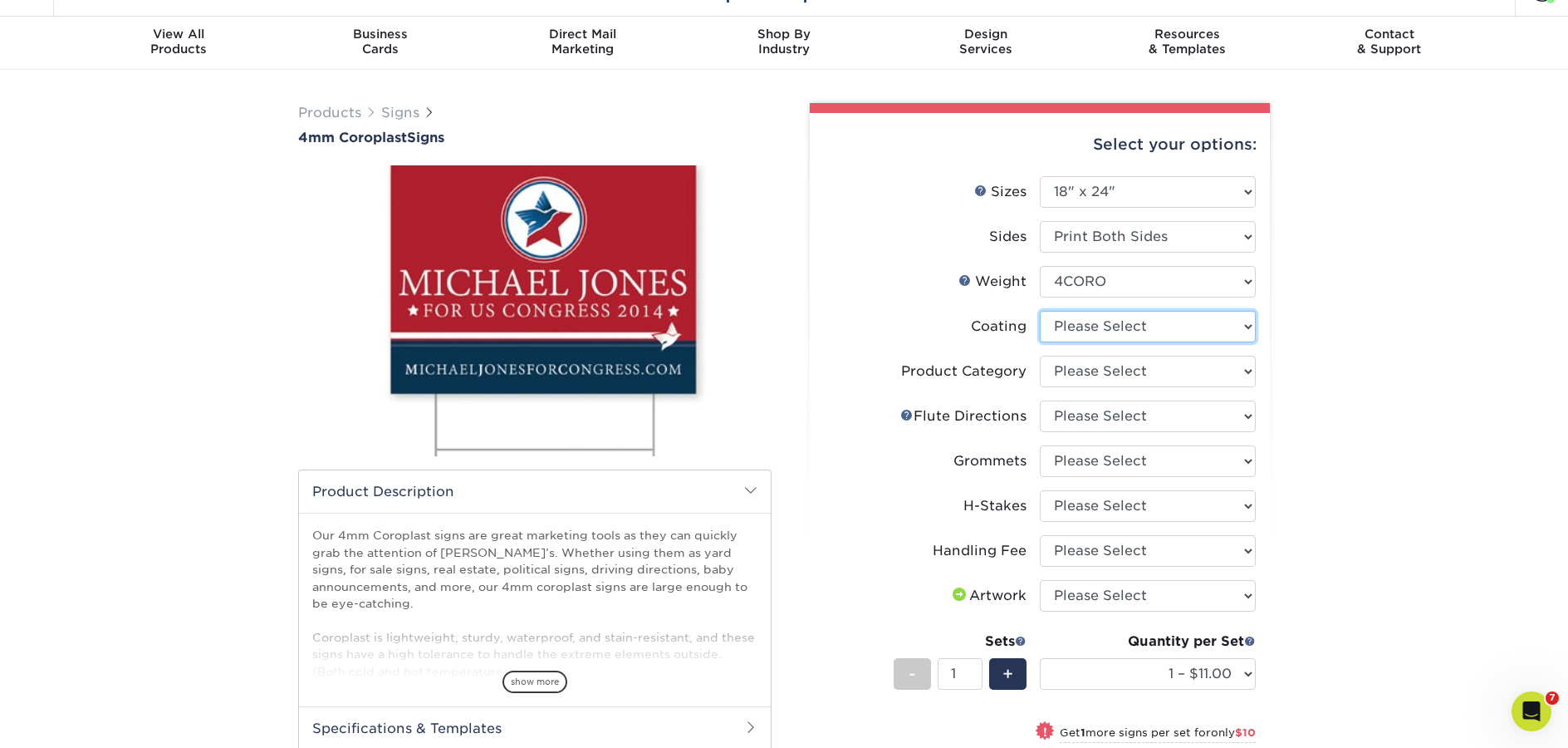
click at [1142, 327] on select at bounding box center [1148, 326] width 216 height 31
select select "3e7618de-abca-4bda-9f97-8b9129e913d8"
click at [1040, 311] on select at bounding box center [1148, 326] width 216 height 31
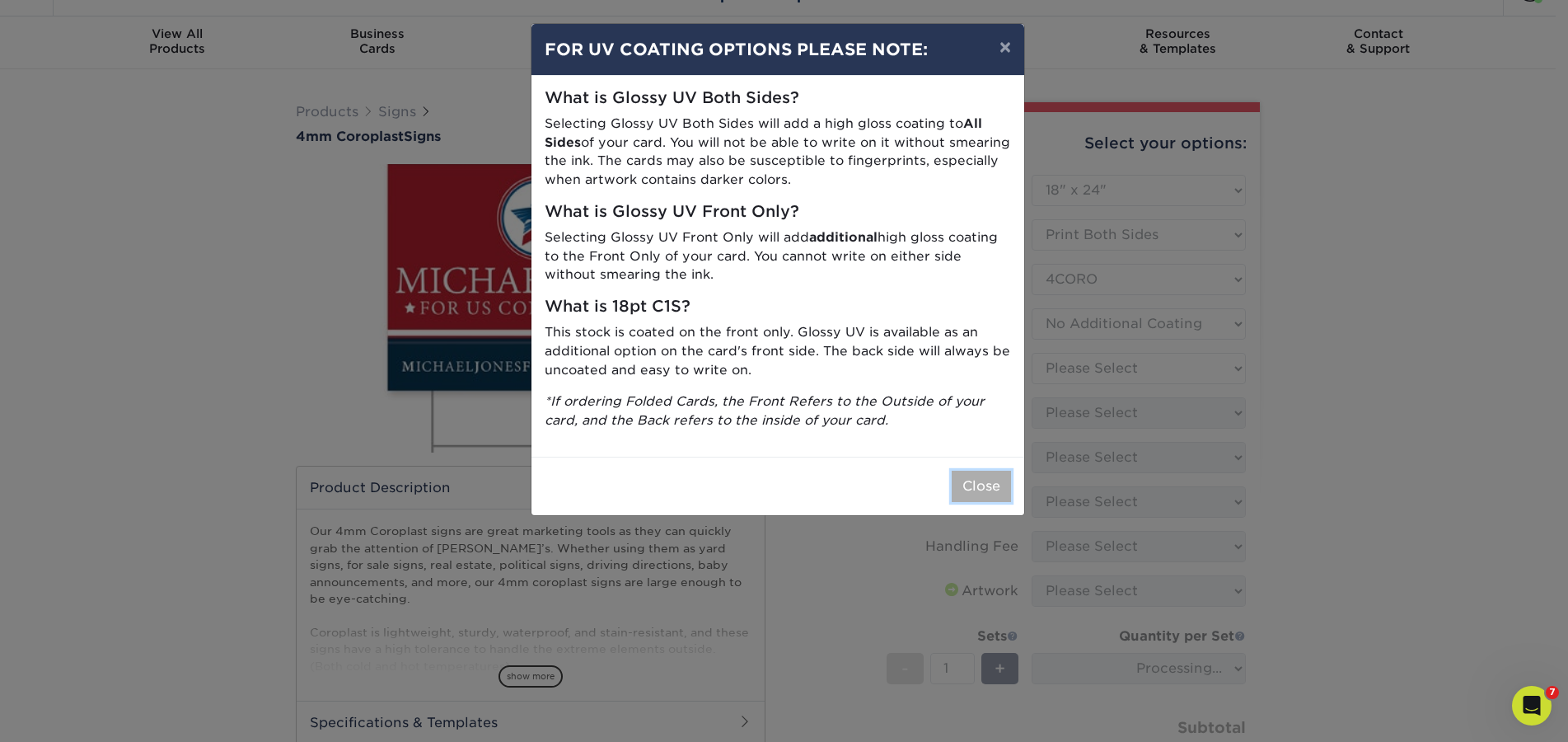
click at [1002, 485] on button "Close" at bounding box center [981, 486] width 59 height 31
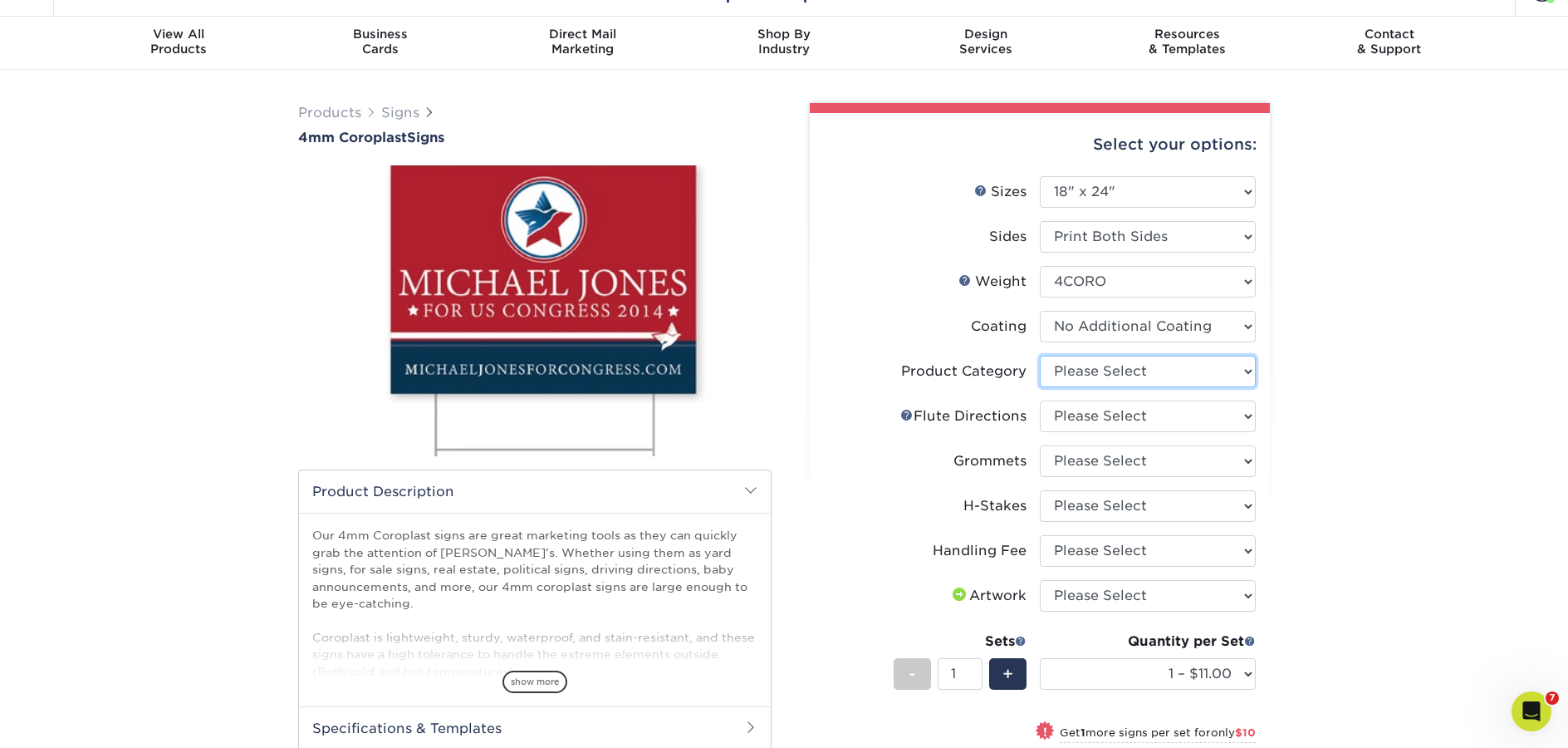
click at [1131, 371] on select "Please Select Coroplast Signs" at bounding box center [1148, 371] width 216 height 31
select select "b3582ed5-6912-492c-8440-2cc51afdb8e1"
click at [1040, 356] on select "Please Select Coroplast Signs" at bounding box center [1148, 371] width 216 height 31
drag, startPoint x: 1131, startPoint y: 371, endPoint x: 1310, endPoint y: 373, distance: 179.0
click at [1310, 373] on div "Products Signs 4mm Coroplast Signs /" at bounding box center [784, 570] width 1568 height 1001
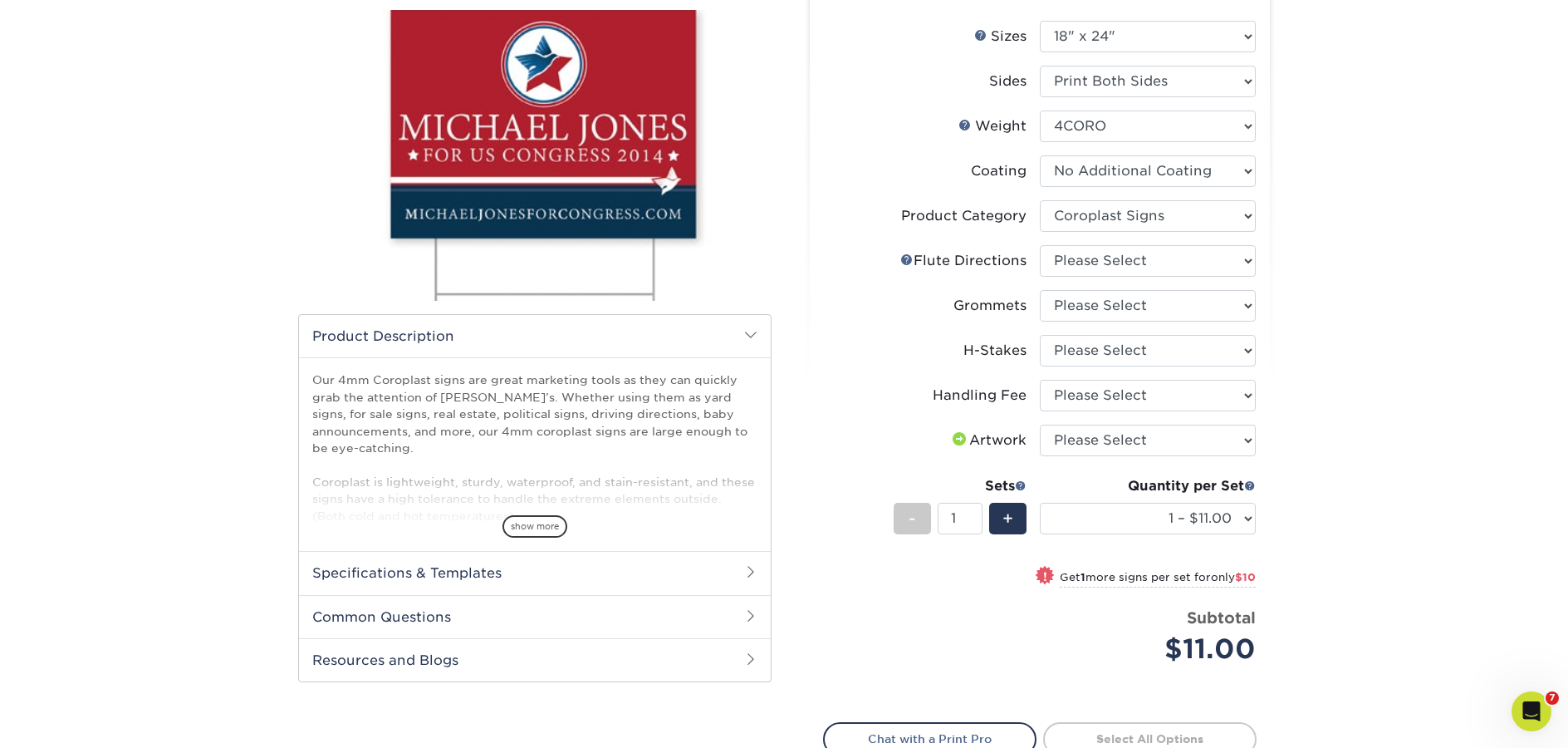
scroll to position [103, 0]
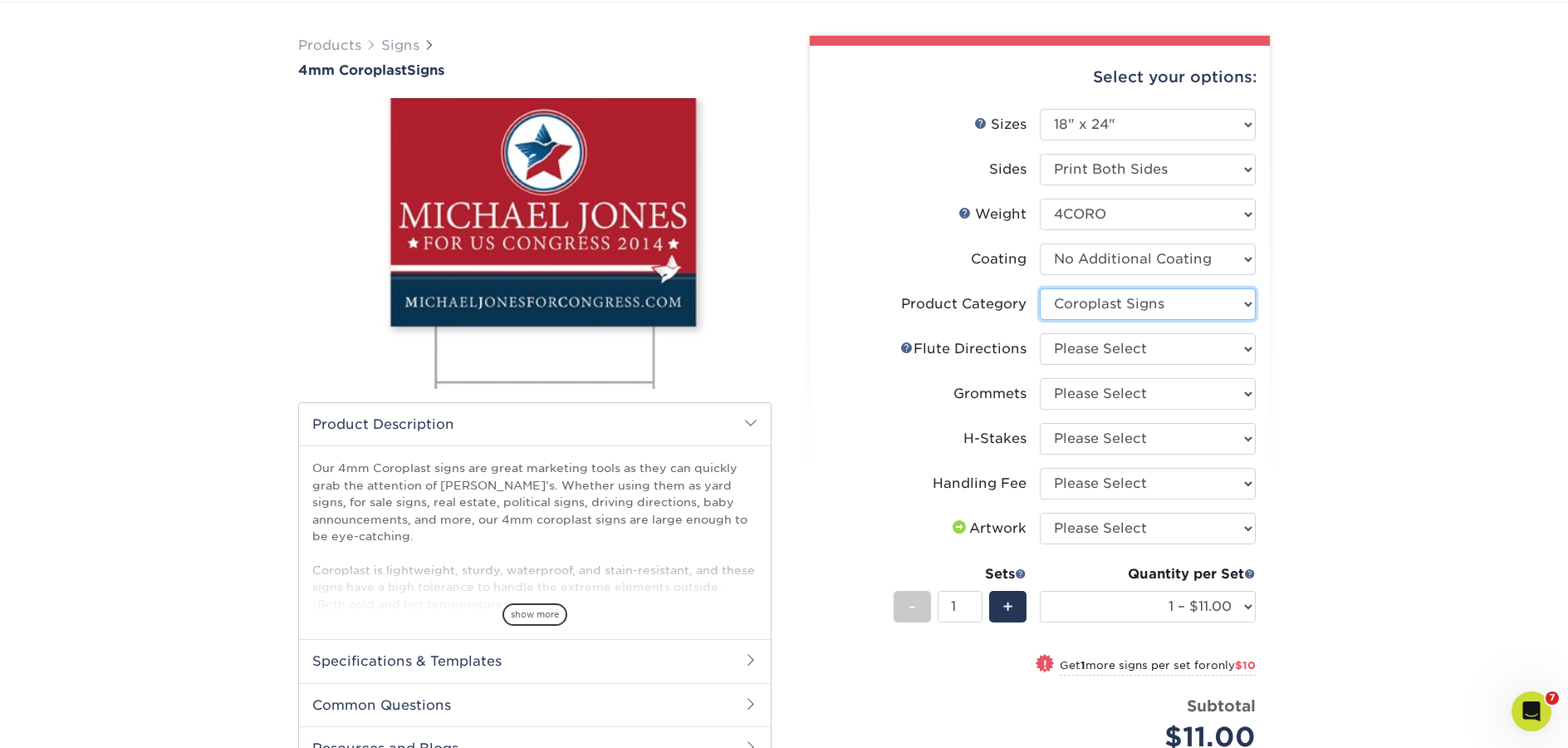
click at [1174, 308] on select "Please Select Coroplast Signs" at bounding box center [1148, 303] width 216 height 31
click at [1161, 348] on select "Please Select Flute Direction (Horizontal) Flute Direction (Vertical)" at bounding box center [1148, 349] width 216 height 31
select select "64642d5c-3ca5-48ab-b753-ddfa02991dab"
click at [1040, 333] on select "Please Select Flute Direction (Horizontal) Flute Direction (Vertical)" at bounding box center [1148, 349] width 216 height 31
click at [1153, 400] on select "Please Select No Grommets Yes, Grommet All 4 Corners Yes, Grommets Top Corners …" at bounding box center [1148, 393] width 216 height 31
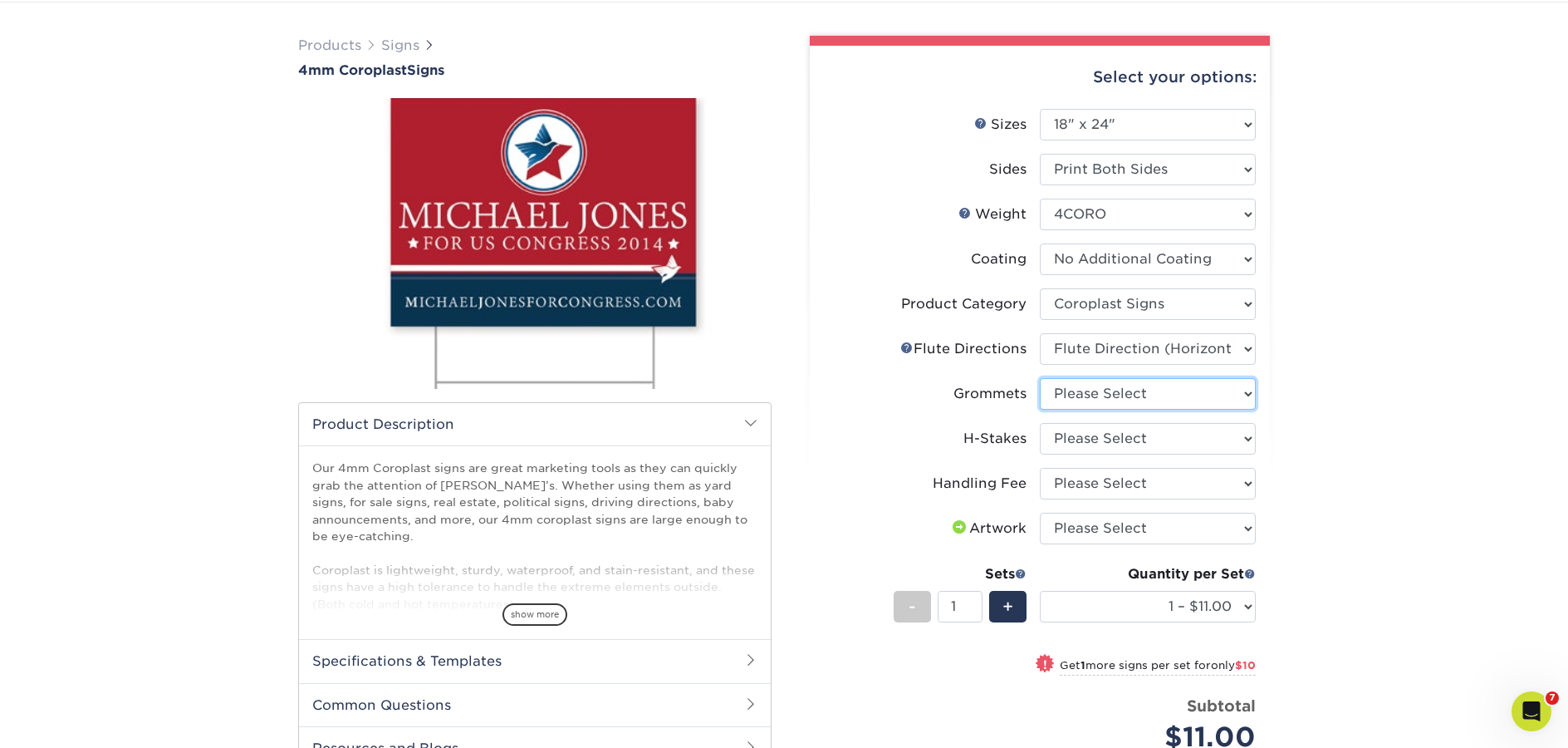
select select "90d329df-db80-4206-b821-ff9d3f363977"
click at [1040, 378] on select "Please Select No Grommets Yes, Grommet All 4 Corners Yes, Grommets Top Corners …" at bounding box center [1148, 393] width 216 height 31
click at [1153, 440] on select "Please Select No H-Stakes Yes" at bounding box center [1148, 438] width 216 height 31
select select "8c85e97e-8b3a-46d2-b88d-acee5fa20222"
click at [1040, 423] on select "Please Select No H-Stakes Yes" at bounding box center [1148, 438] width 216 height 31
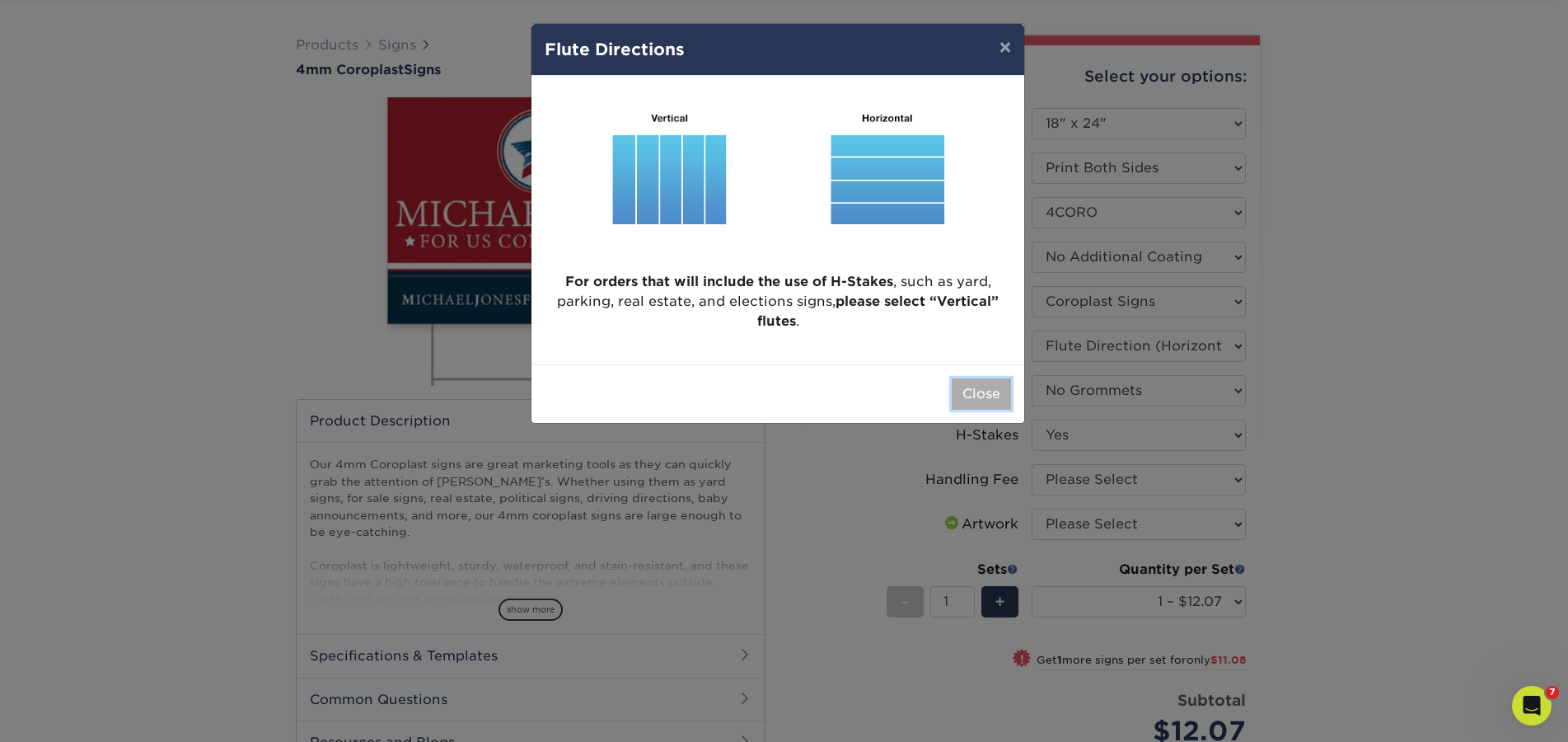
click at [998, 401] on button "Close" at bounding box center [981, 394] width 59 height 31
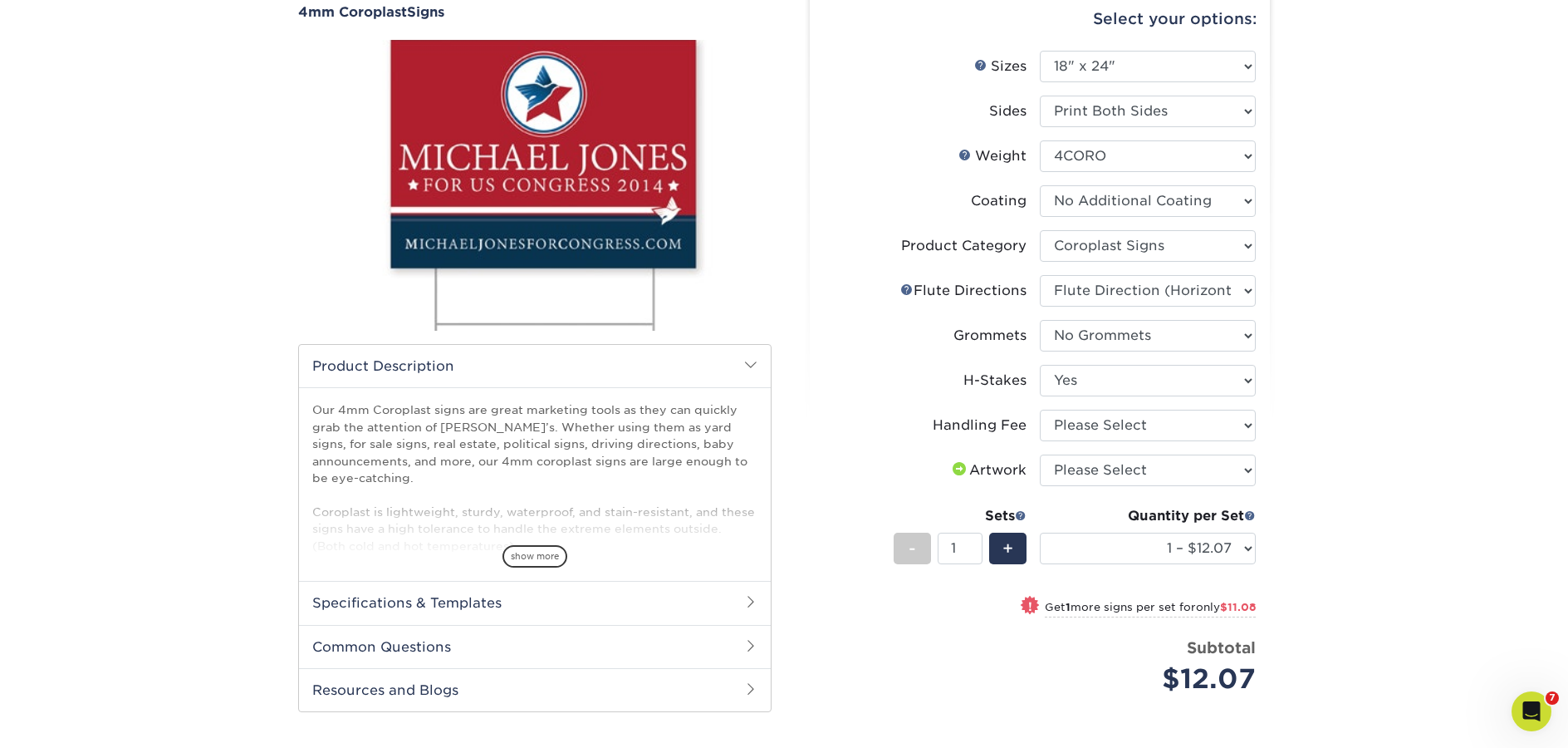
scroll to position [227, 0]
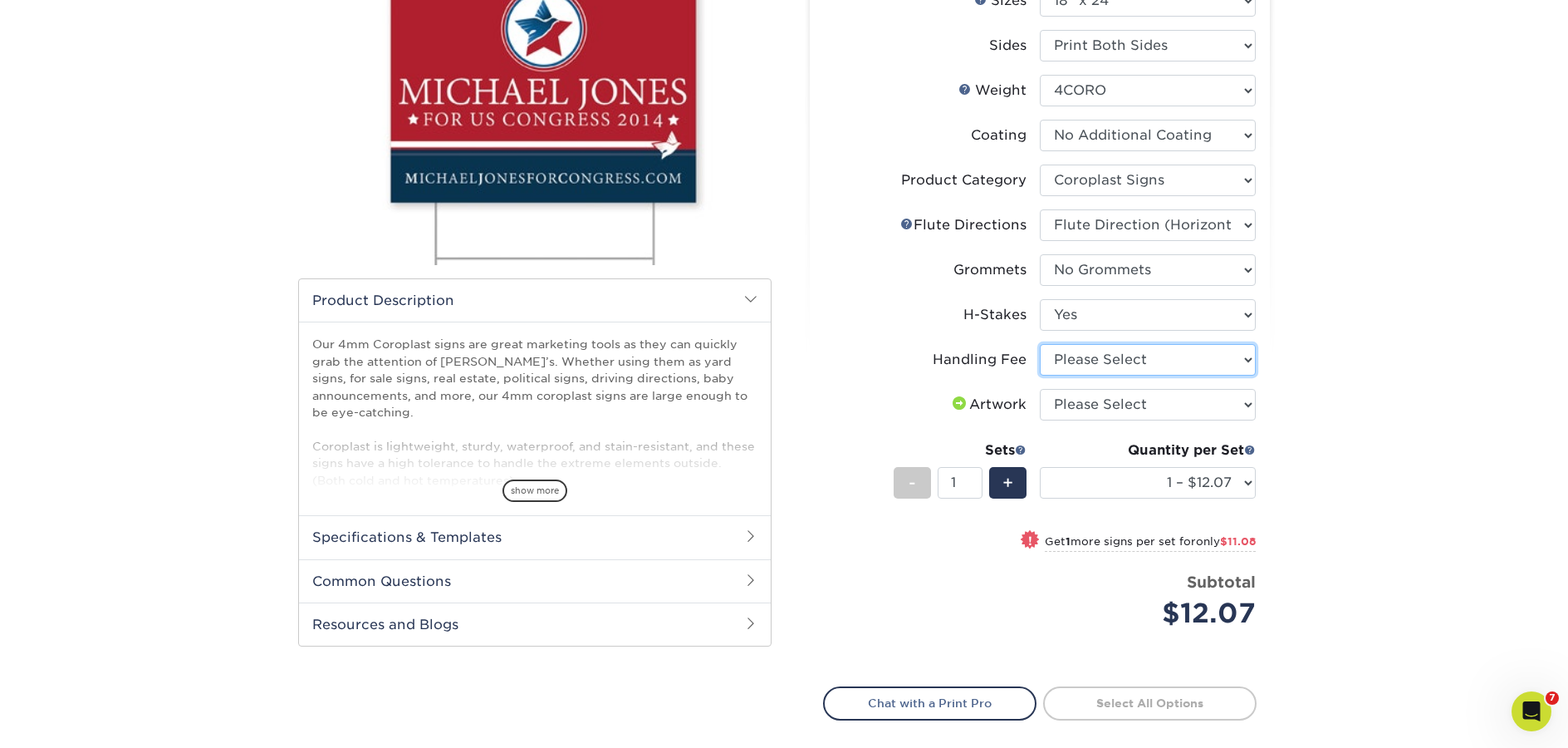
click at [1104, 359] on select "Please Select Handling Fee" at bounding box center [1148, 359] width 216 height 31
select select "ab74c079-444c-4260-ae6a-e09bdee8073c"
click at [1040, 344] on select "Please Select Handling Fee" at bounding box center [1148, 359] width 216 height 31
click at [1113, 415] on select "Please Select I will upload files I need a design - $50" at bounding box center [1148, 404] width 216 height 31
select select "upload"
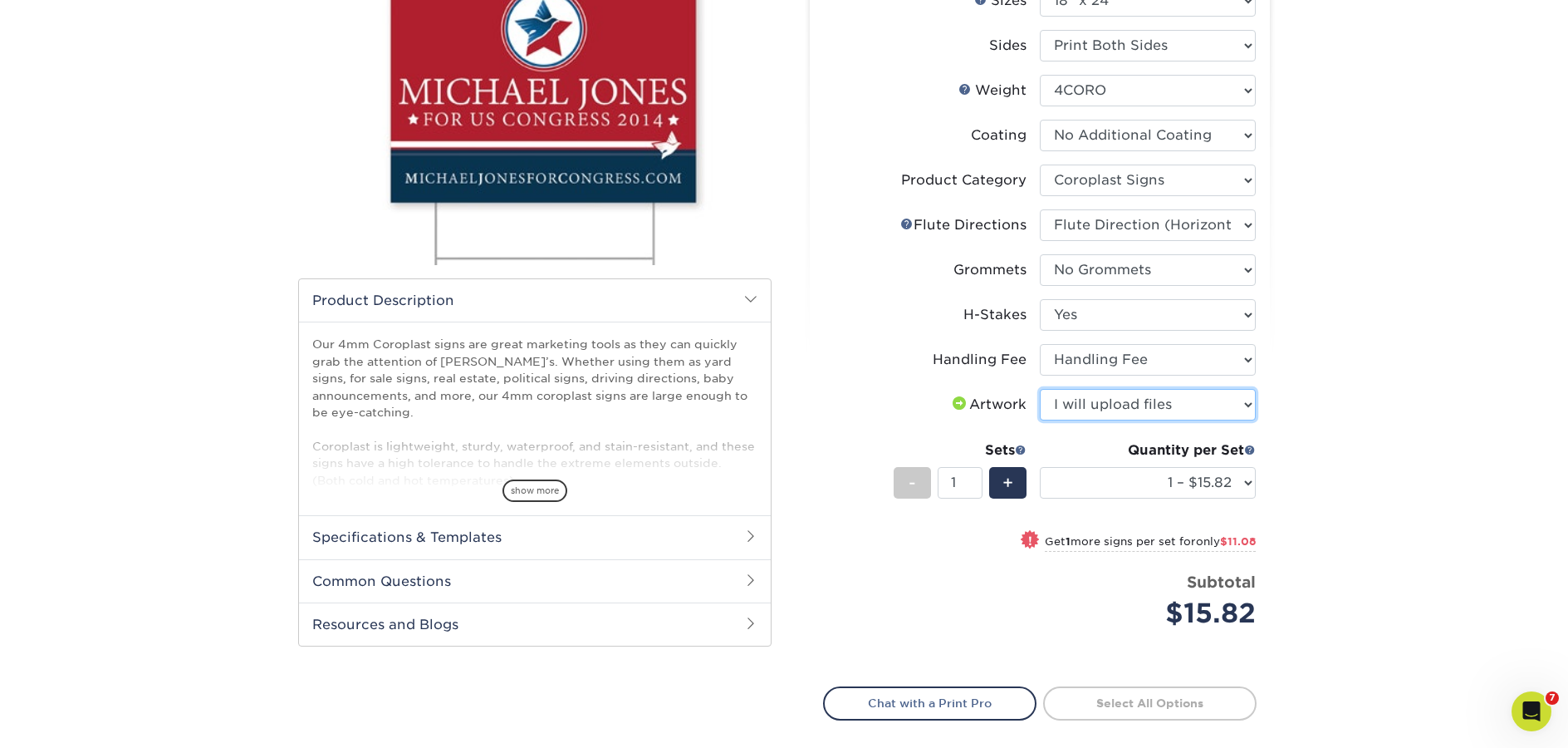
click at [1040, 389] on select "Please Select I will upload files I need a design - $50" at bounding box center [1148, 404] width 216 height 31
click at [1219, 485] on select "1 – $15.82 2 – $26.90 3 – $38.97 4 – $46.29 5 – $58.37 6 – $69.44 7 – $81.51 8 …" at bounding box center [1148, 482] width 216 height 31
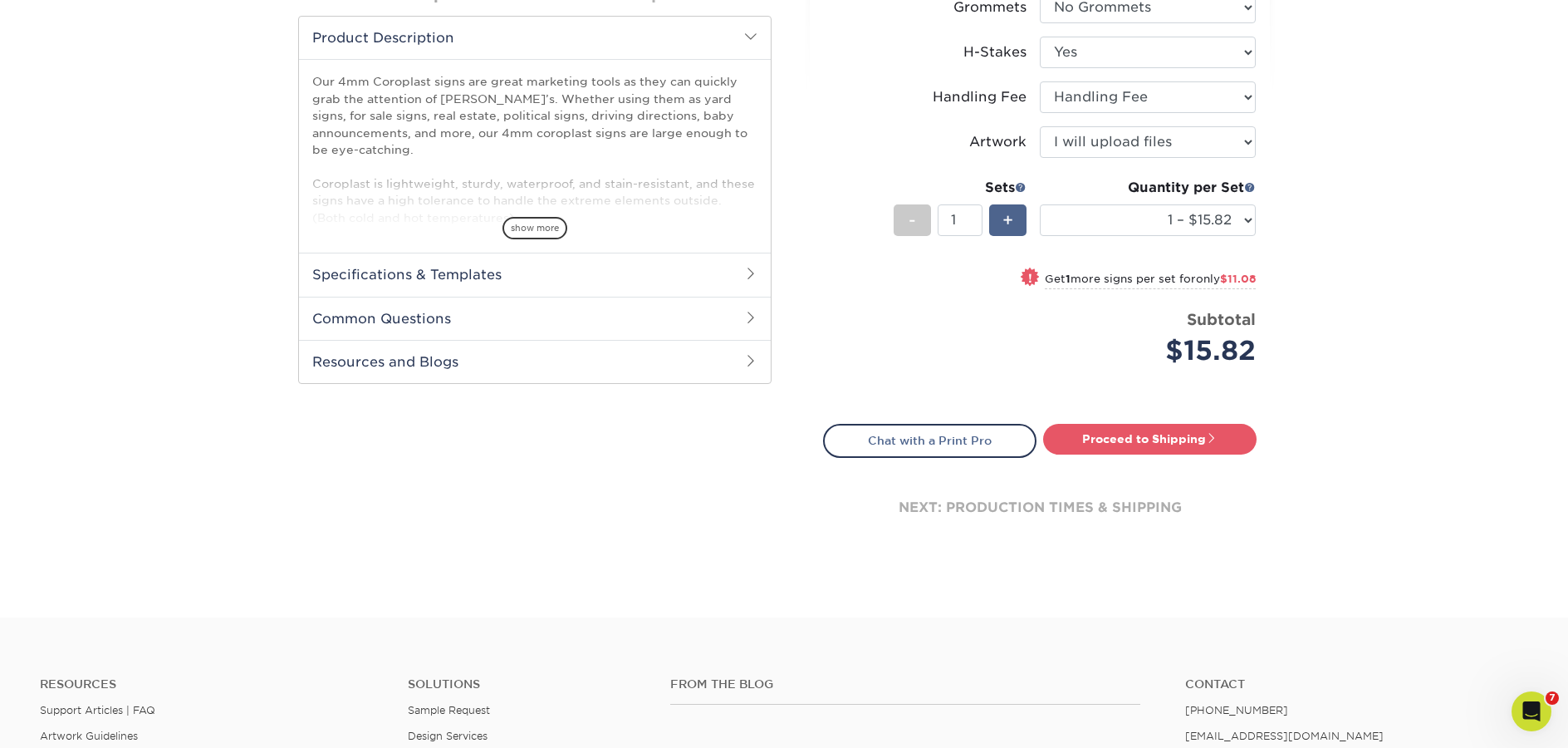
scroll to position [491, 0]
click at [1013, 224] on span "+" at bounding box center [1008, 219] width 11 height 25
type input "2"
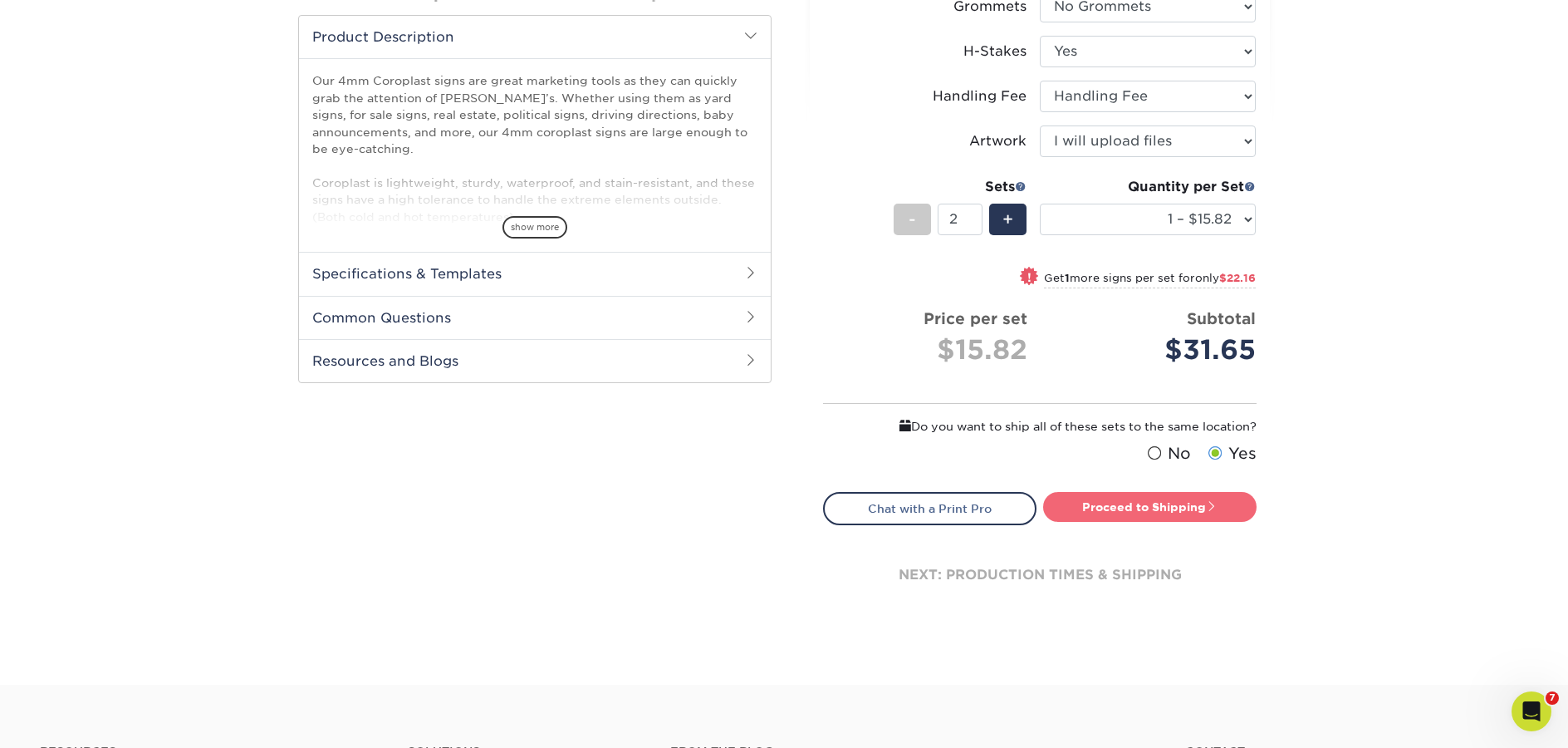
click at [1138, 512] on link "Proceed to Shipping" at bounding box center [1149, 507] width 213 height 30
type input "Set 1"
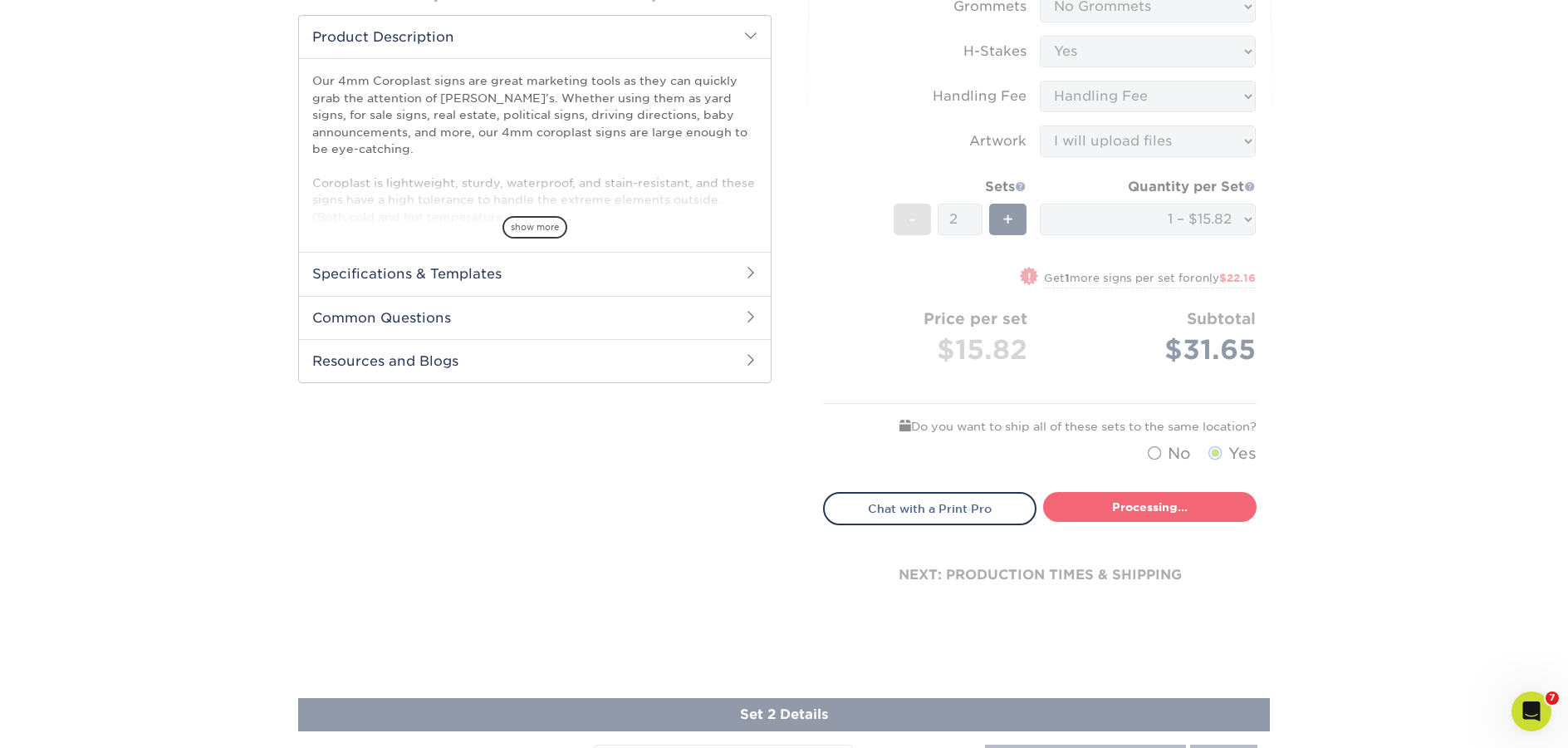
select select "50c06345-a249-42ab-88c2-6fb2757842e6"
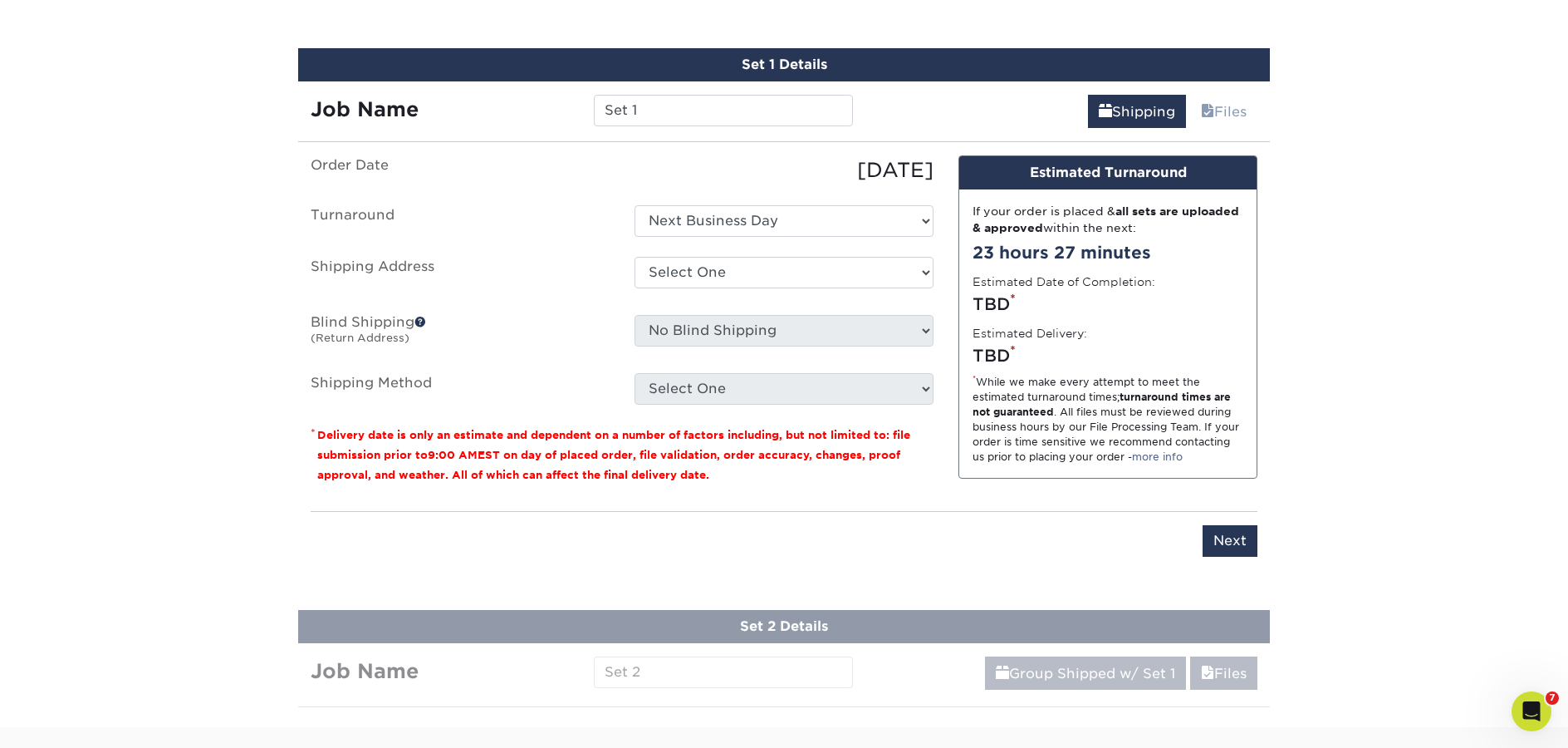
scroll to position [1027, 0]
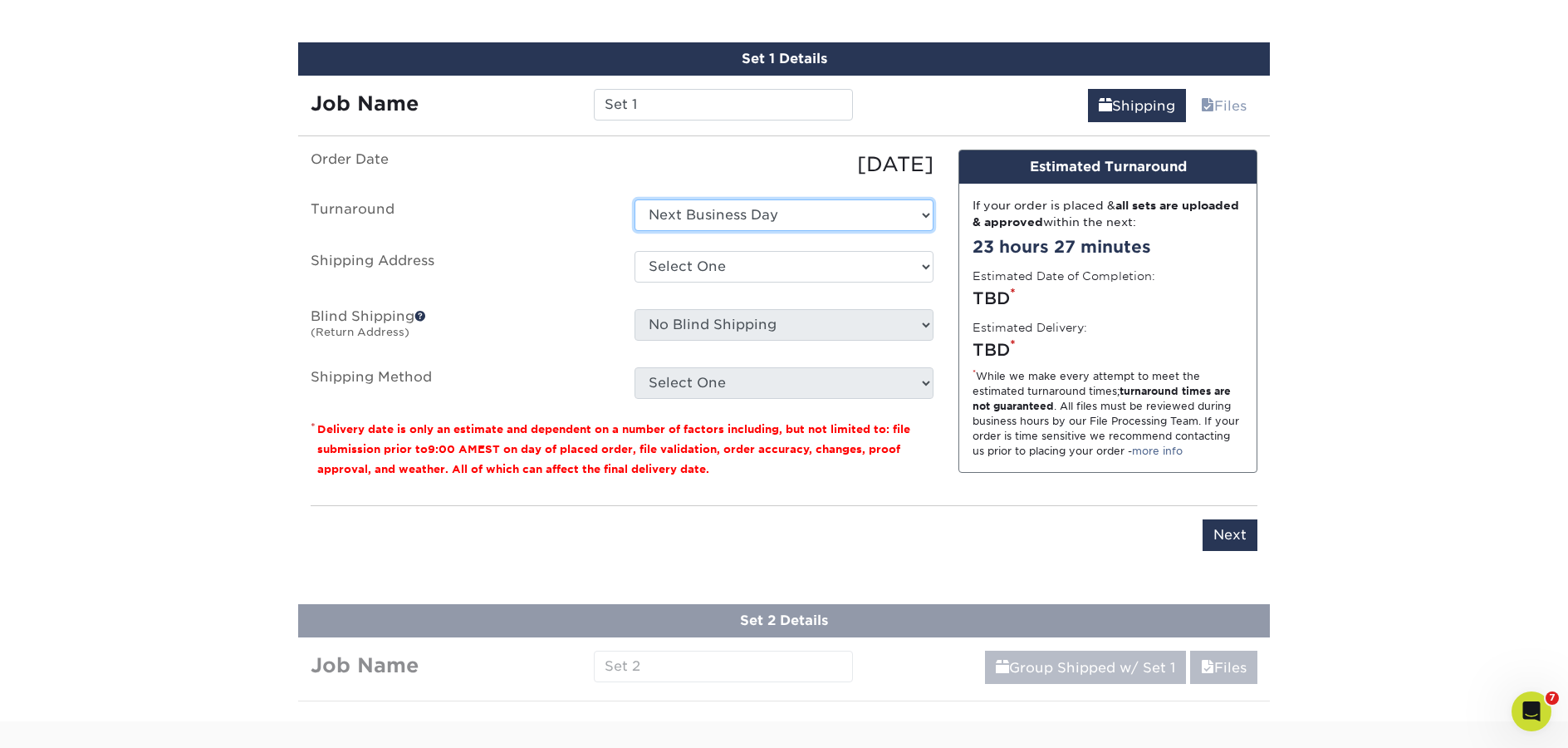
click at [722, 218] on select "Select One Next Business Day" at bounding box center [784, 215] width 299 height 31
click at [635, 200] on select "Select One Next Business Day" at bounding box center [784, 215] width 299 height 31
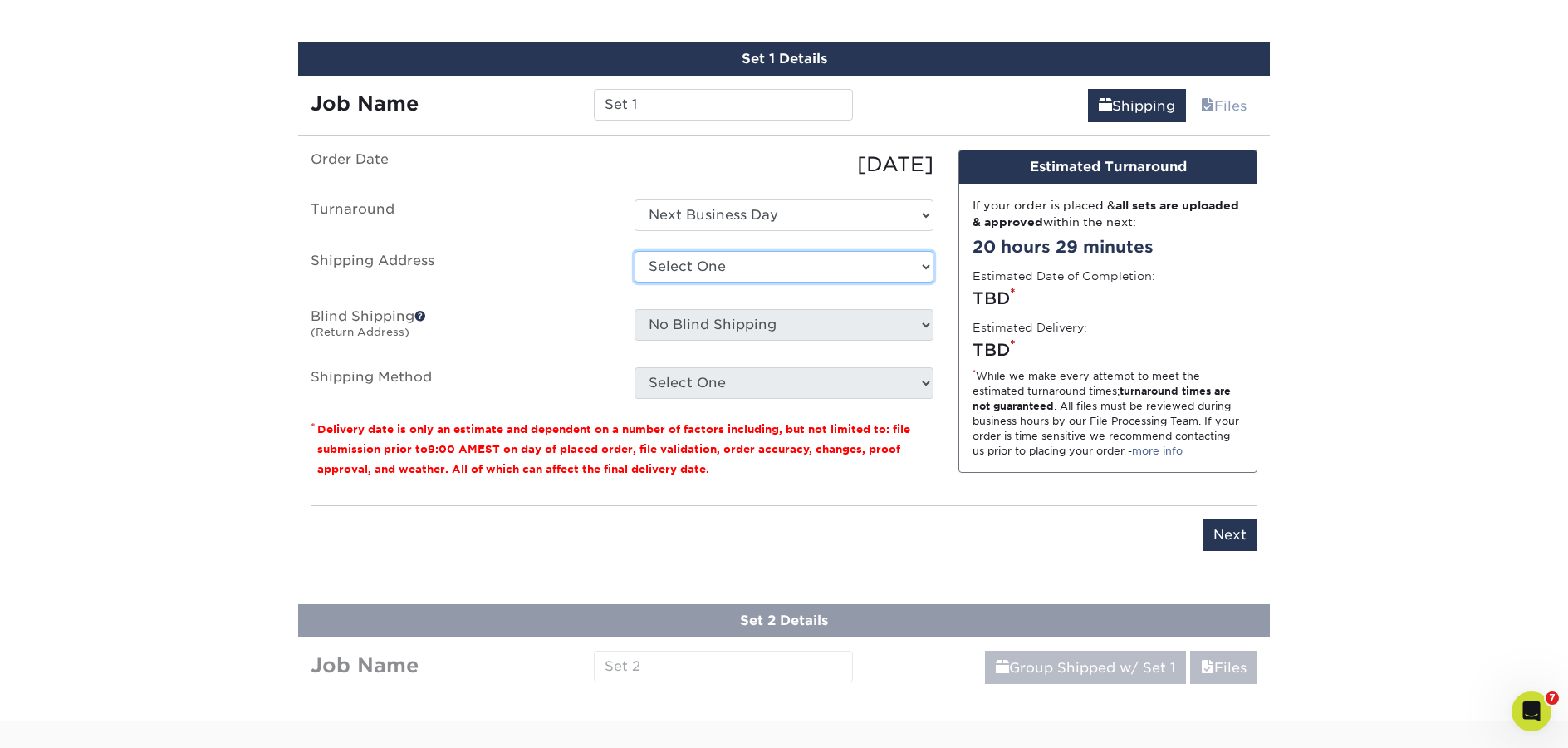
click at [847, 275] on select "Select One 123 123321 222 33 55 555 [GEOGRAPHIC_DATA] + Add New Address" at bounding box center [784, 266] width 299 height 31
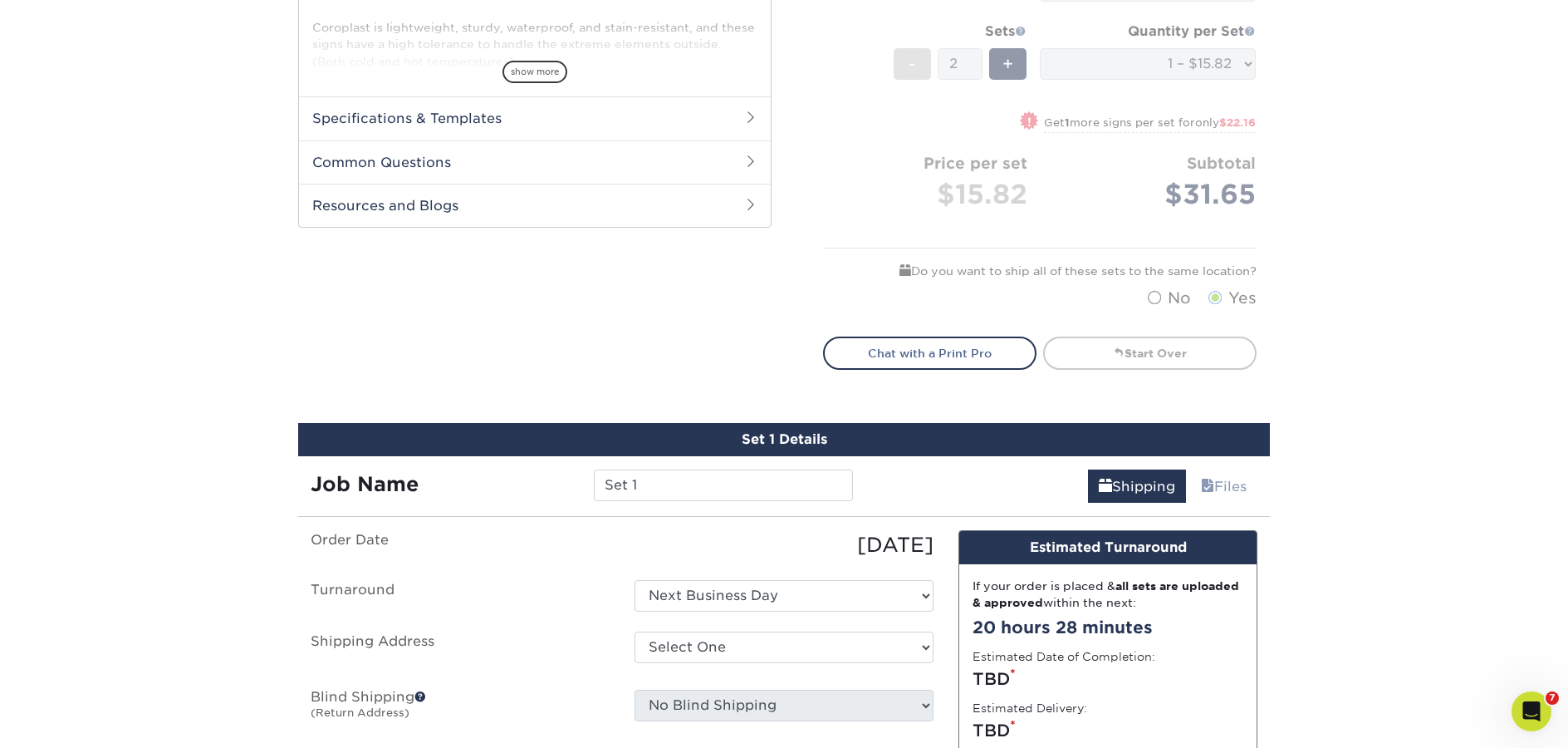
scroll to position [0, 0]
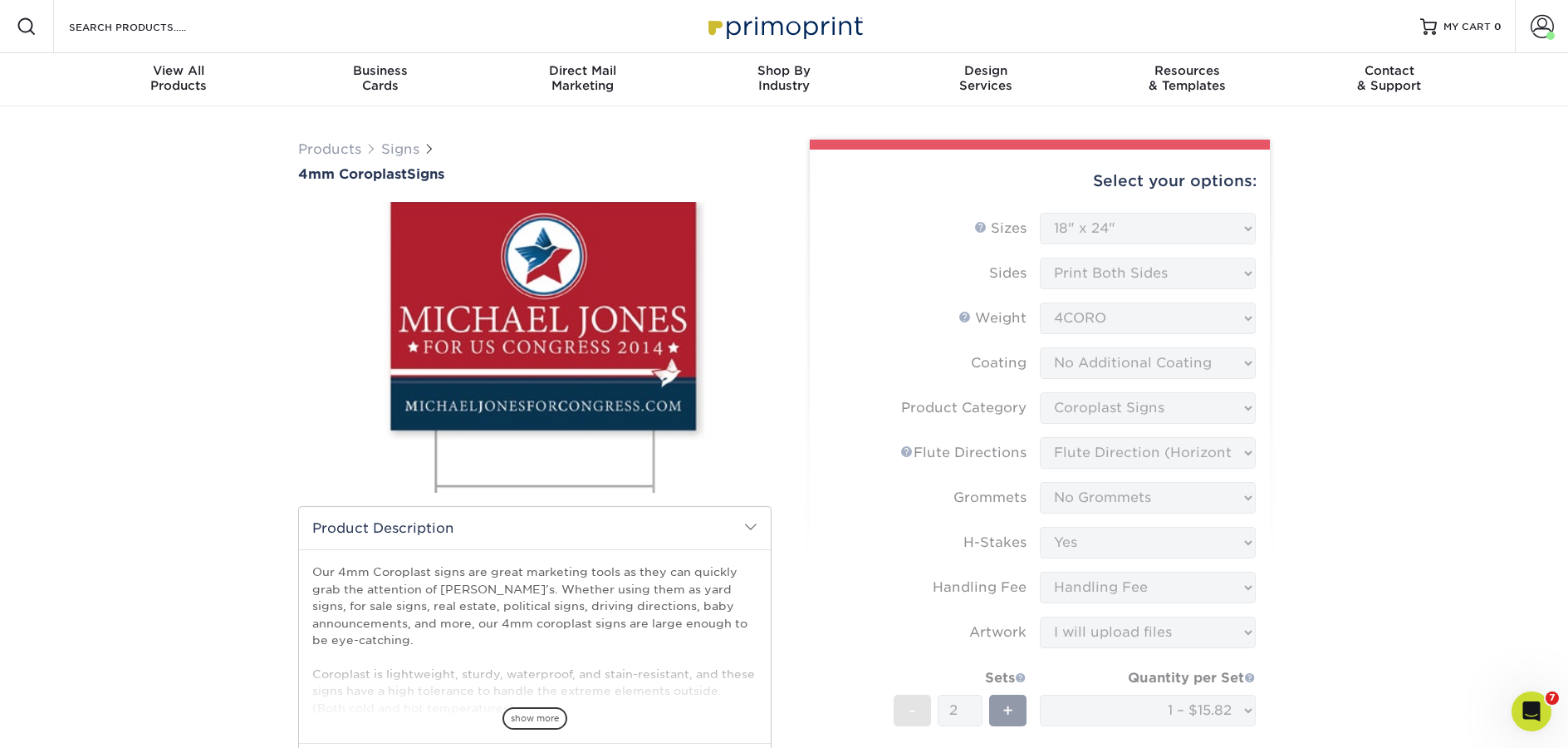
click at [772, 33] on img at bounding box center [784, 26] width 166 height 36
